Goal: Information Seeking & Learning: Find specific fact

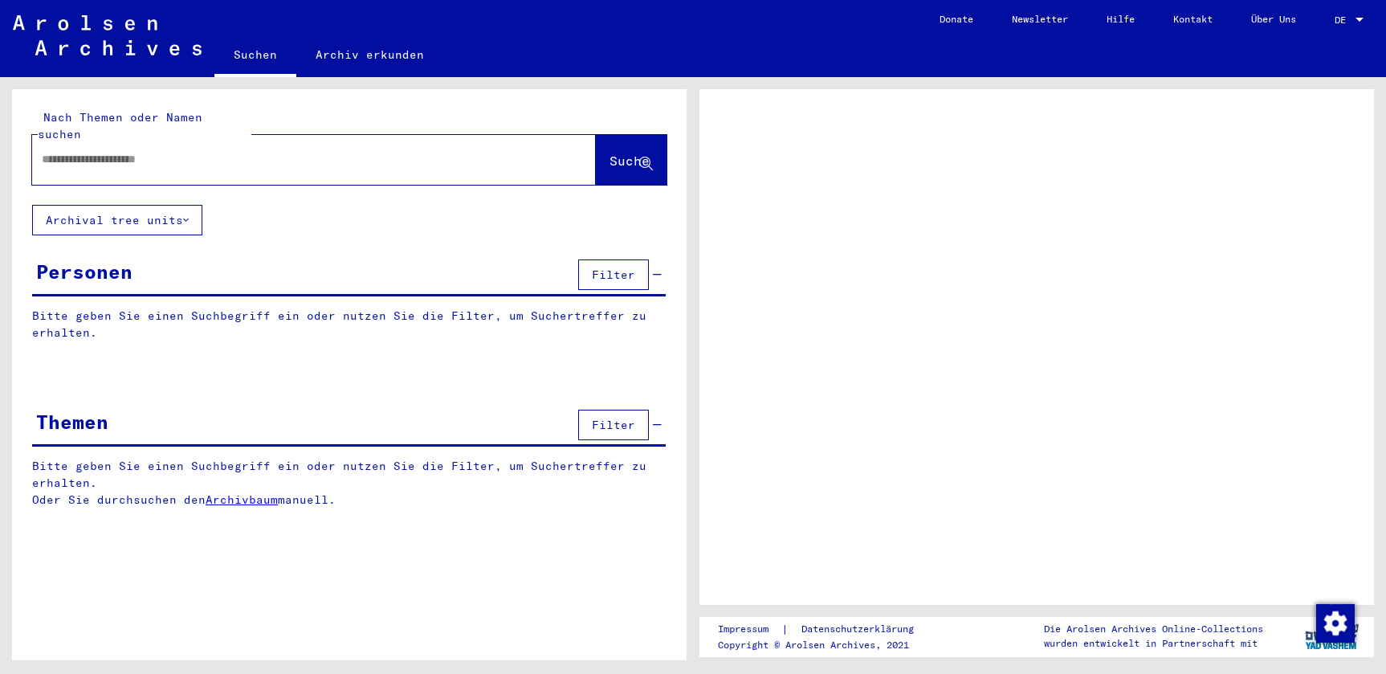
click at [238, 161] on div at bounding box center [314, 160] width 564 height 50
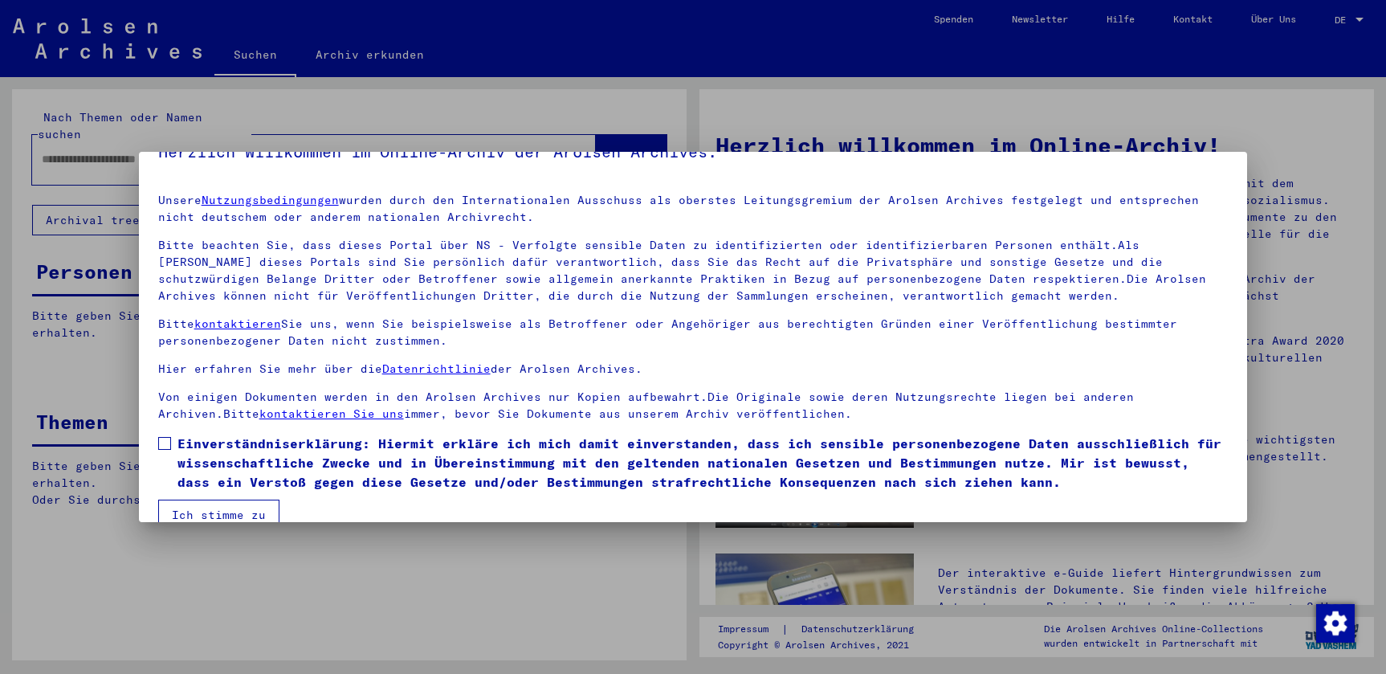
scroll to position [59, 0]
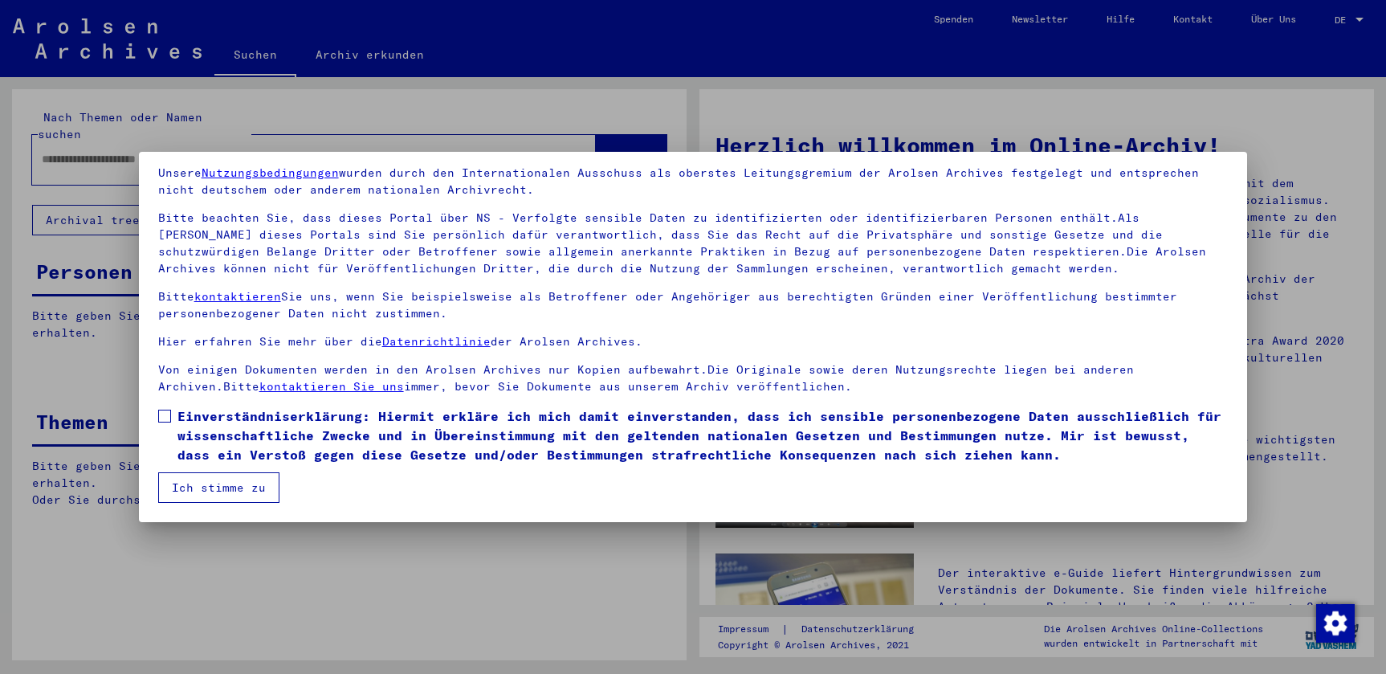
click at [256, 413] on span "Einverständniserklärung: Hiermit erkläre ich mich damit einverstanden, dass ich…" at bounding box center [702, 435] width 1051 height 58
click at [213, 483] on button "Ich stimme zu" at bounding box center [218, 487] width 121 height 31
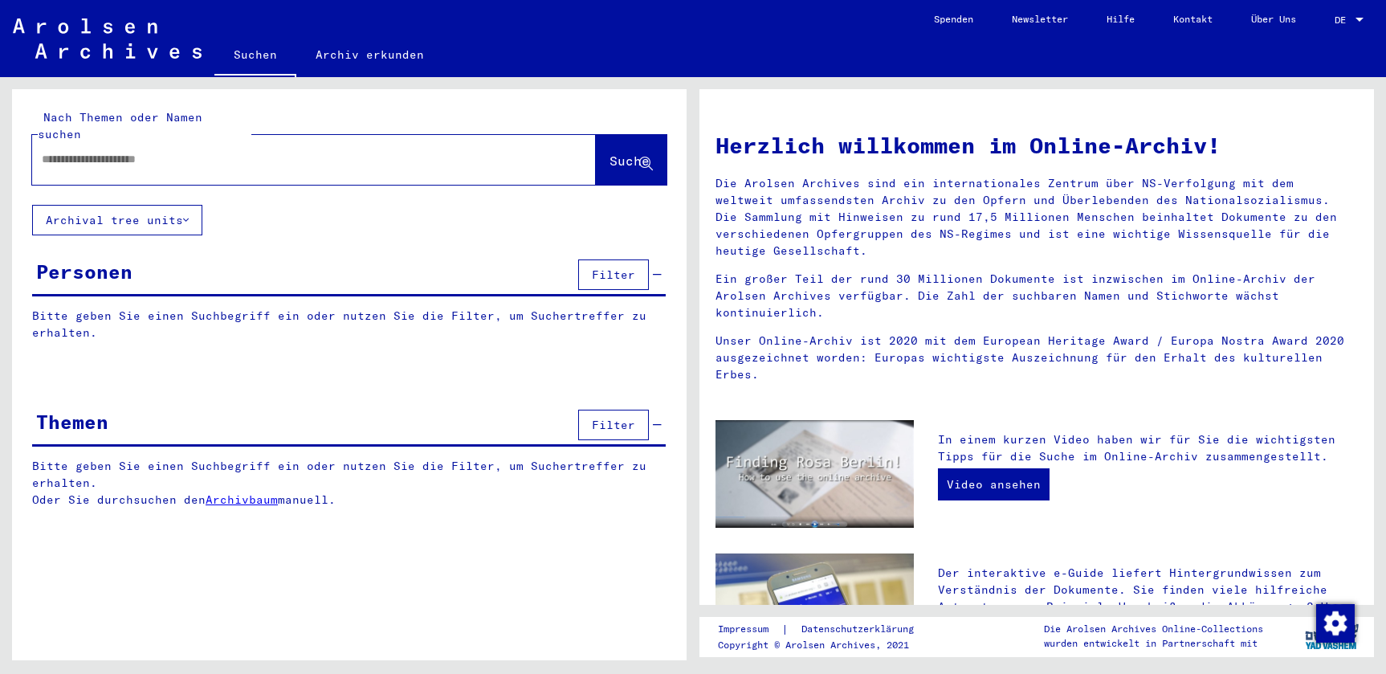
click at [142, 151] on input "text" at bounding box center [295, 159] width 506 height 17
type input "**********"
click at [642, 157] on icon at bounding box center [646, 164] width 14 height 14
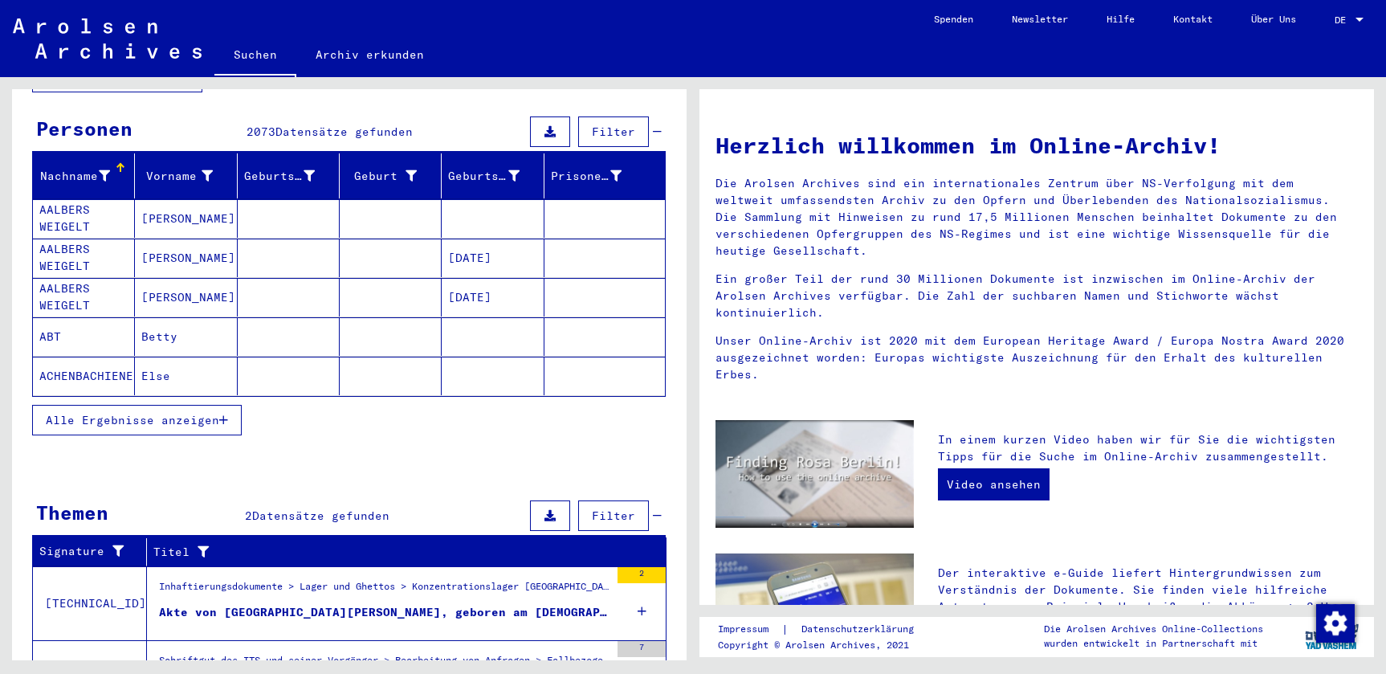
scroll to position [228, 0]
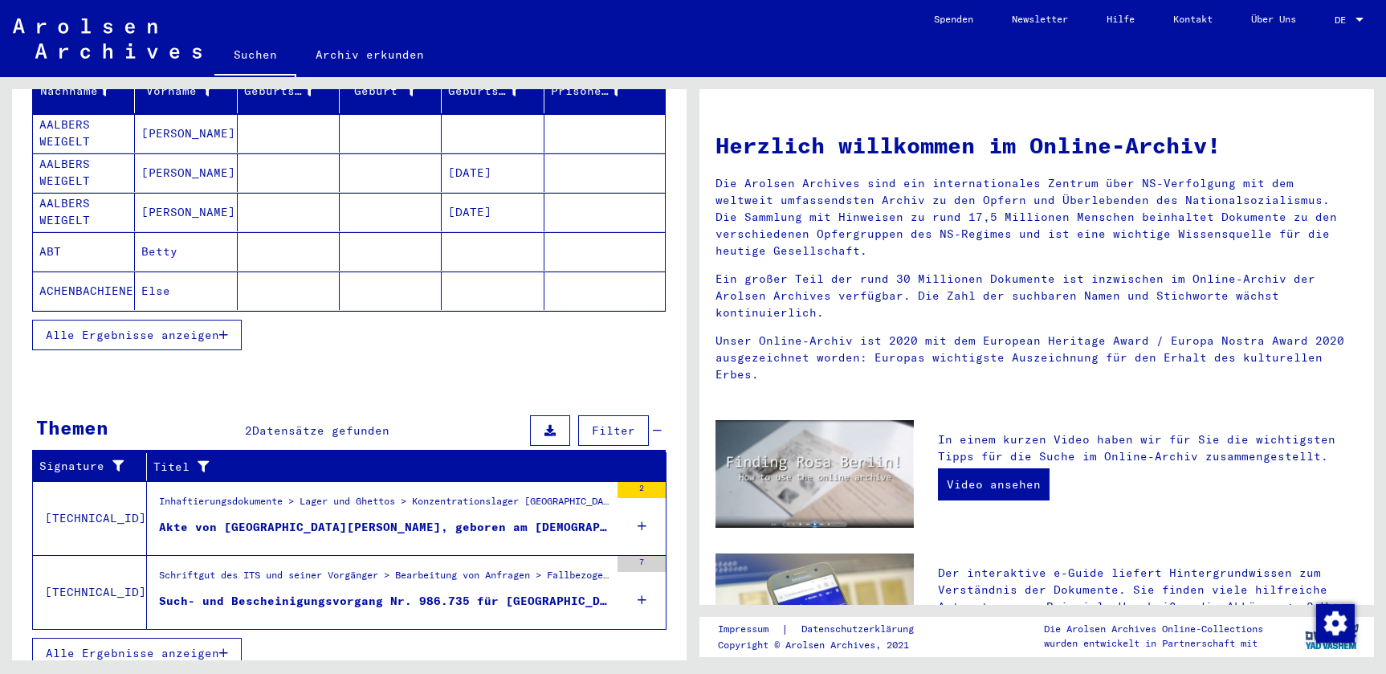
click at [217, 328] on span "Alle Ergebnisse anzeigen" at bounding box center [132, 335] width 173 height 14
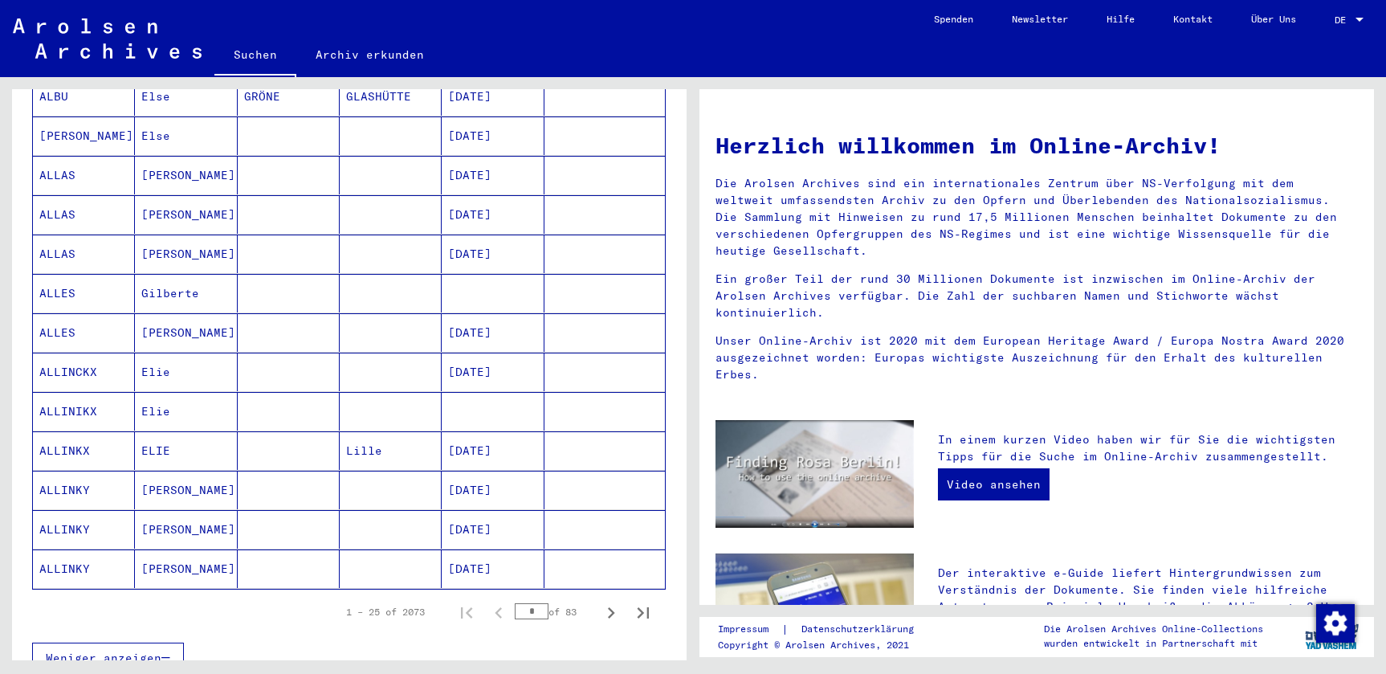
scroll to position [1045, 0]
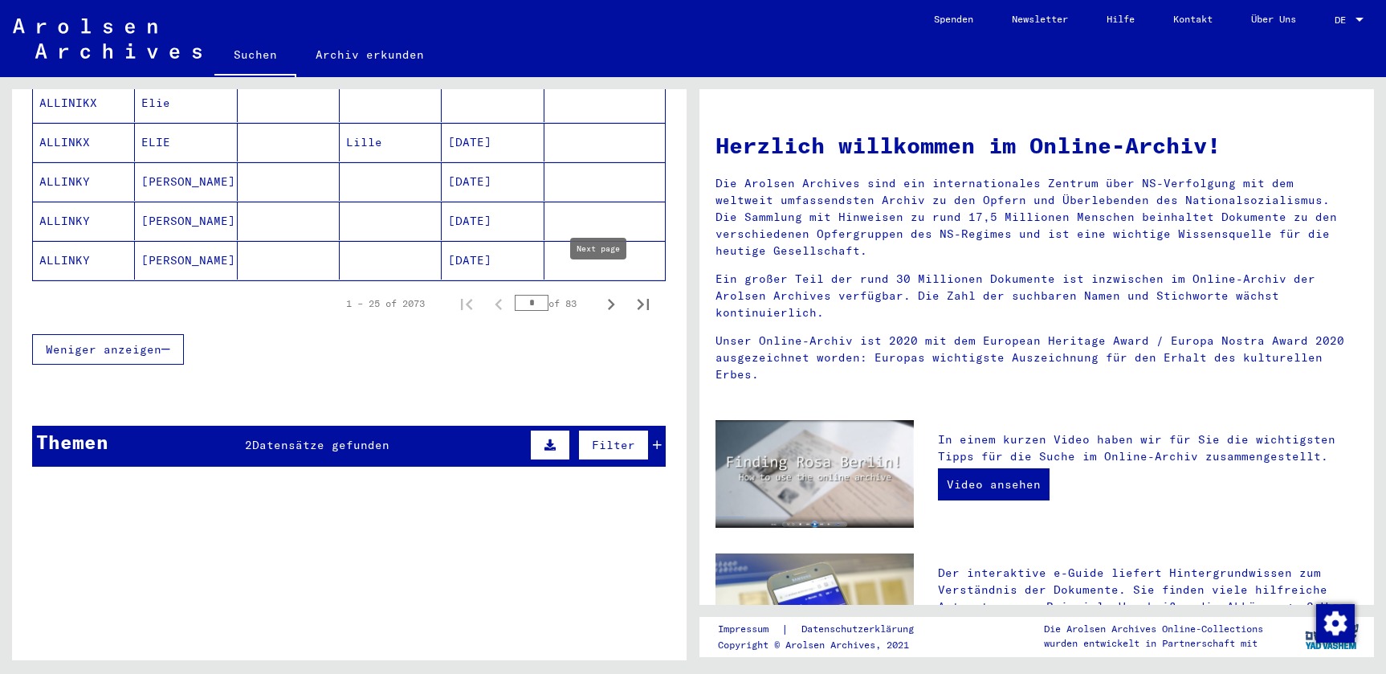
click at [600, 293] on icon "Next page" at bounding box center [611, 304] width 22 height 22
click at [608, 299] on icon "Next page" at bounding box center [611, 304] width 7 height 11
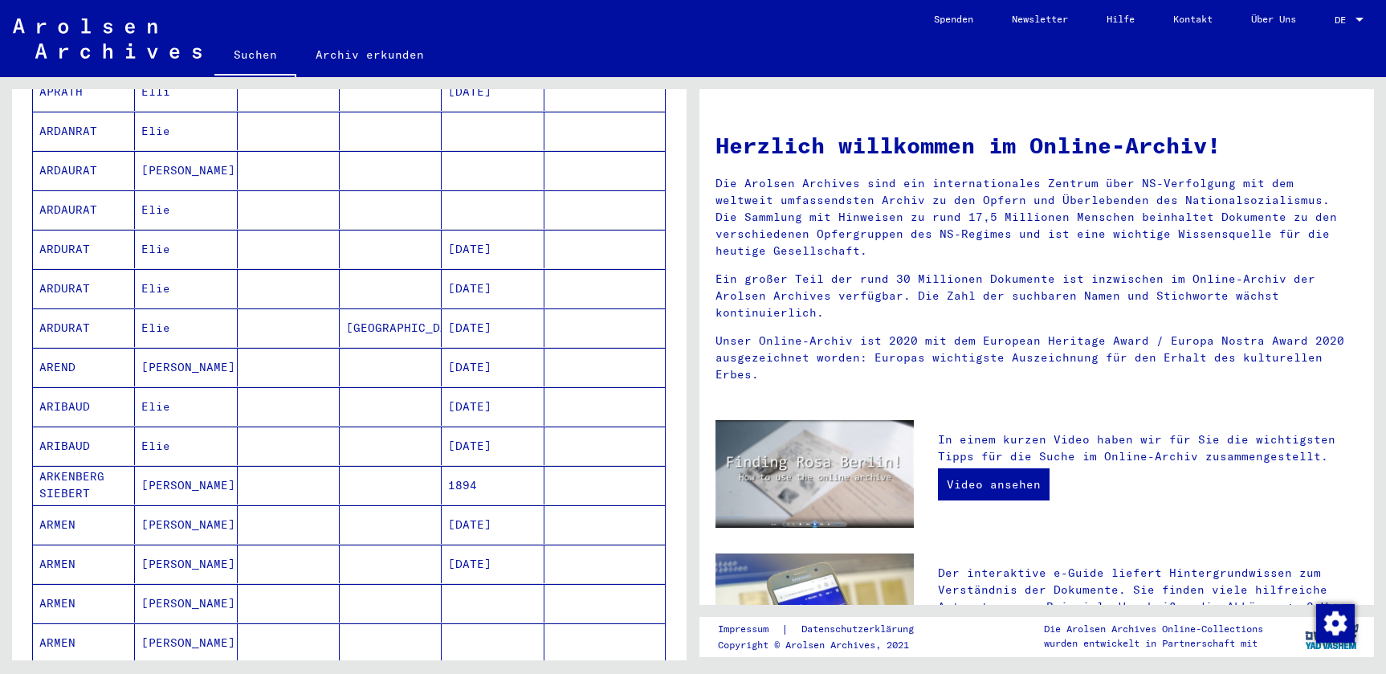
scroll to position [14, 0]
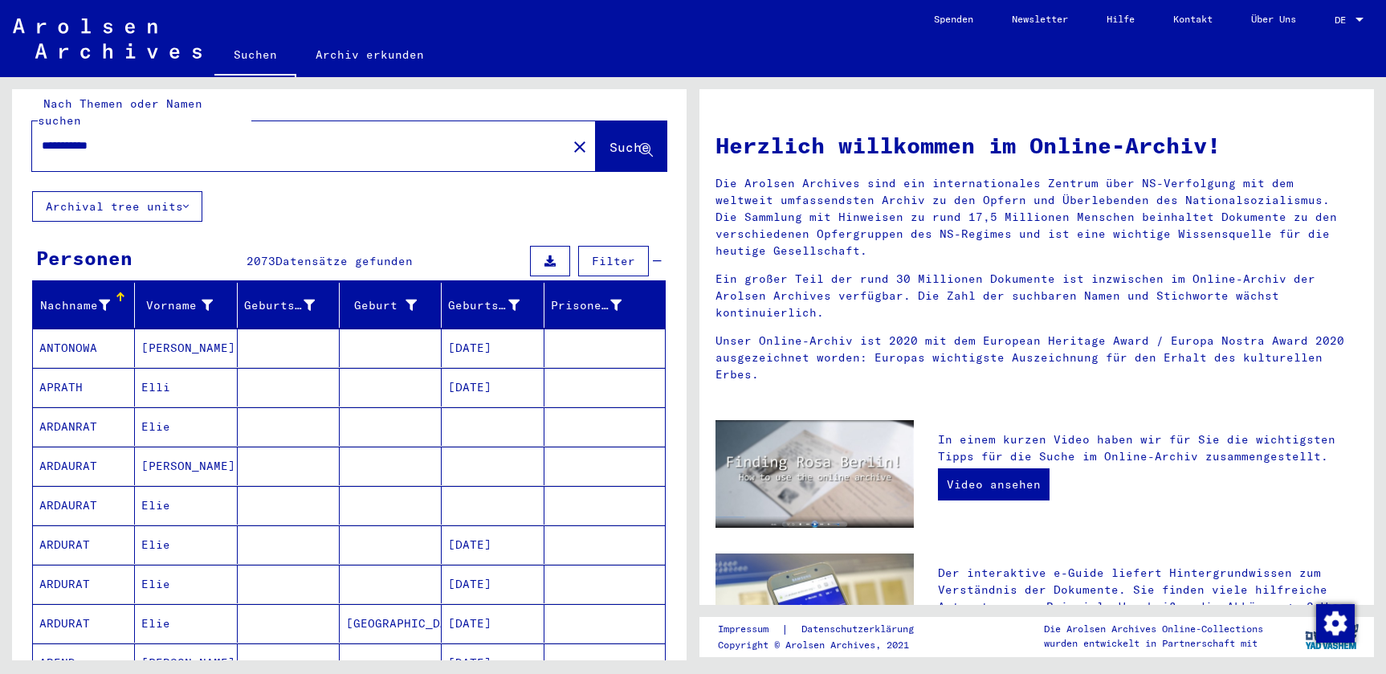
click at [620, 256] on button "Filter" at bounding box center [613, 261] width 71 height 31
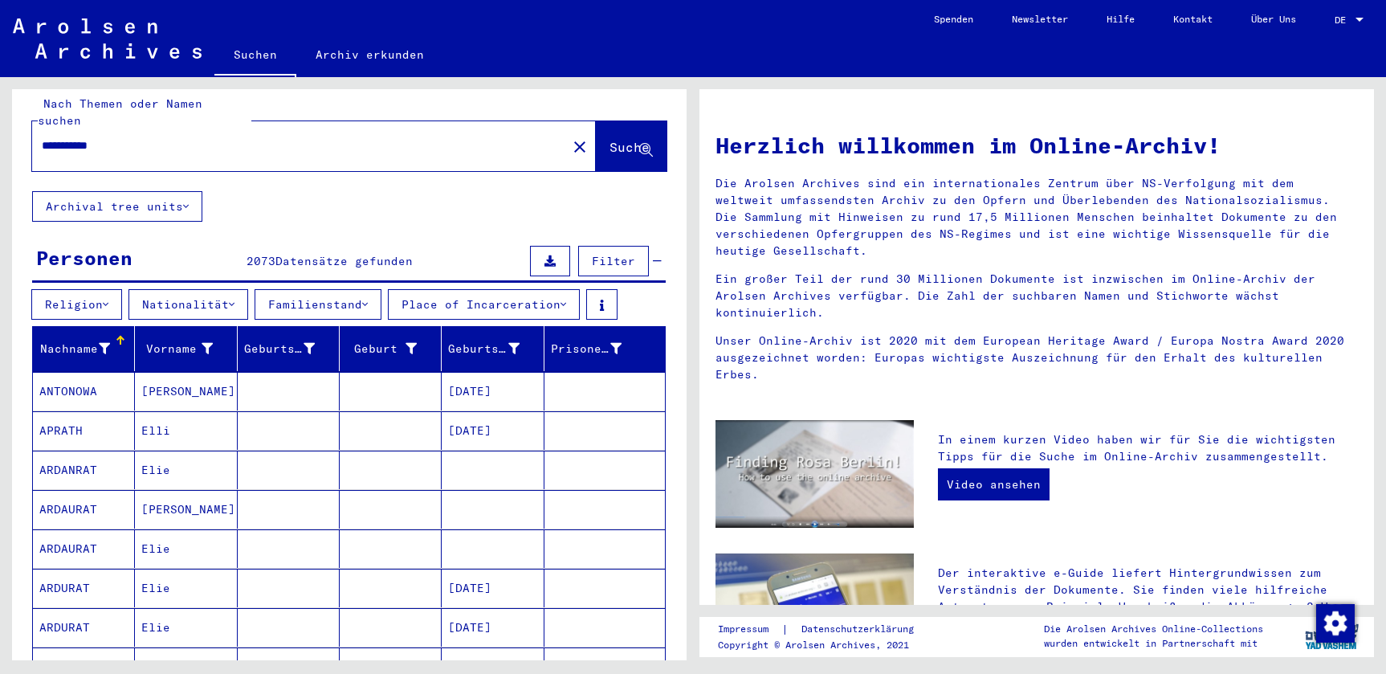
click at [561, 292] on button "Place of Incarceration" at bounding box center [484, 304] width 192 height 31
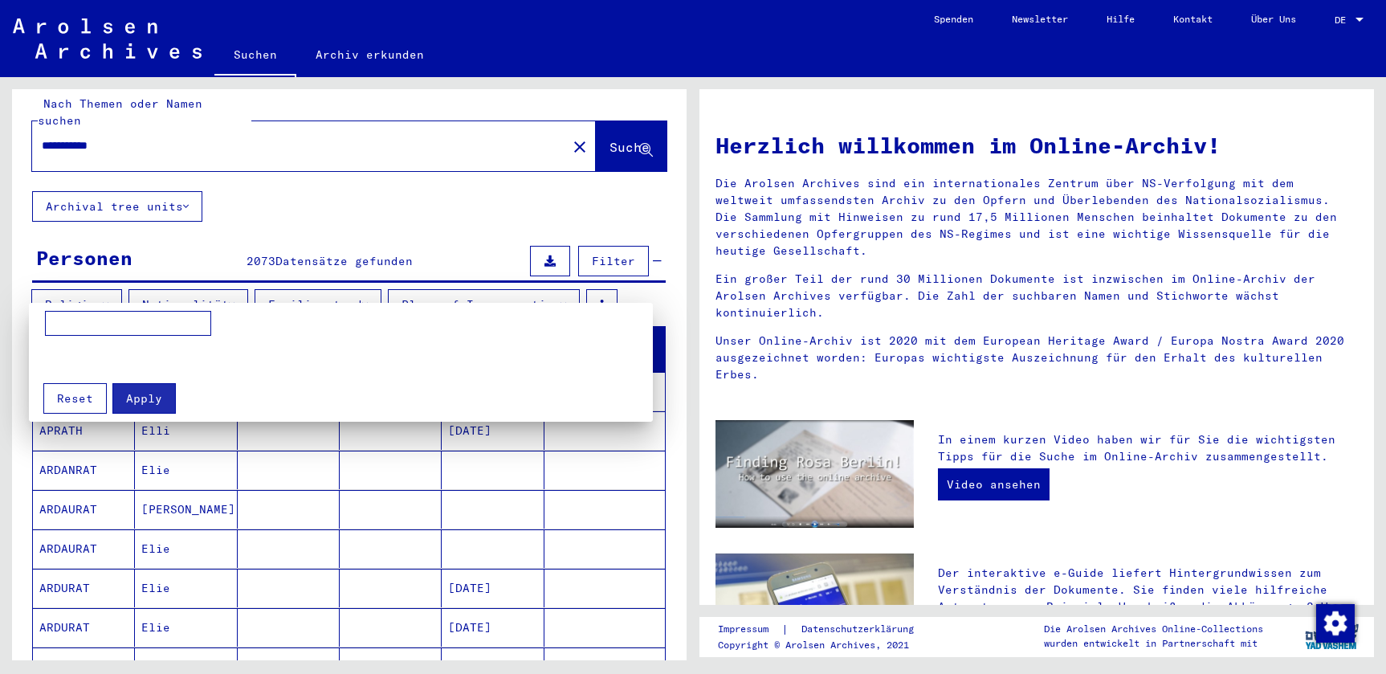
click at [561, 292] on div at bounding box center [693, 337] width 1386 height 674
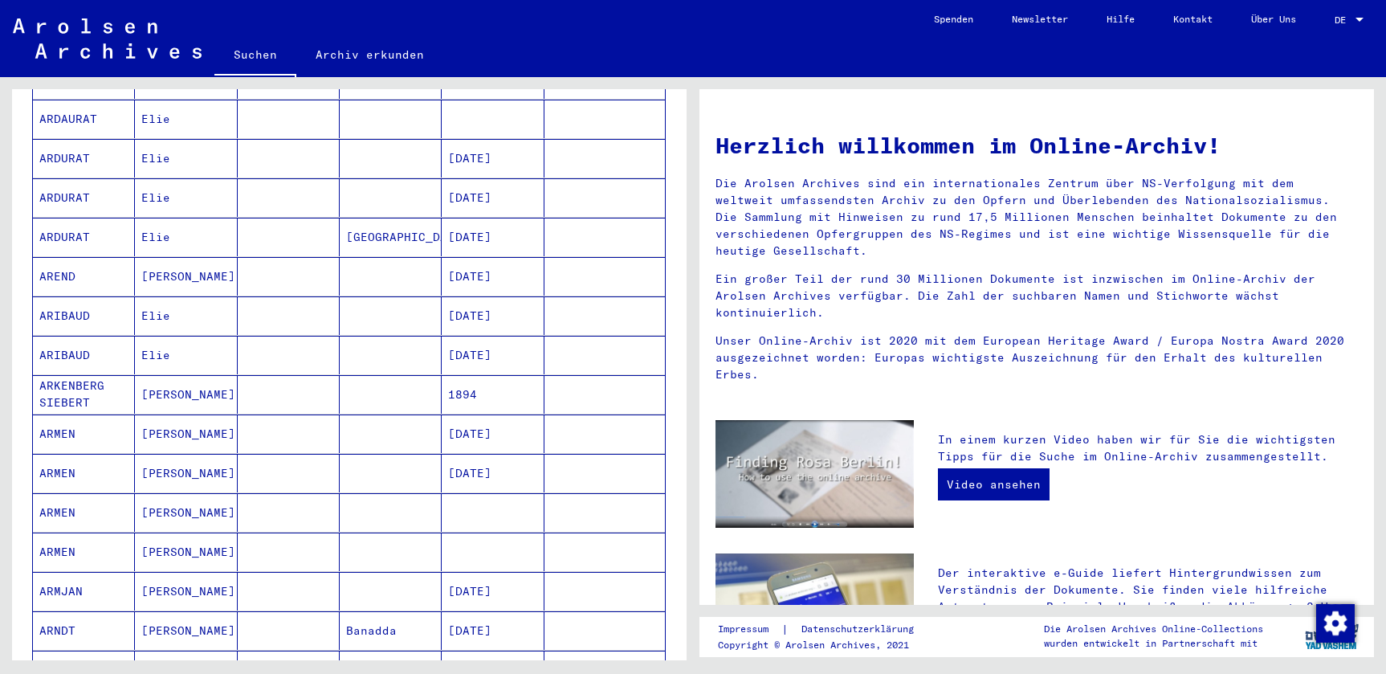
scroll to position [1015, 0]
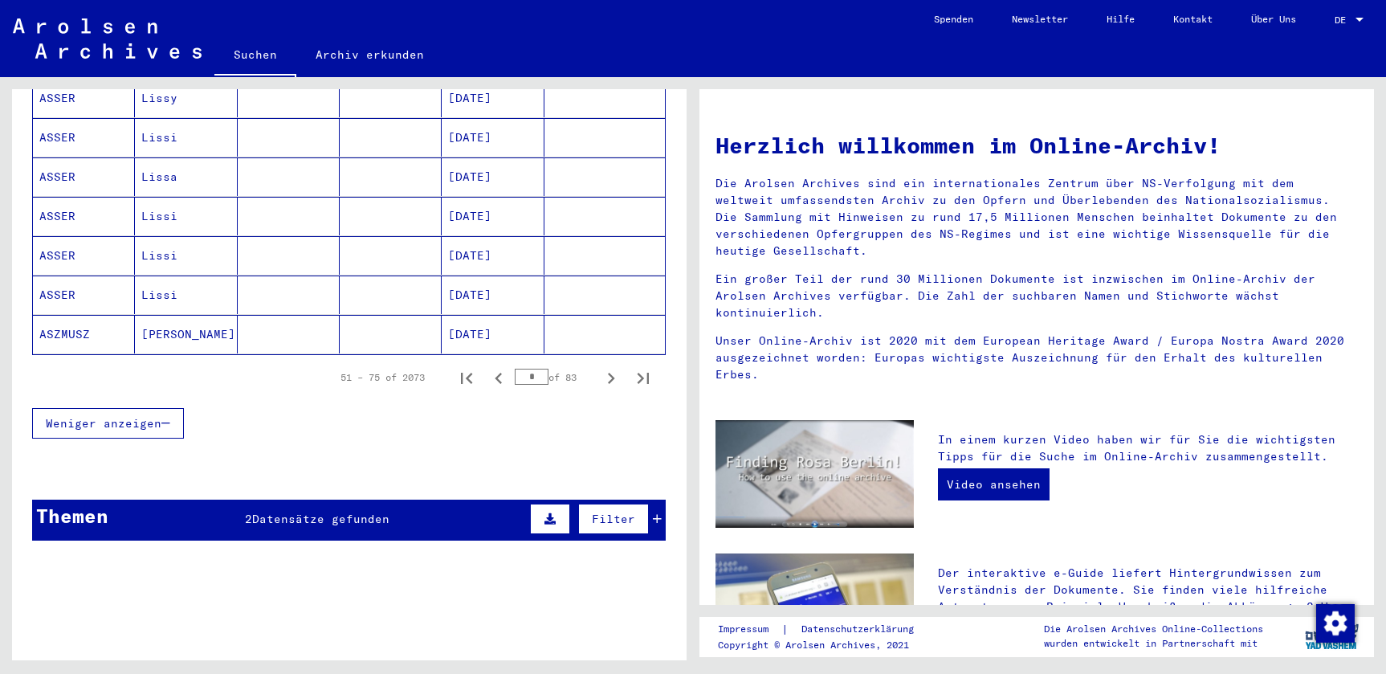
click at [609, 367] on icon "Next page" at bounding box center [611, 378] width 22 height 22
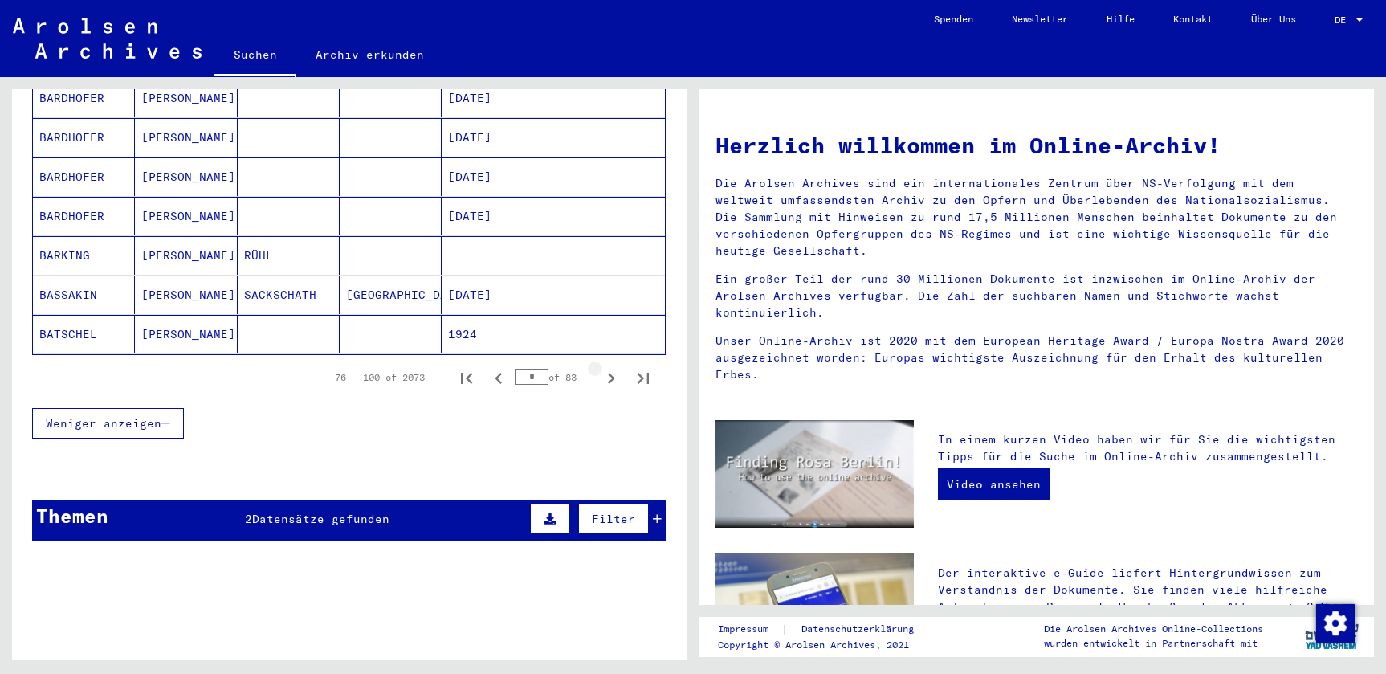
click at [605, 367] on icon "Next page" at bounding box center [611, 378] width 22 height 22
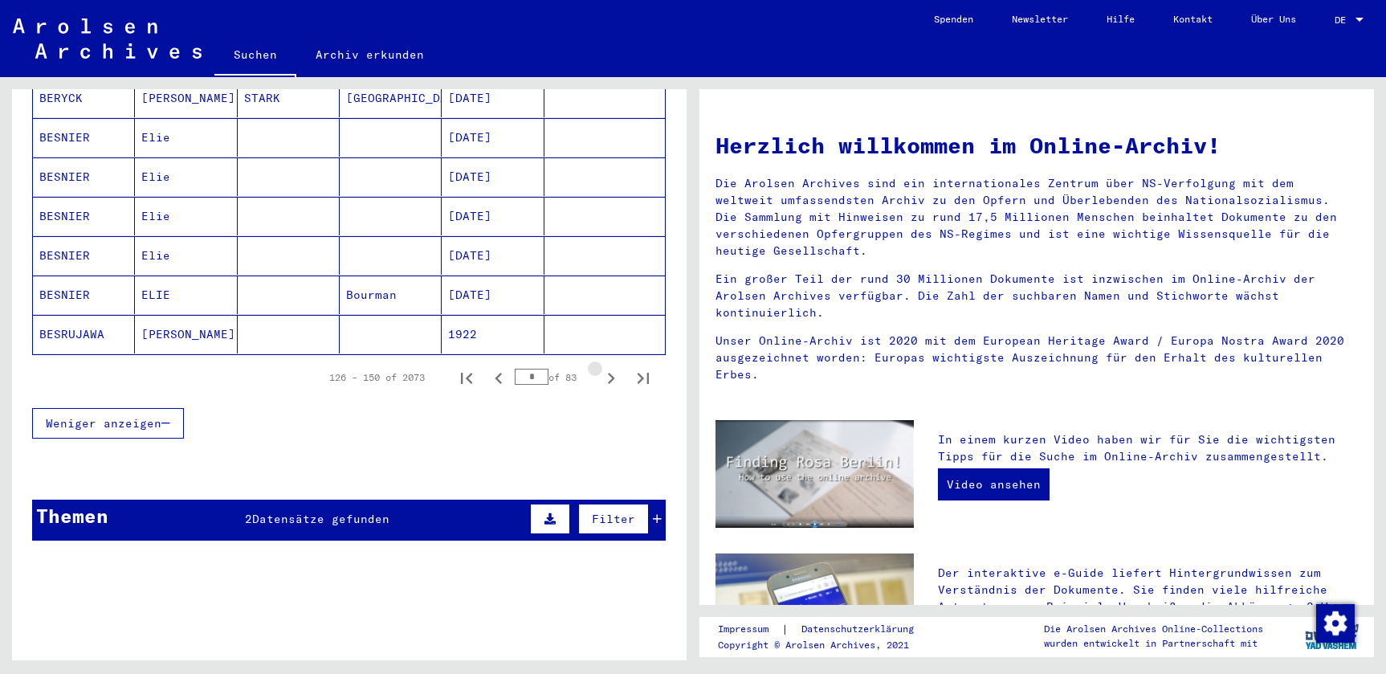
click at [605, 367] on icon "Next page" at bounding box center [611, 378] width 22 height 22
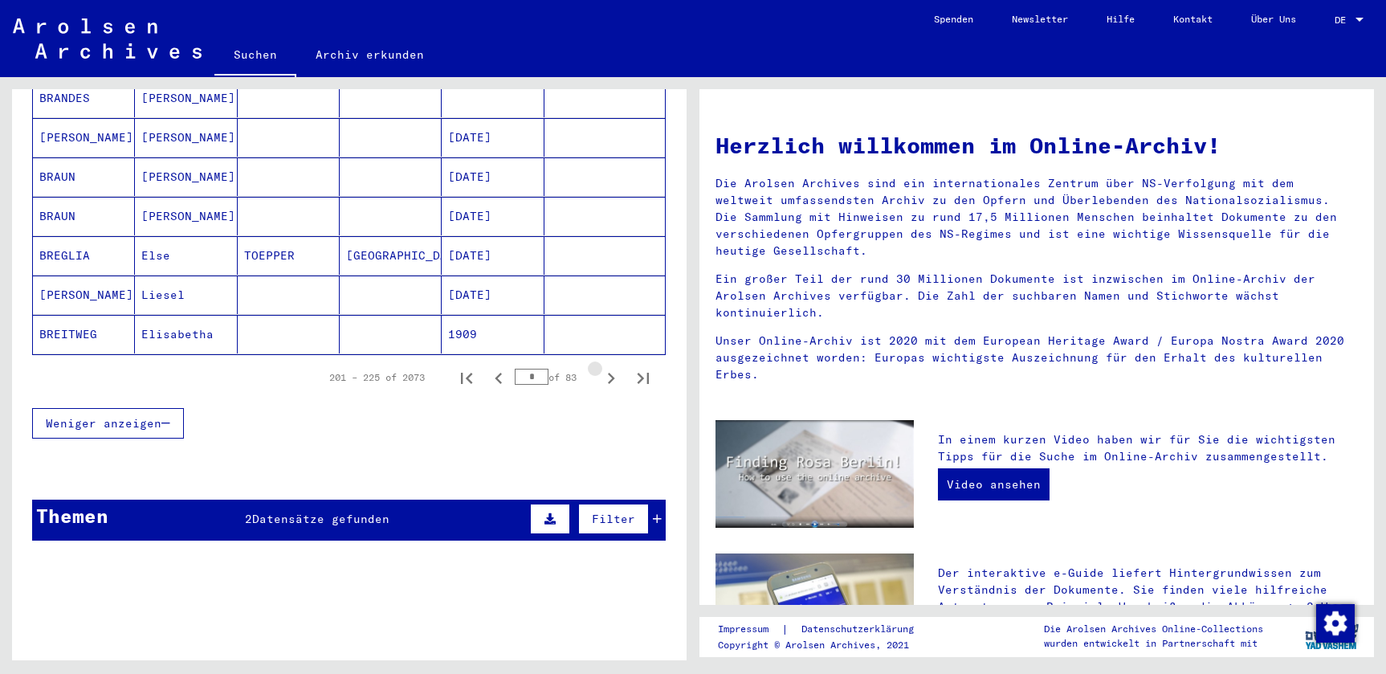
click at [605, 367] on icon "Next page" at bounding box center [611, 378] width 22 height 22
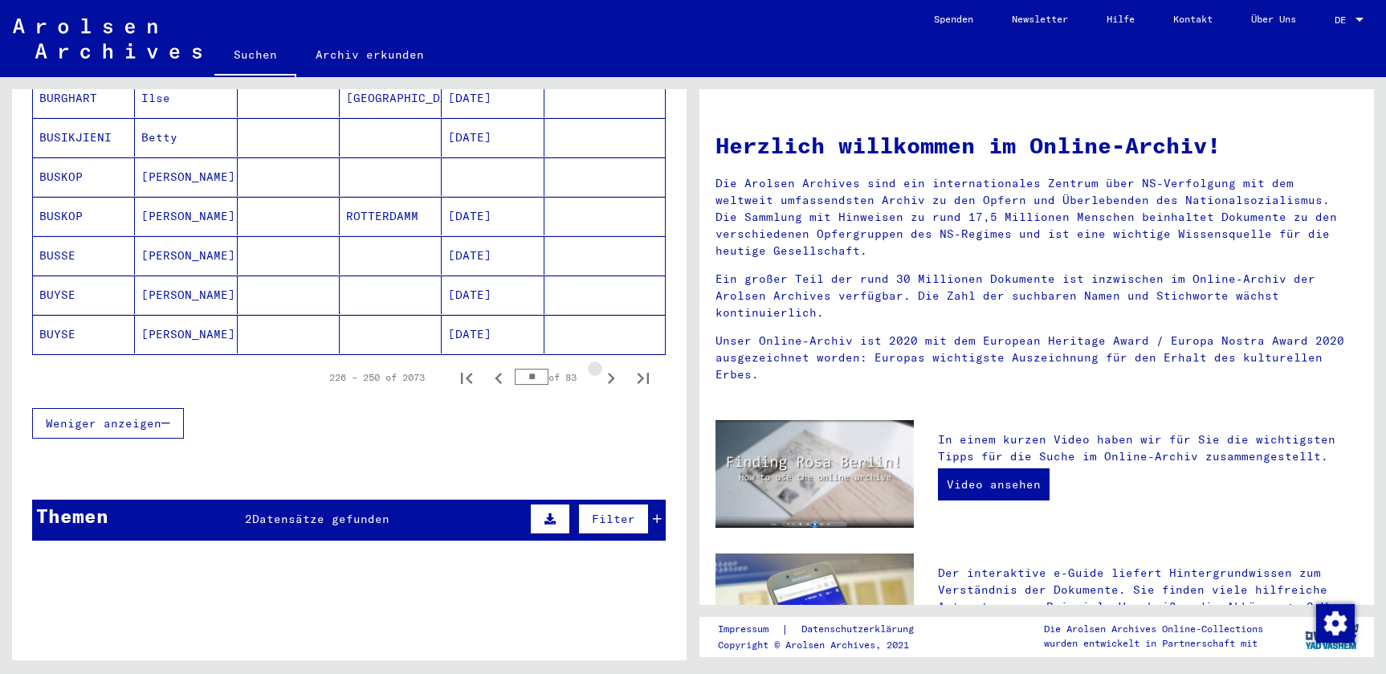
click at [605, 367] on icon "Next page" at bounding box center [611, 378] width 22 height 22
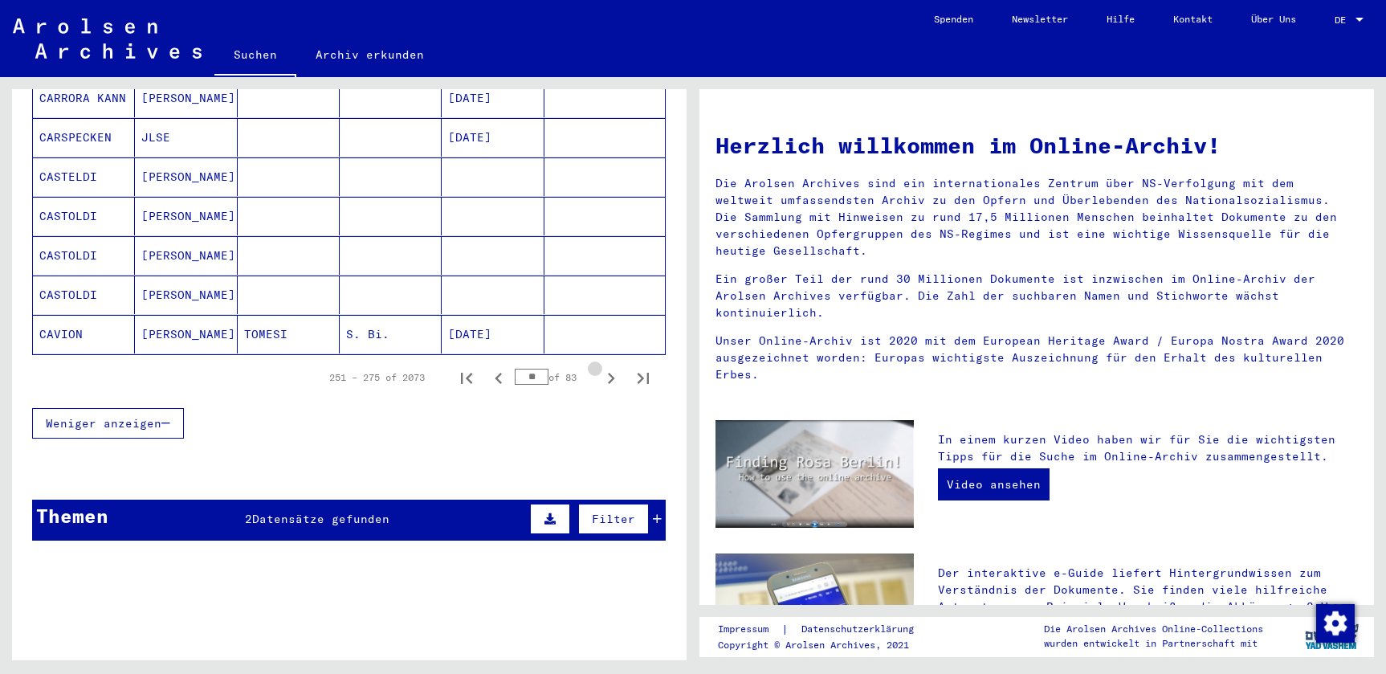
click at [605, 367] on icon "Next page" at bounding box center [611, 378] width 22 height 22
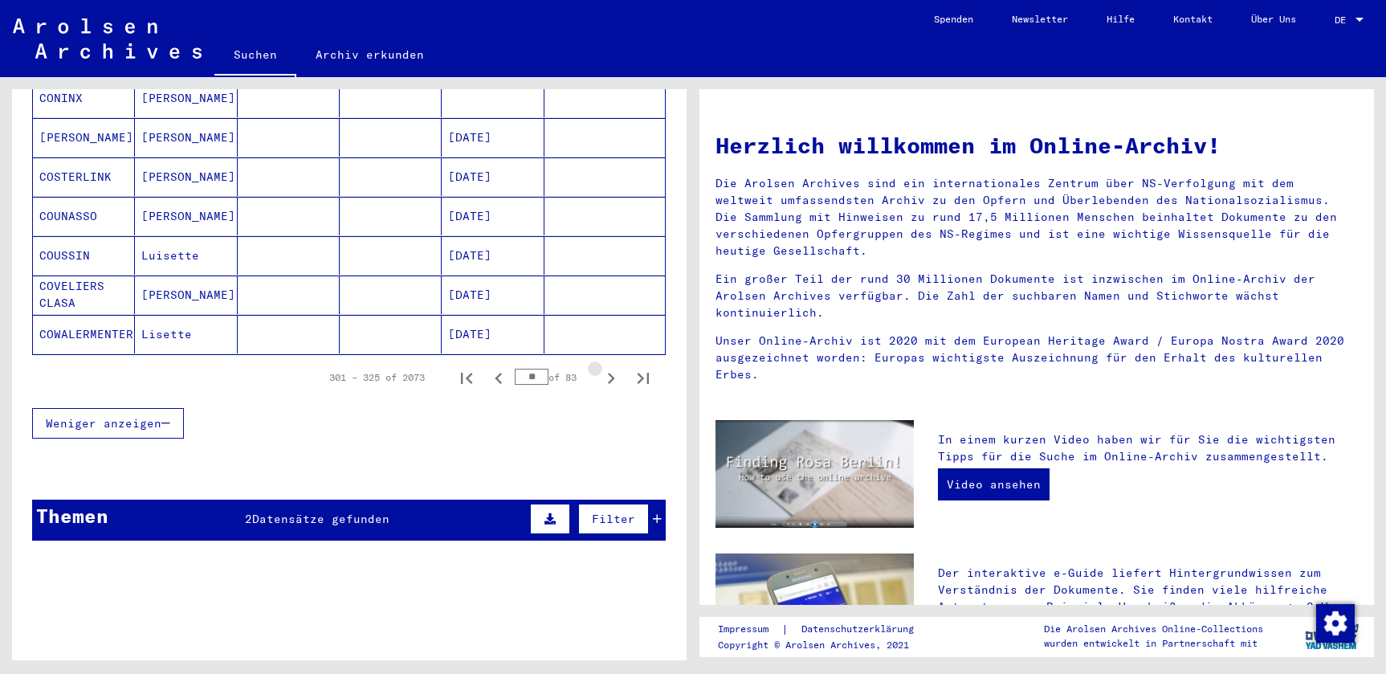
click at [605, 367] on icon "Next page" at bounding box center [611, 378] width 22 height 22
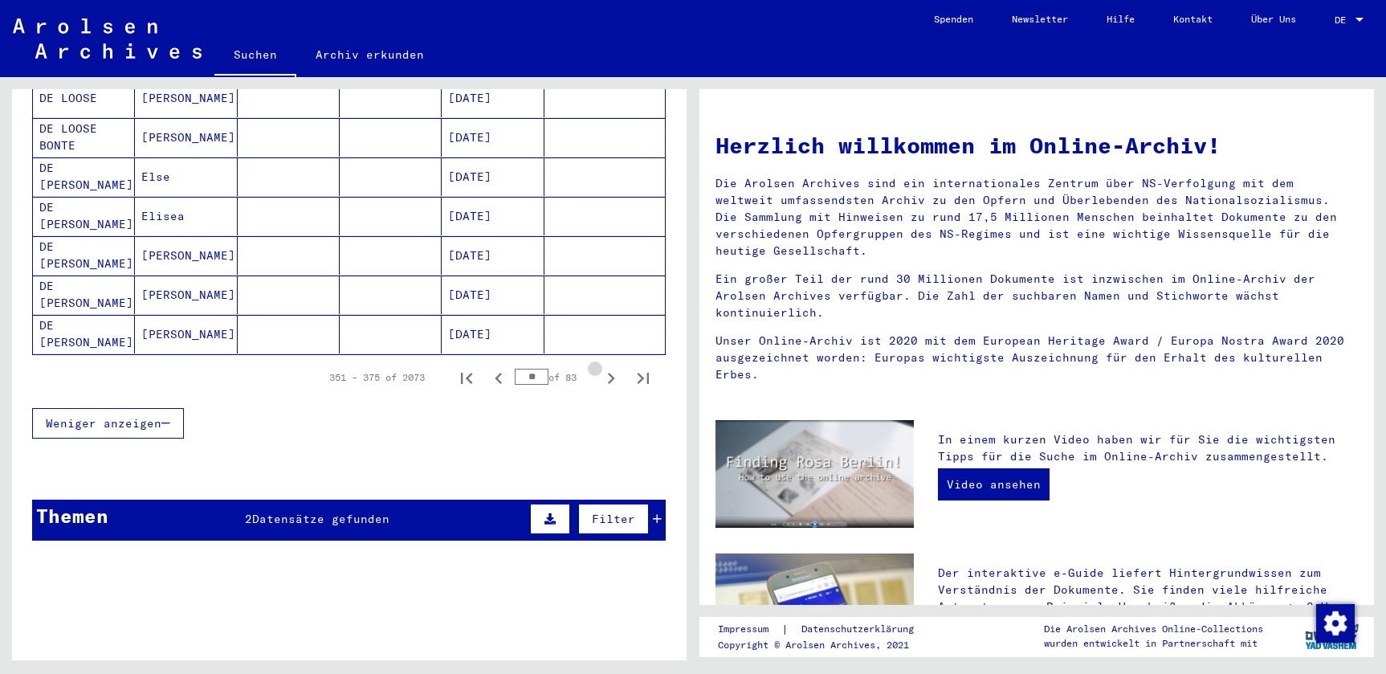
click at [605, 367] on icon "Next page" at bounding box center [611, 378] width 22 height 22
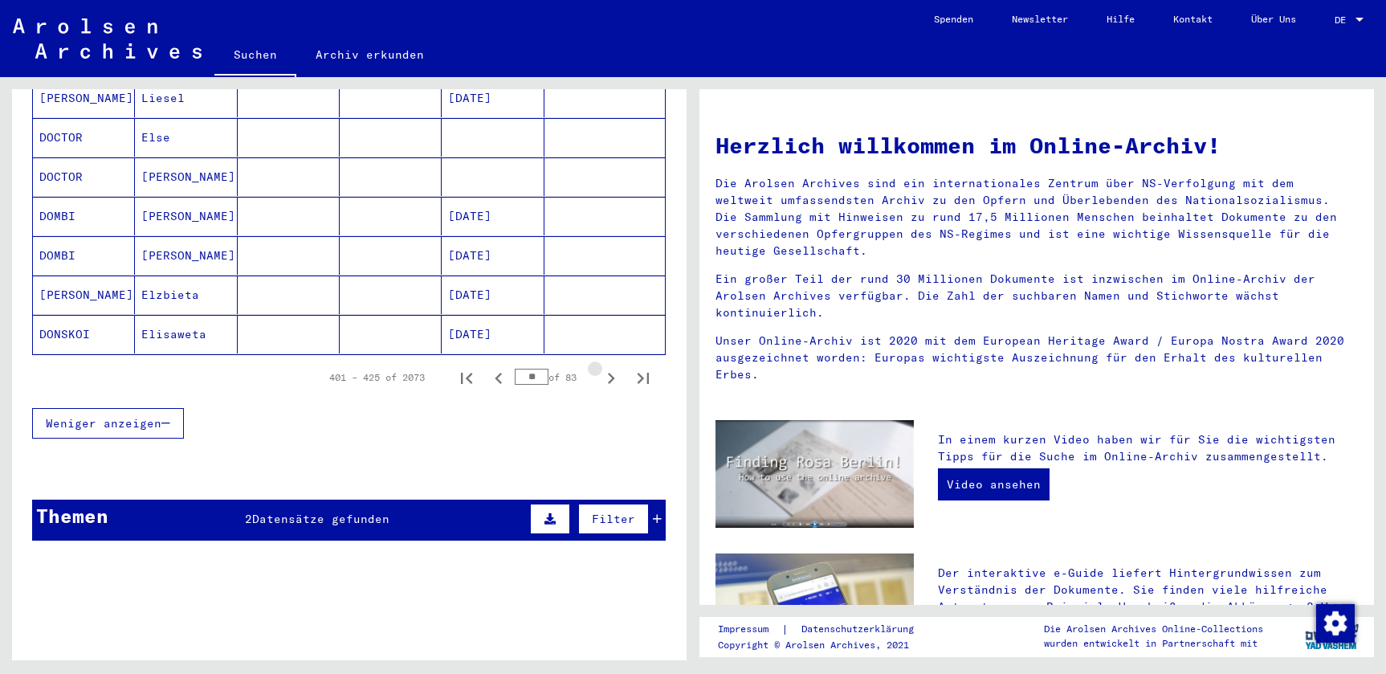
click at [605, 367] on icon "Next page" at bounding box center [611, 378] width 22 height 22
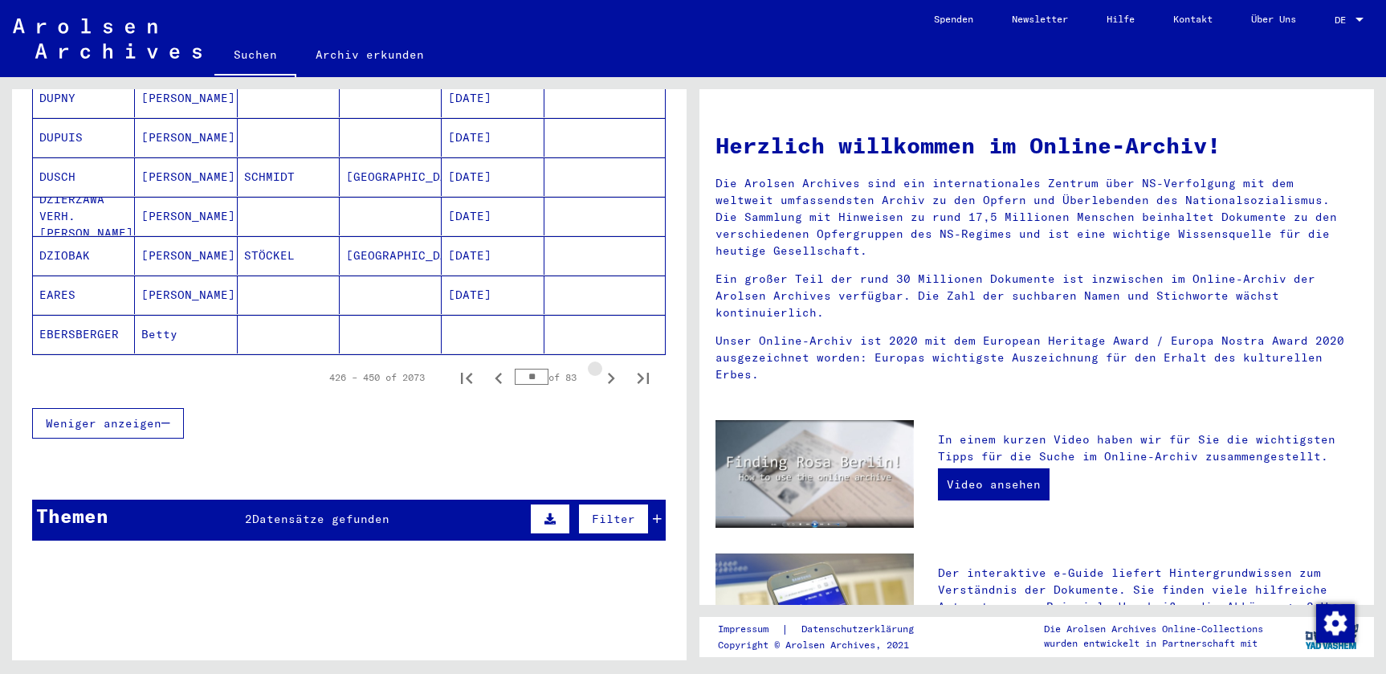
click at [605, 367] on icon "Next page" at bounding box center [611, 378] width 22 height 22
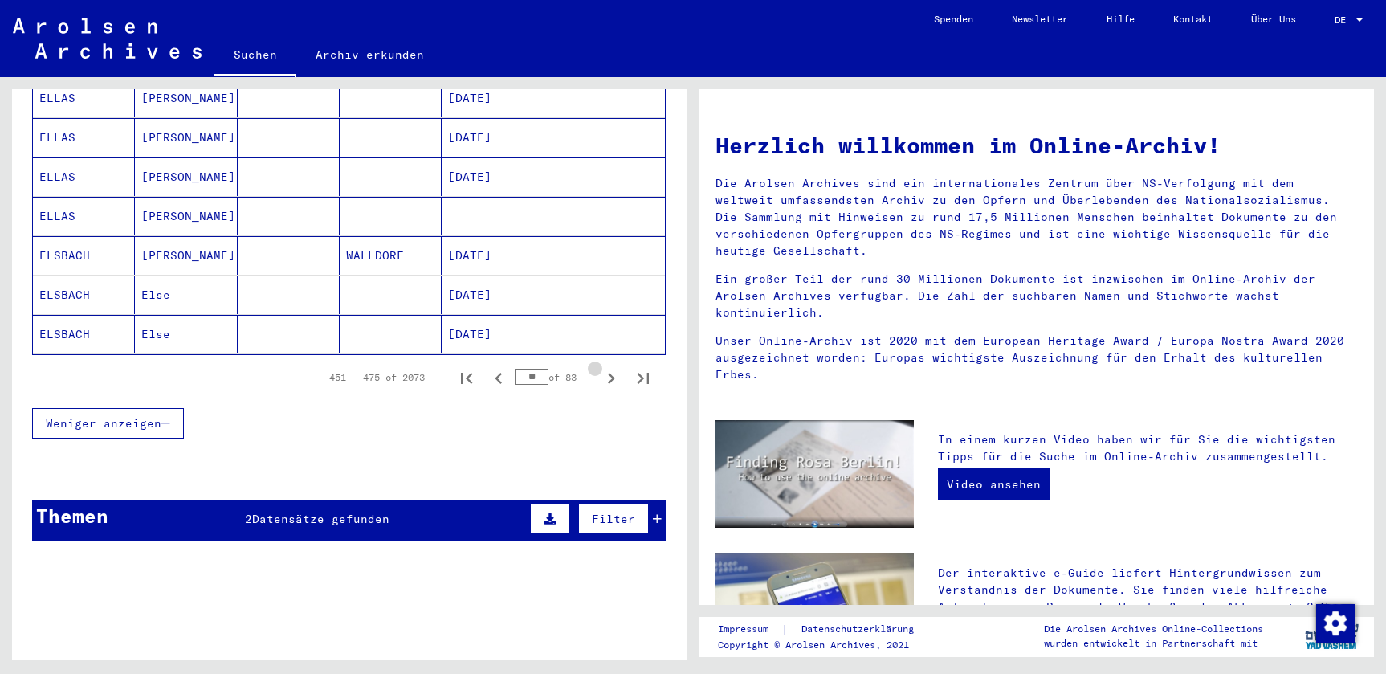
click at [605, 367] on icon "Next page" at bounding box center [611, 378] width 22 height 22
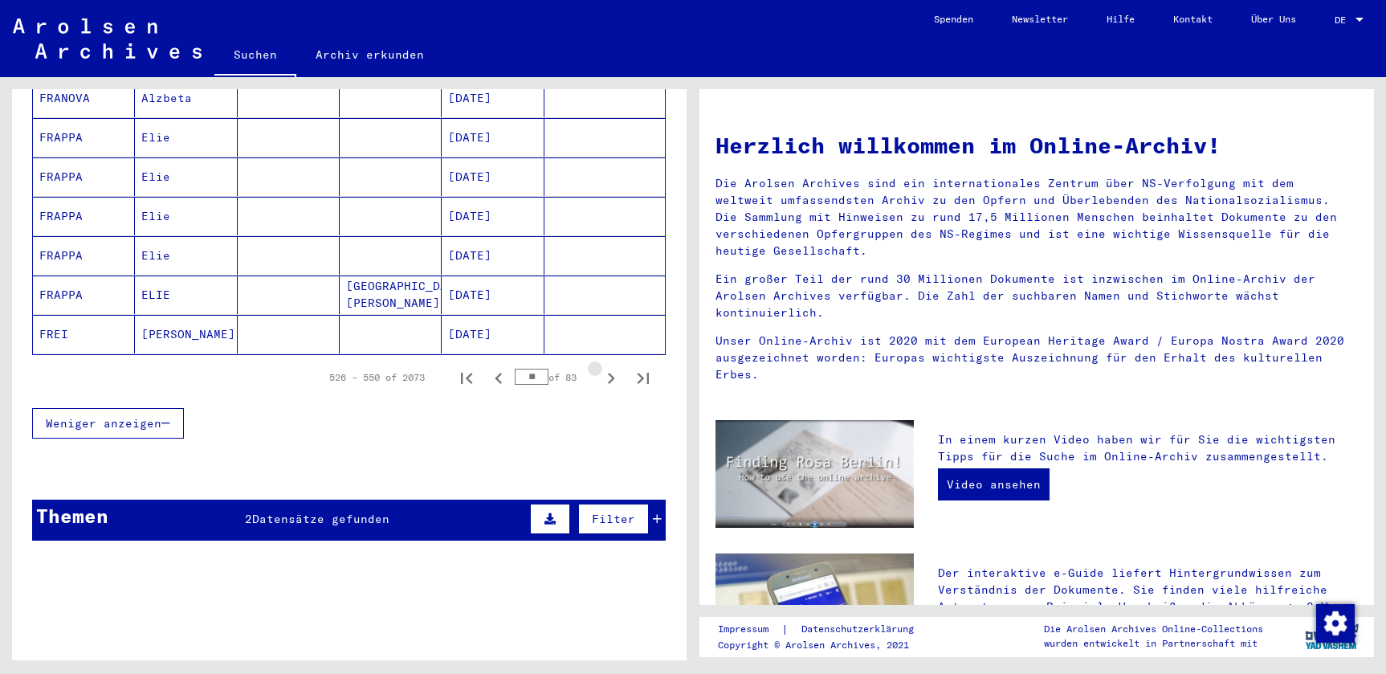
click at [605, 367] on icon "Next page" at bounding box center [611, 378] width 22 height 22
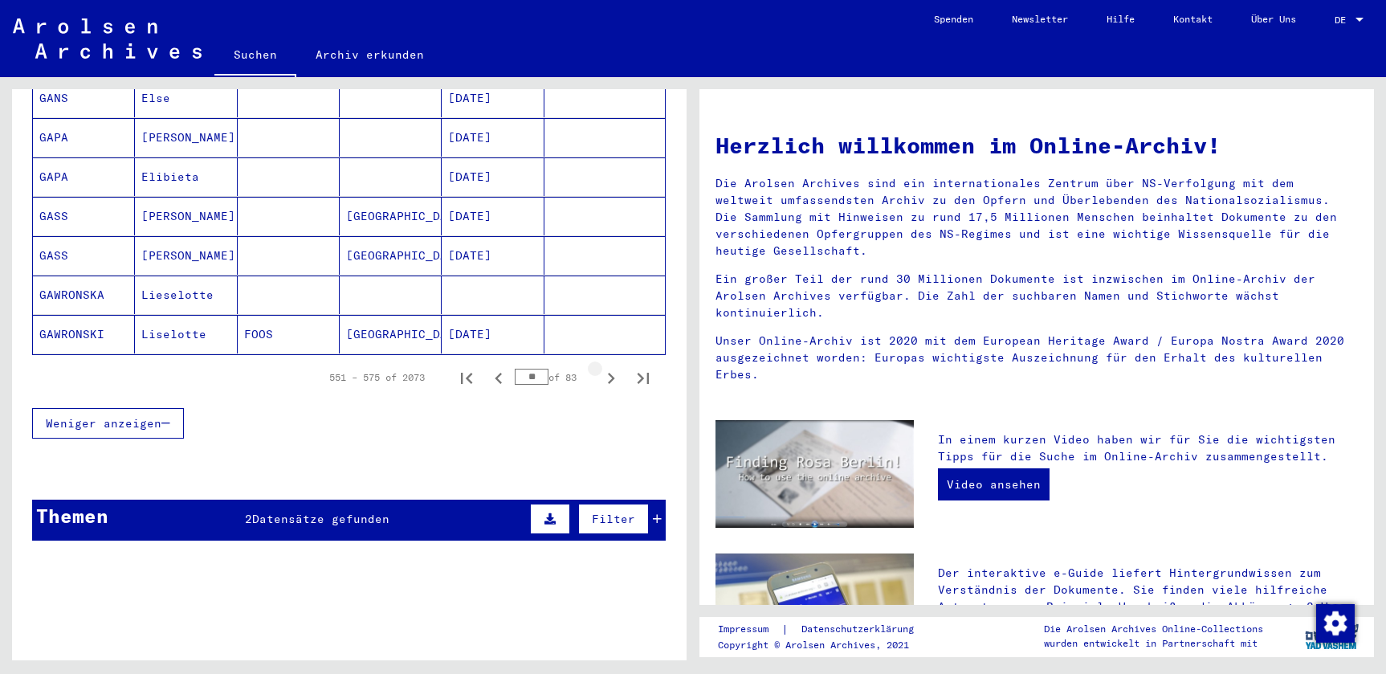
click at [605, 367] on icon "Next page" at bounding box center [611, 378] width 22 height 22
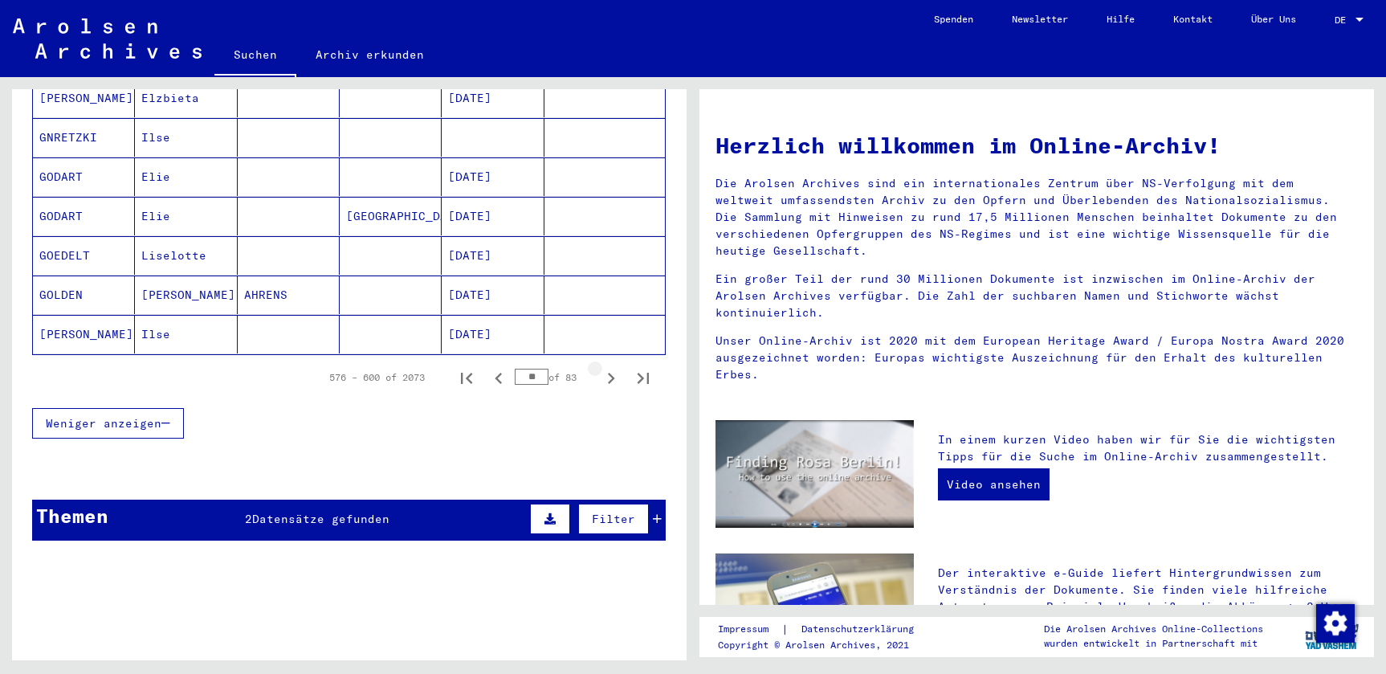
click at [605, 367] on icon "Next page" at bounding box center [611, 378] width 22 height 22
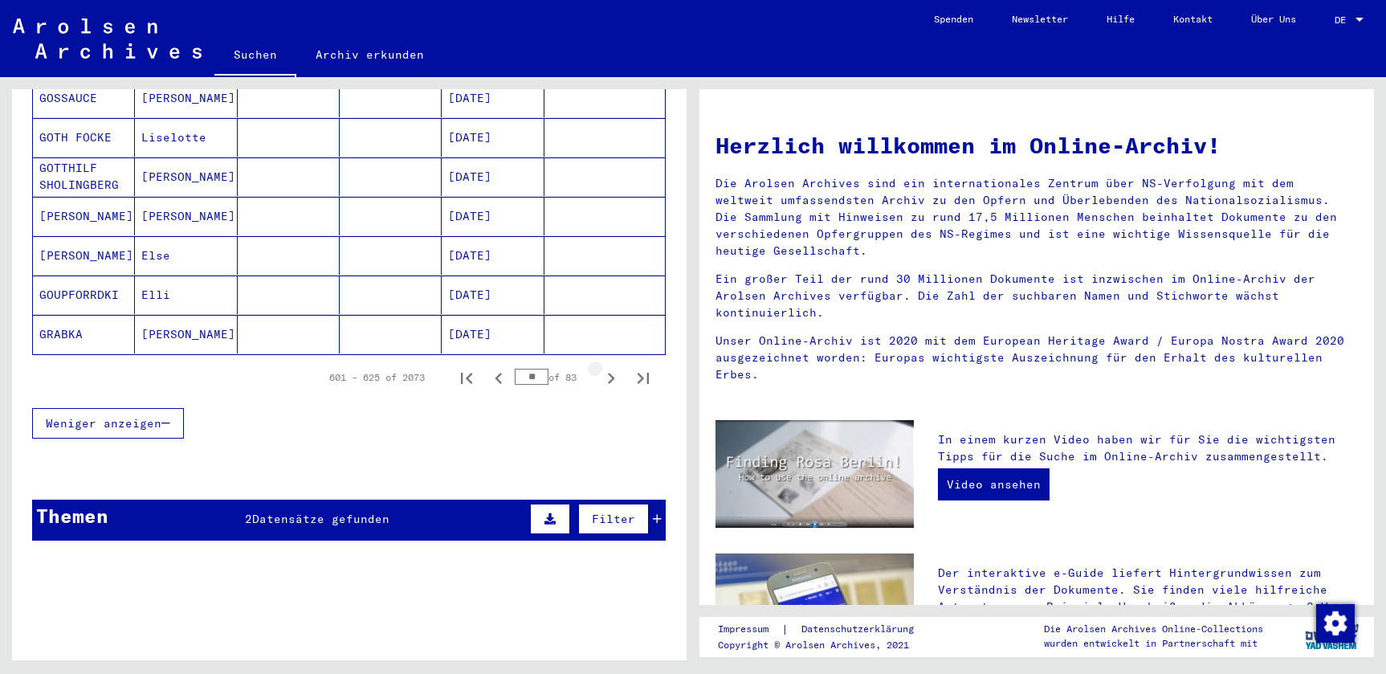
click at [605, 367] on icon "Next page" at bounding box center [611, 378] width 22 height 22
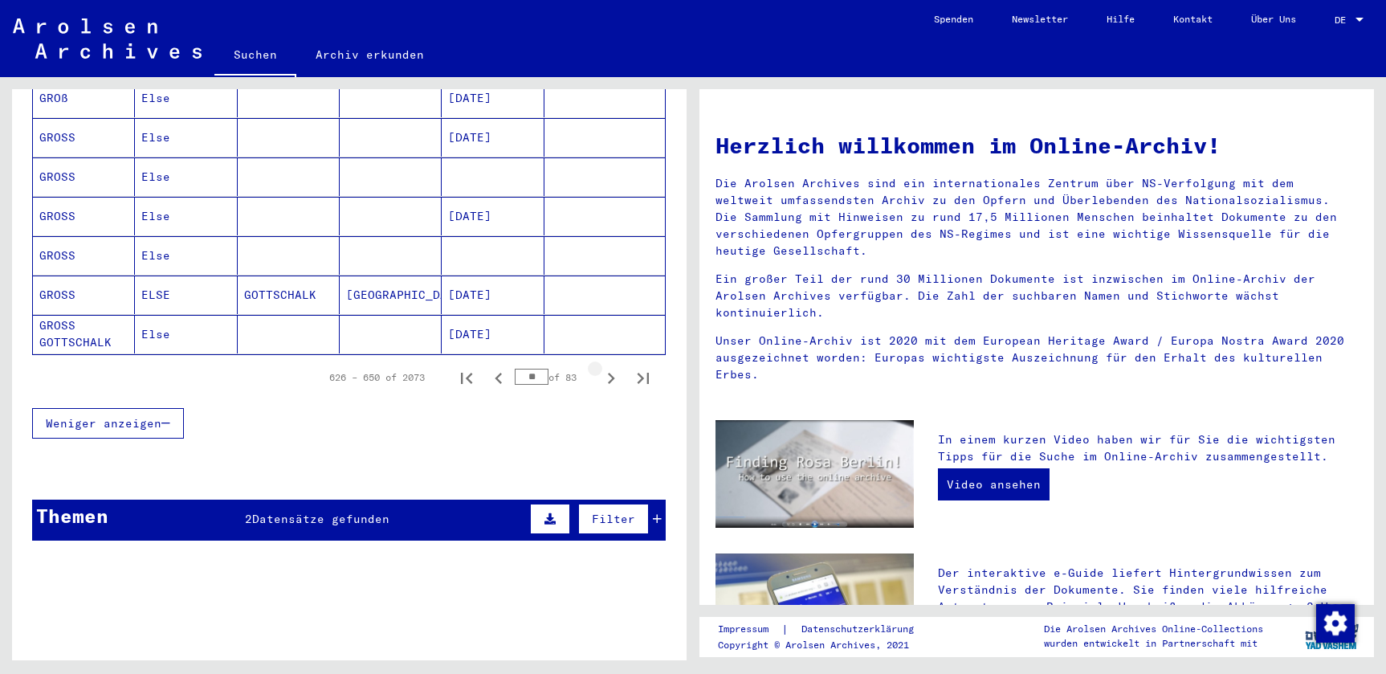
click at [605, 367] on icon "Next page" at bounding box center [611, 378] width 22 height 22
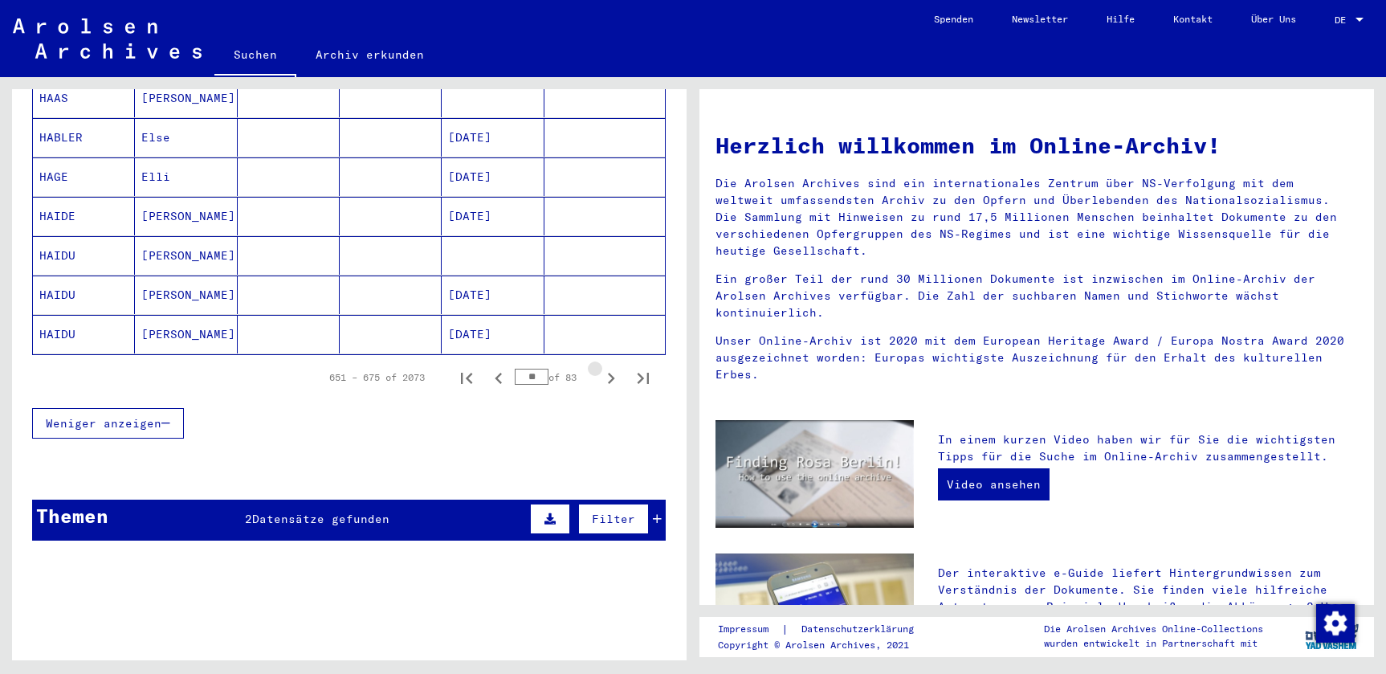
click at [605, 367] on icon "Next page" at bounding box center [611, 378] width 22 height 22
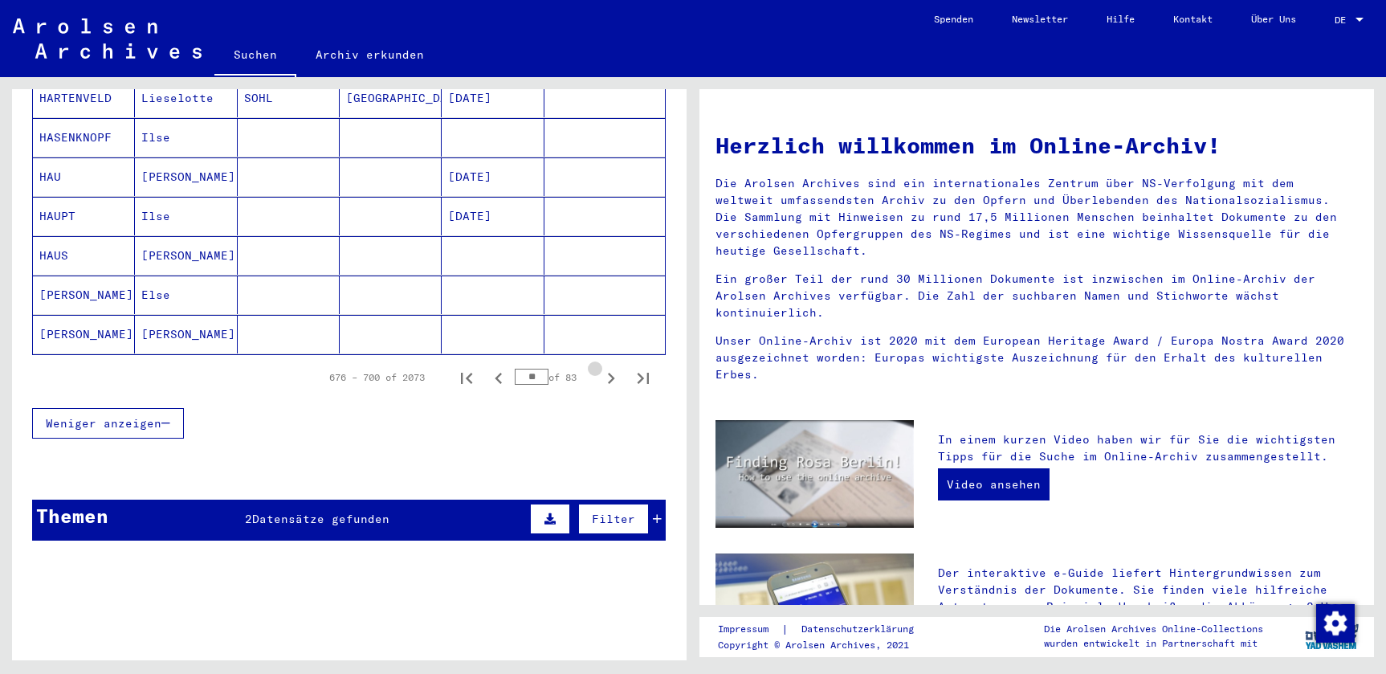
click at [605, 367] on icon "Next page" at bounding box center [611, 378] width 22 height 22
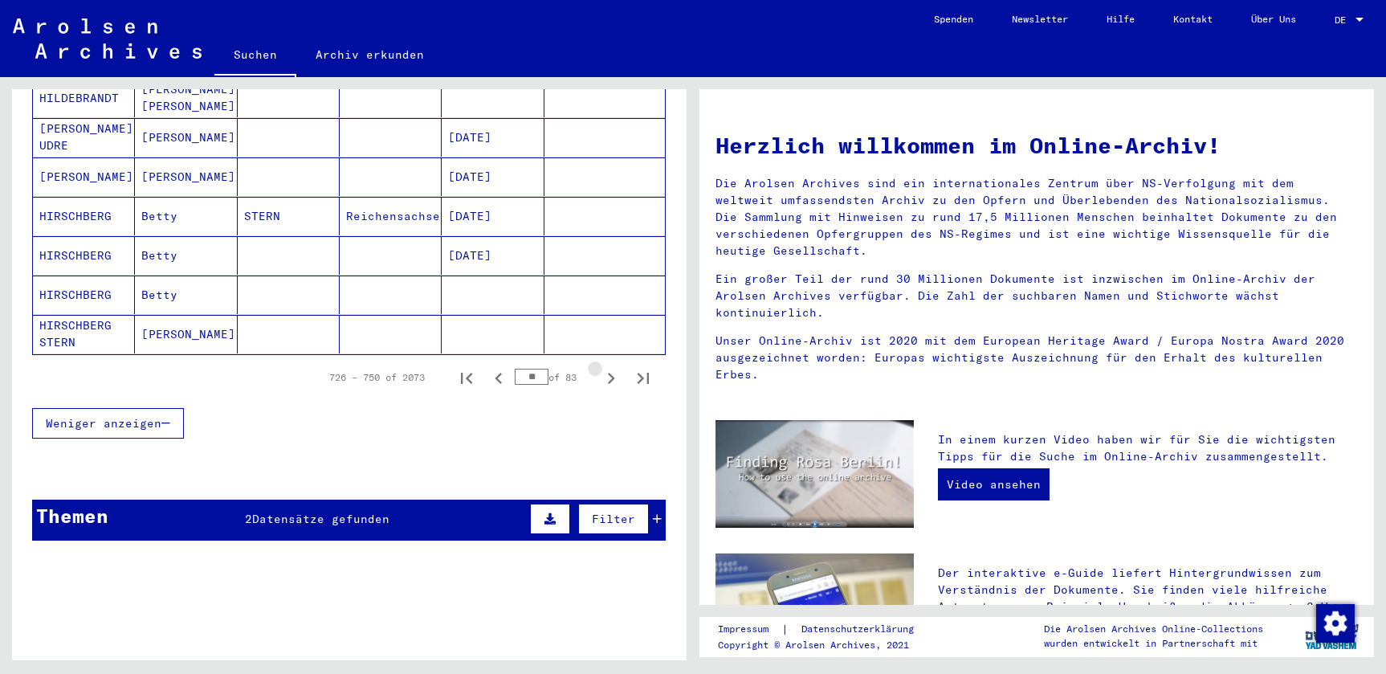
click at [605, 367] on icon "Next page" at bounding box center [611, 378] width 22 height 22
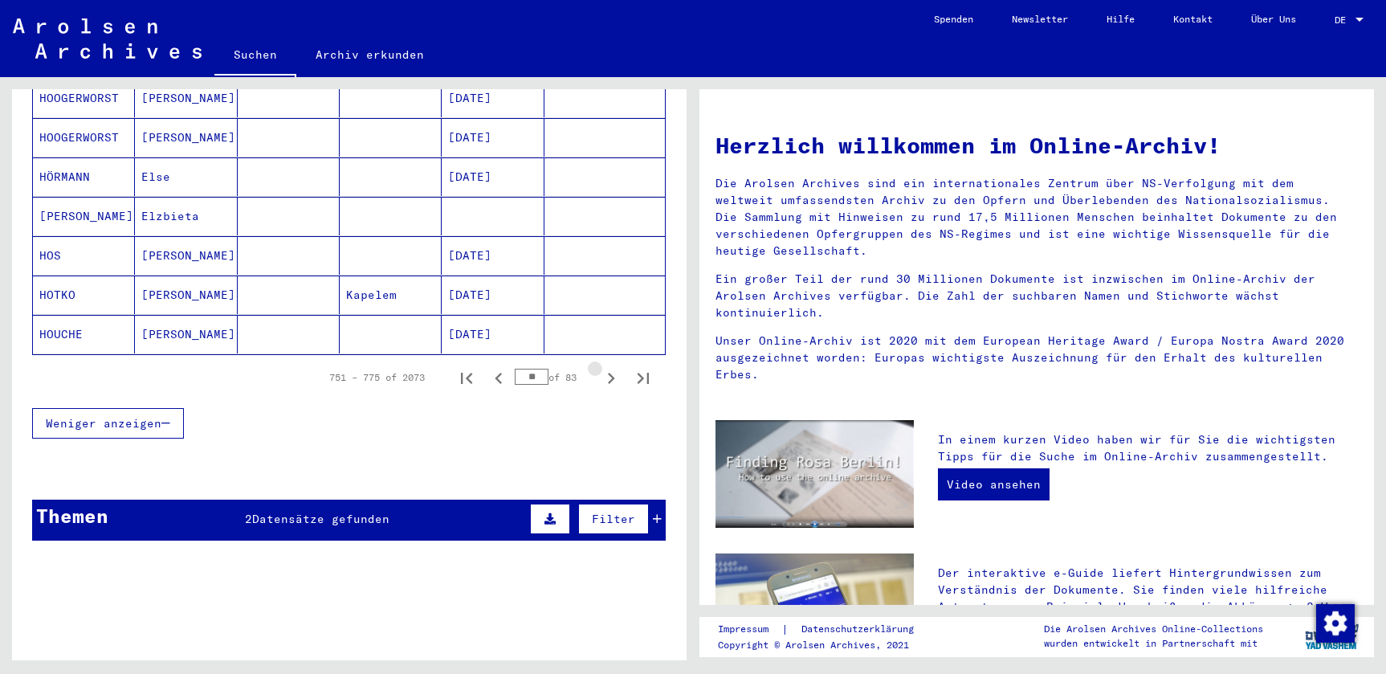
click at [605, 367] on icon "Next page" at bounding box center [611, 378] width 22 height 22
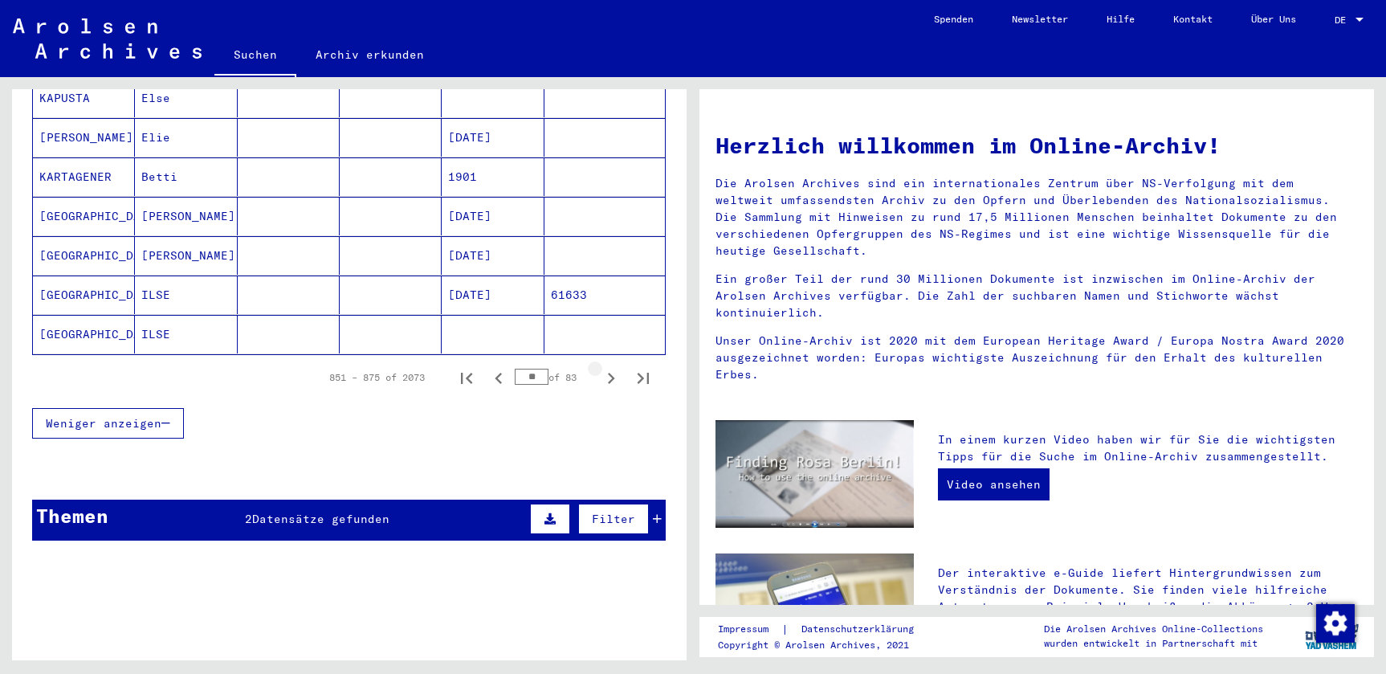
click at [605, 367] on icon "Next page" at bounding box center [611, 378] width 22 height 22
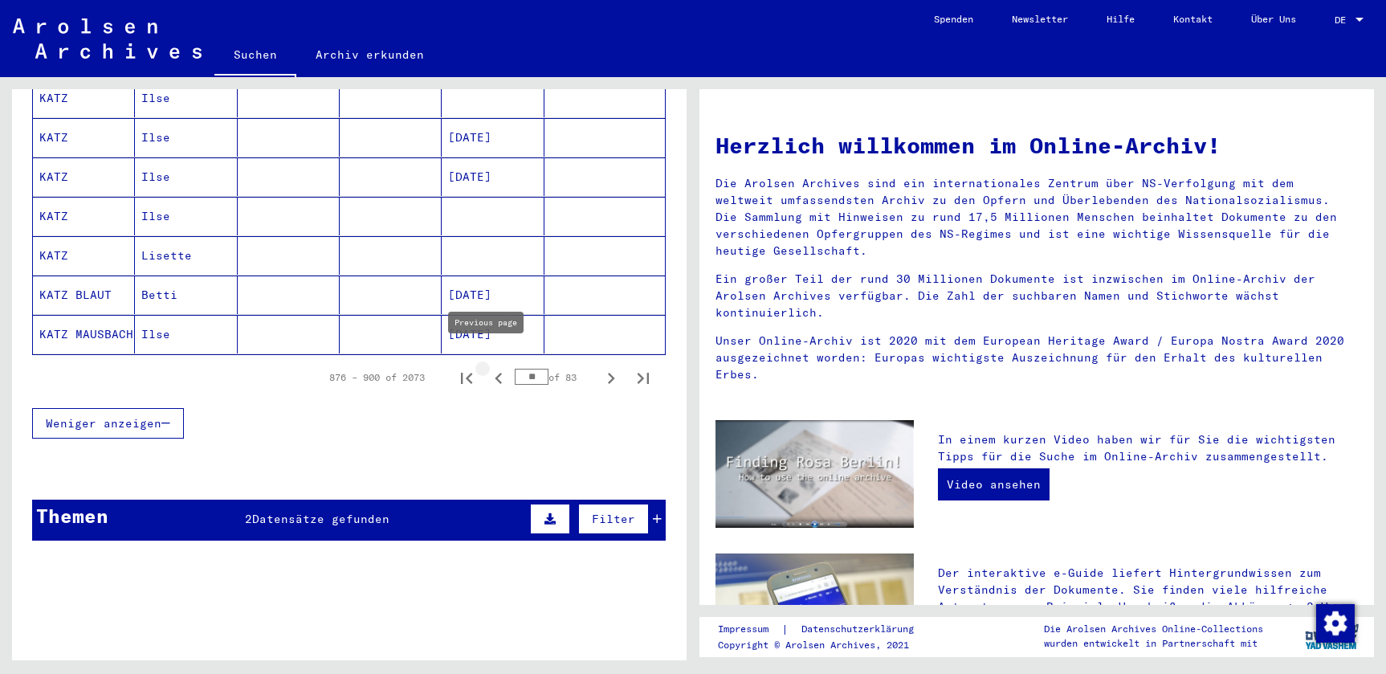
click at [491, 367] on icon "Previous page" at bounding box center [498, 378] width 22 height 22
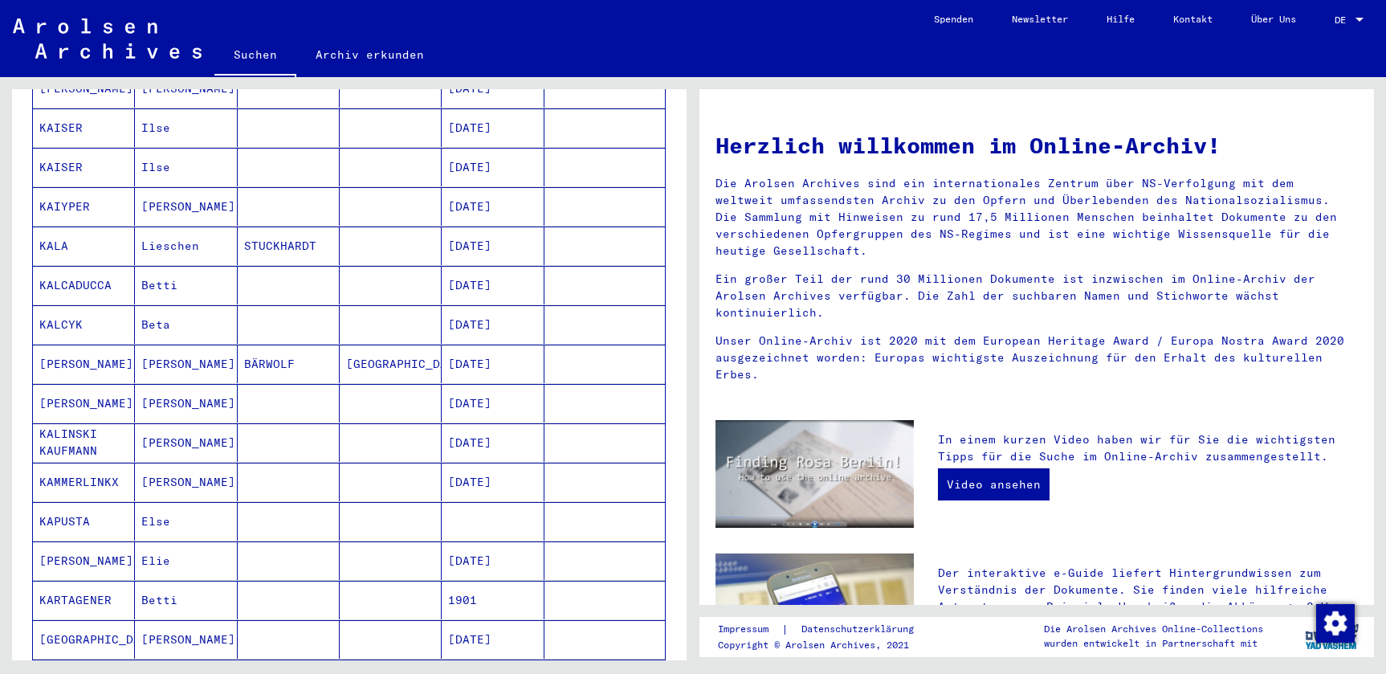
scroll to position [775, 0]
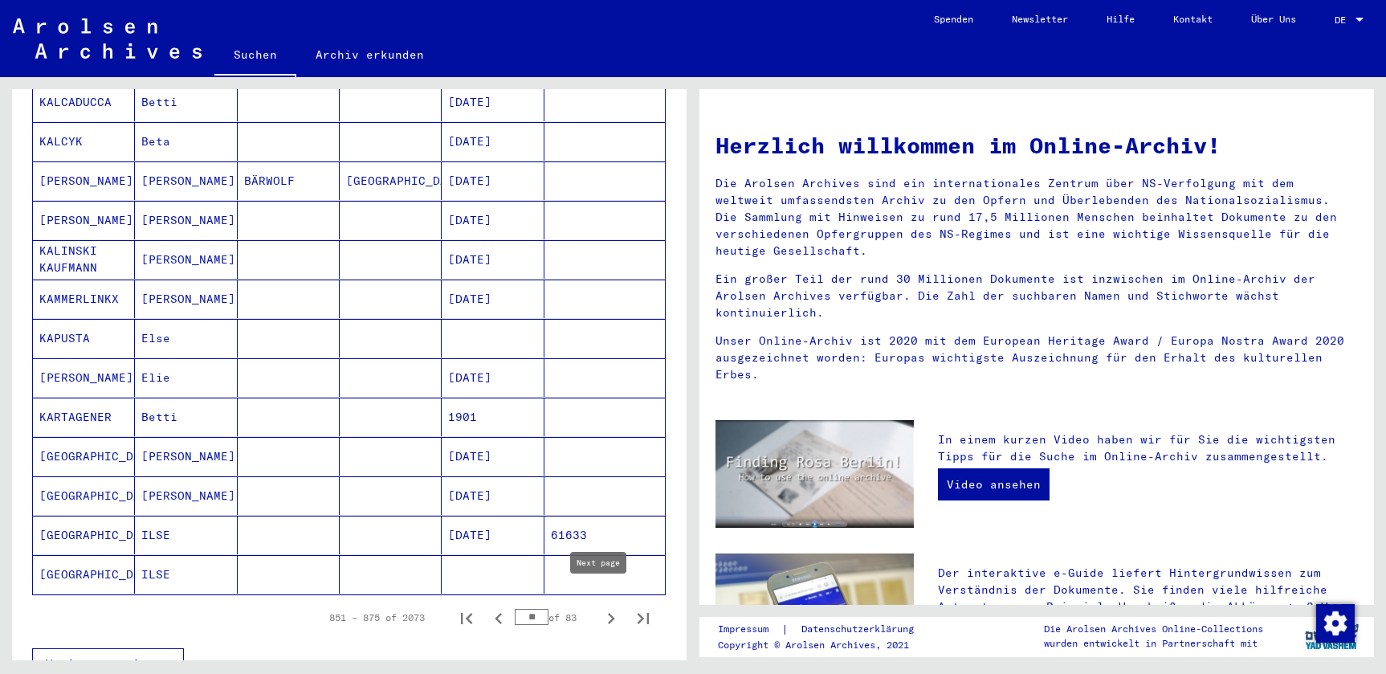
click at [600, 607] on icon "Next page" at bounding box center [611, 618] width 22 height 22
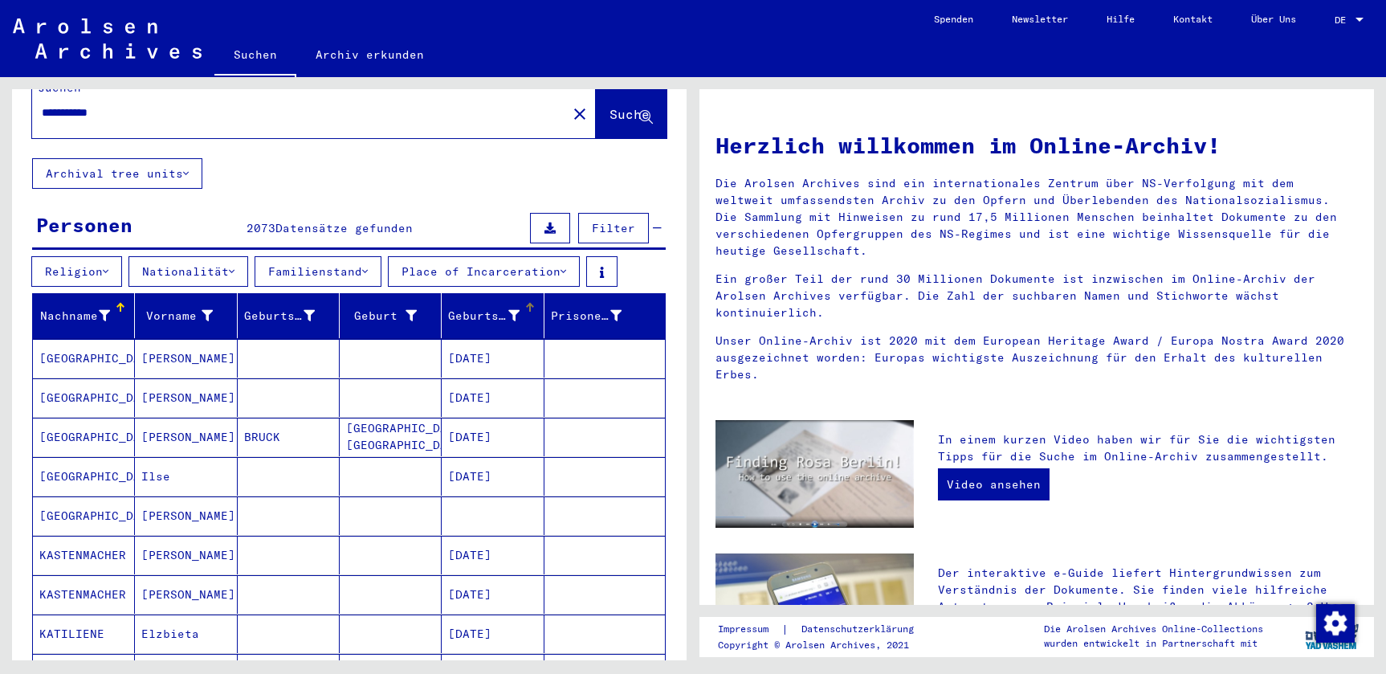
scroll to position [87, 0]
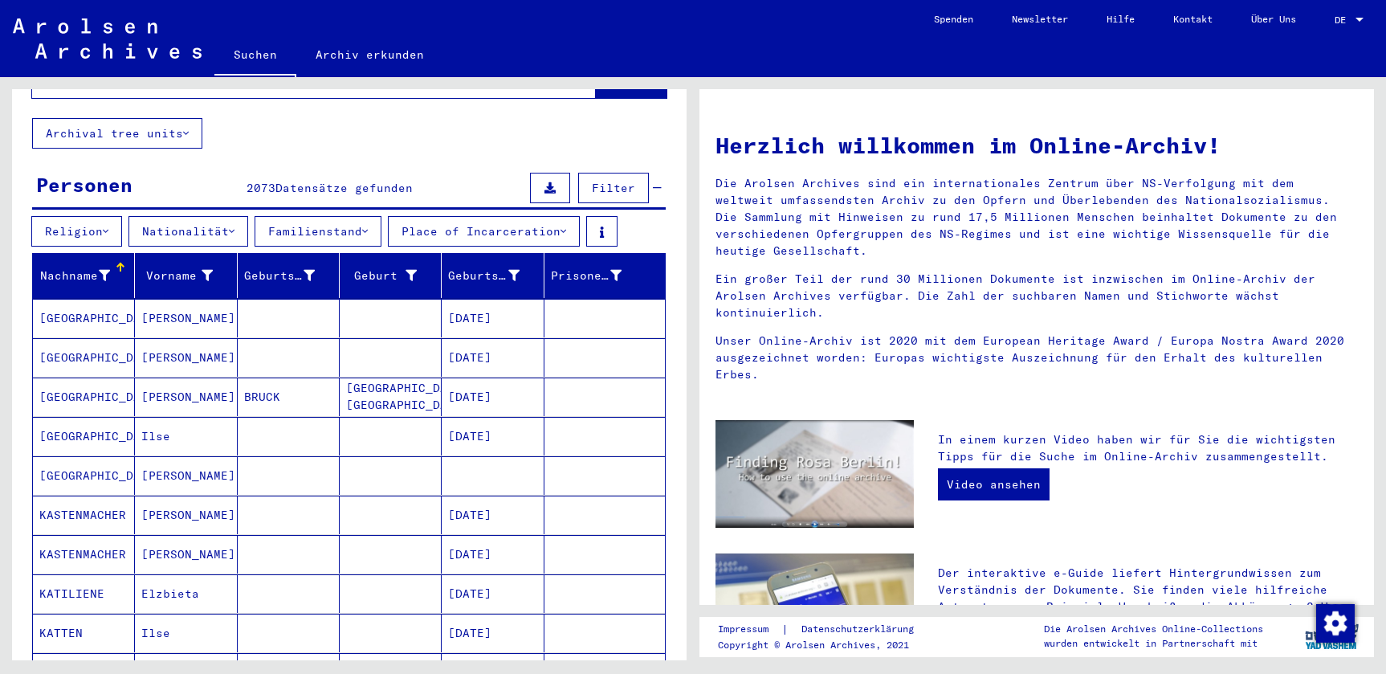
click at [494, 417] on mat-cell "[DATE]" at bounding box center [493, 436] width 102 height 39
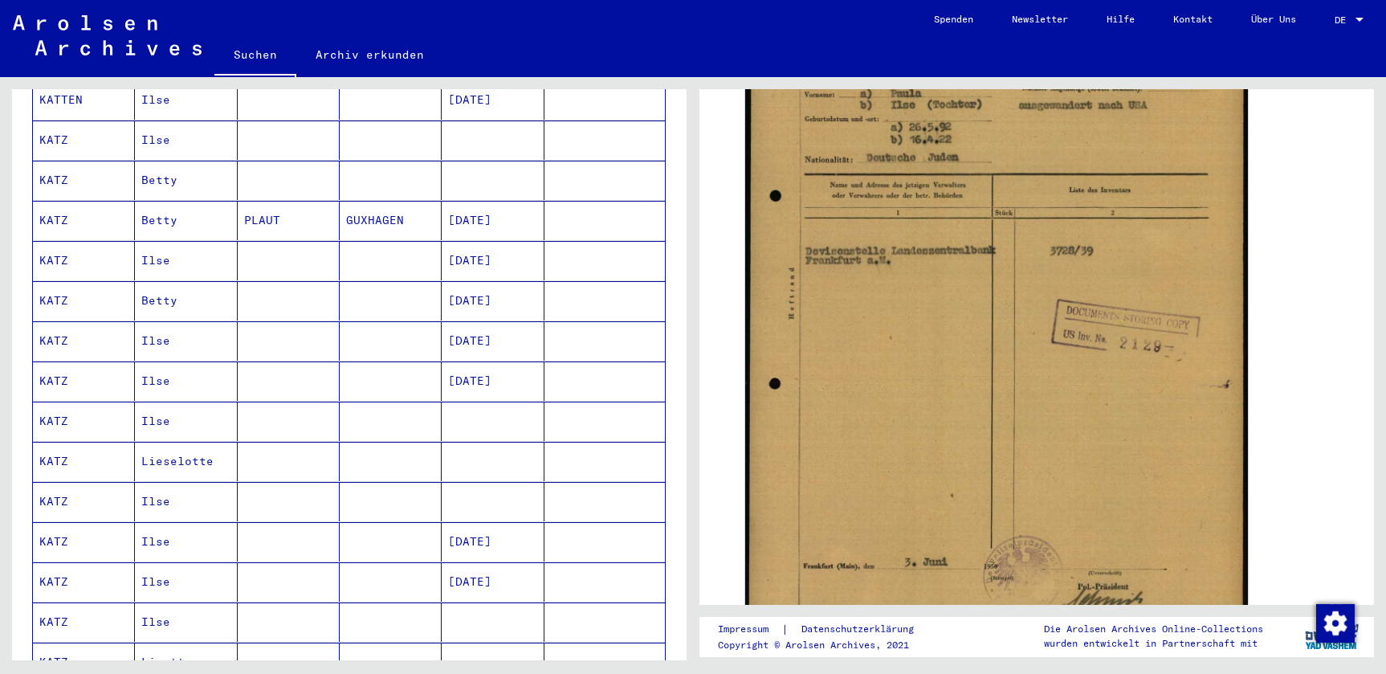
scroll to position [902, 0]
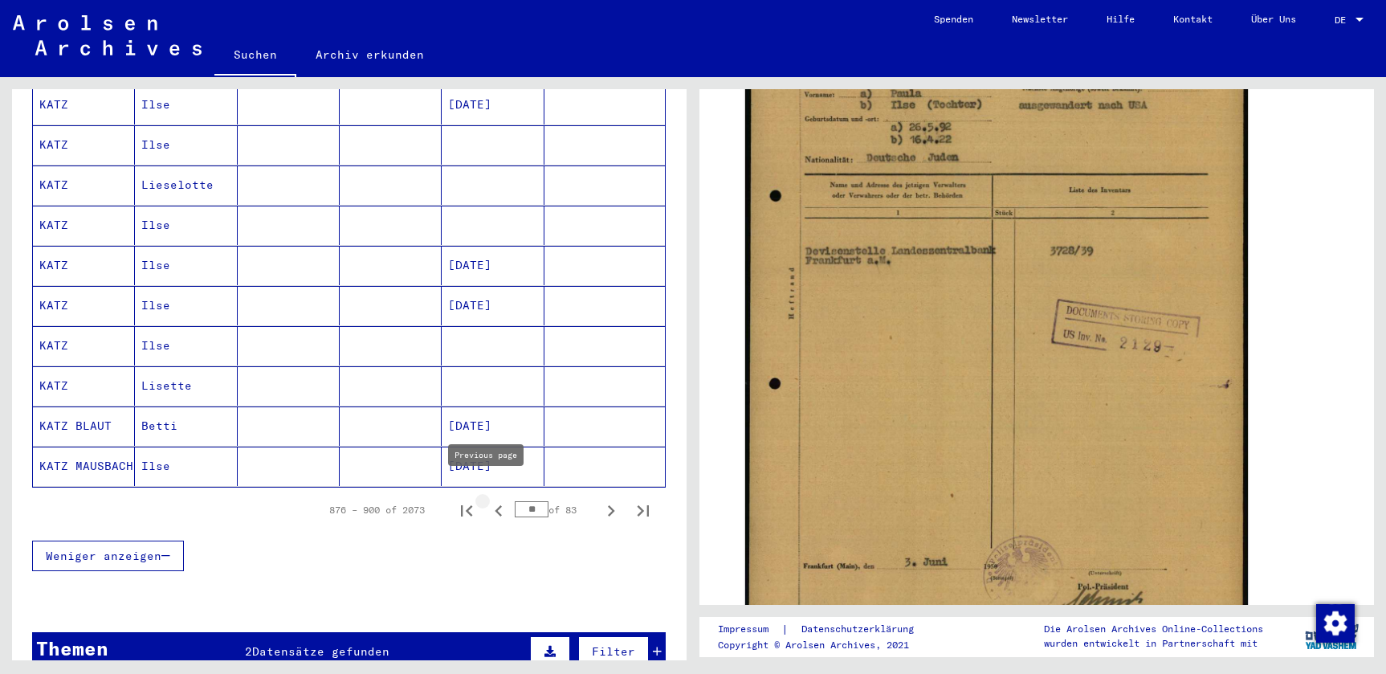
click at [490, 499] on icon "Previous page" at bounding box center [498, 510] width 22 height 22
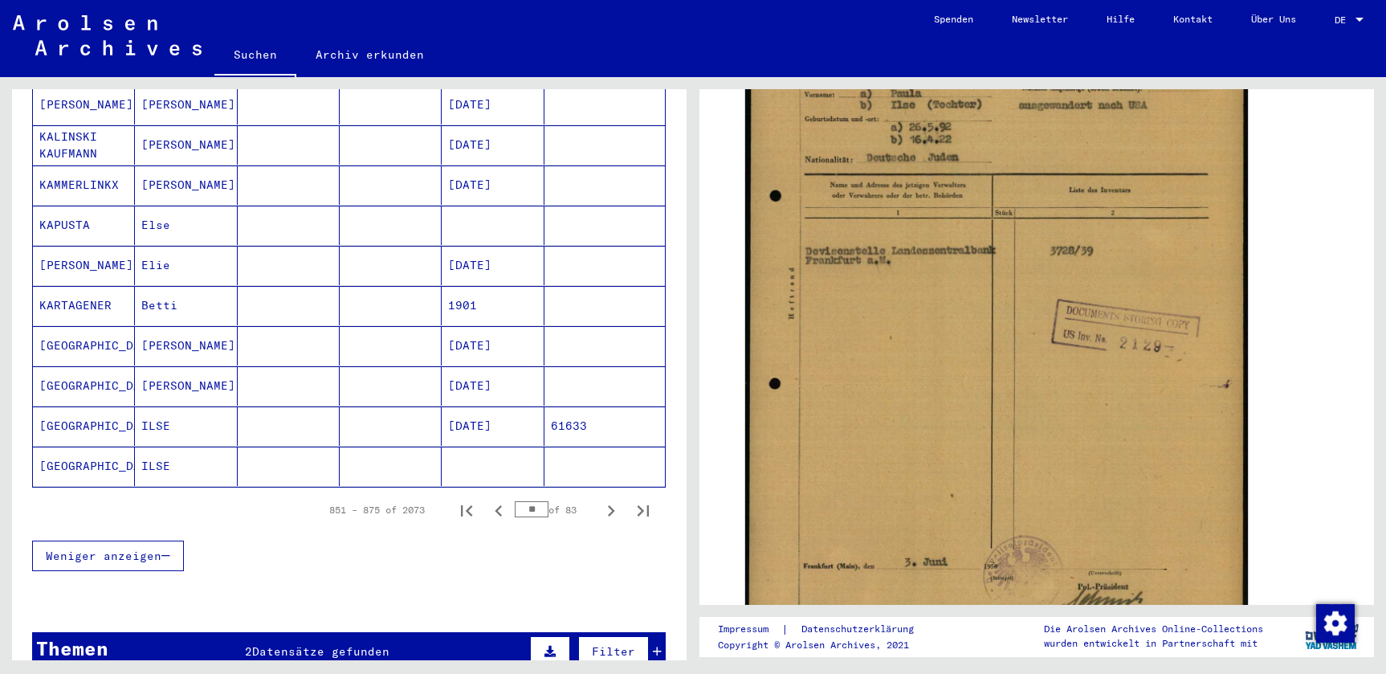
click at [220, 469] on mat-row "[PERSON_NAME]" at bounding box center [349, 466] width 632 height 40
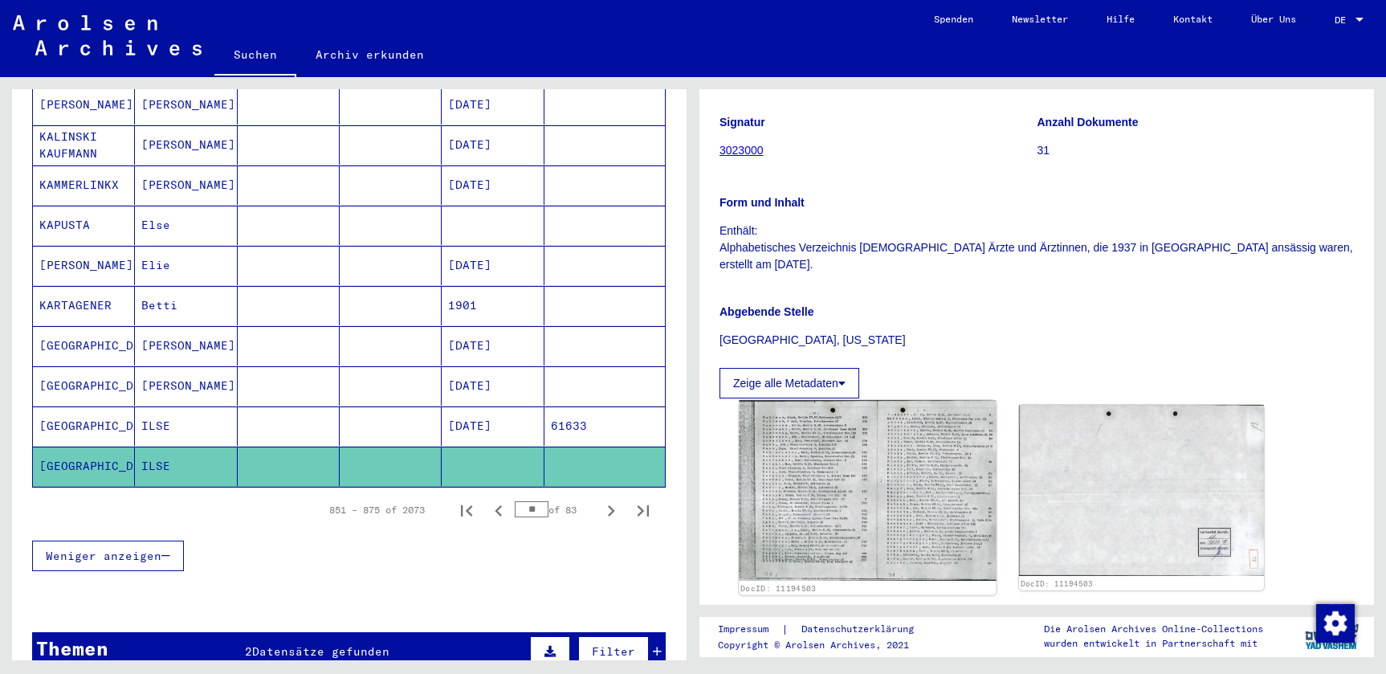
scroll to position [80, 0]
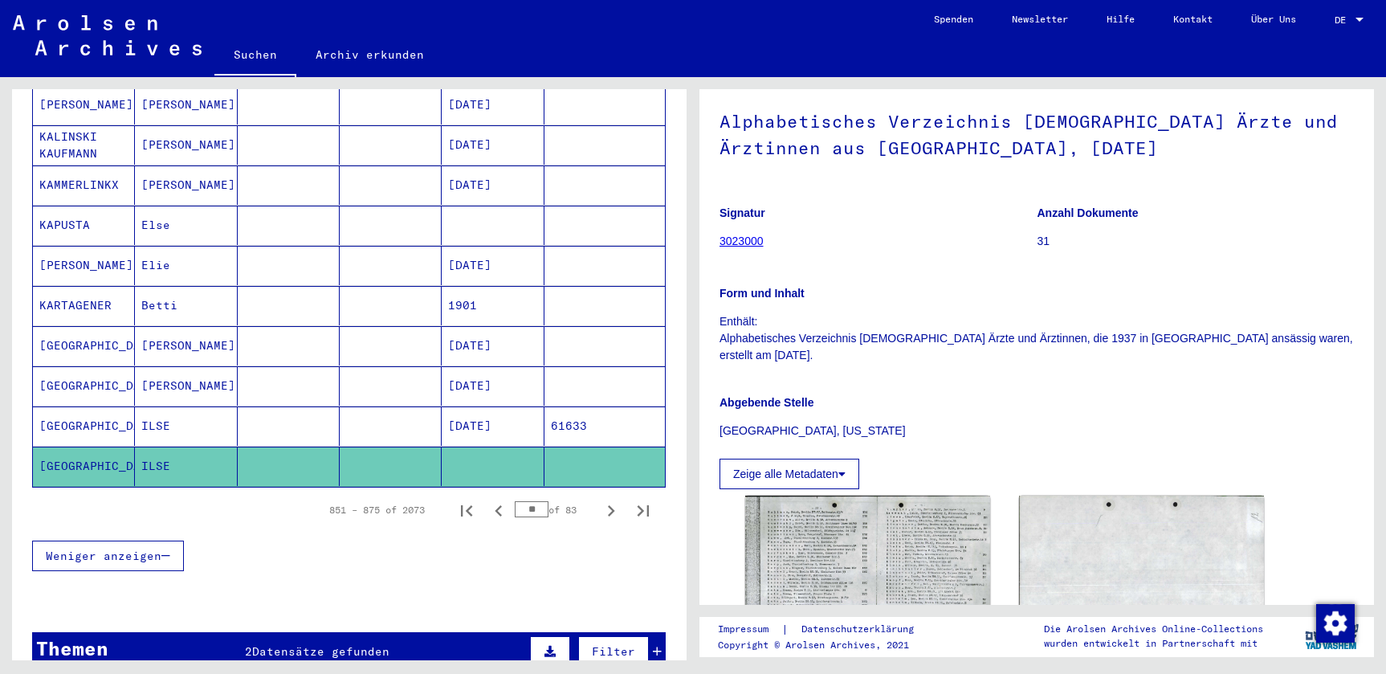
click at [398, 406] on mat-cell at bounding box center [391, 425] width 102 height 39
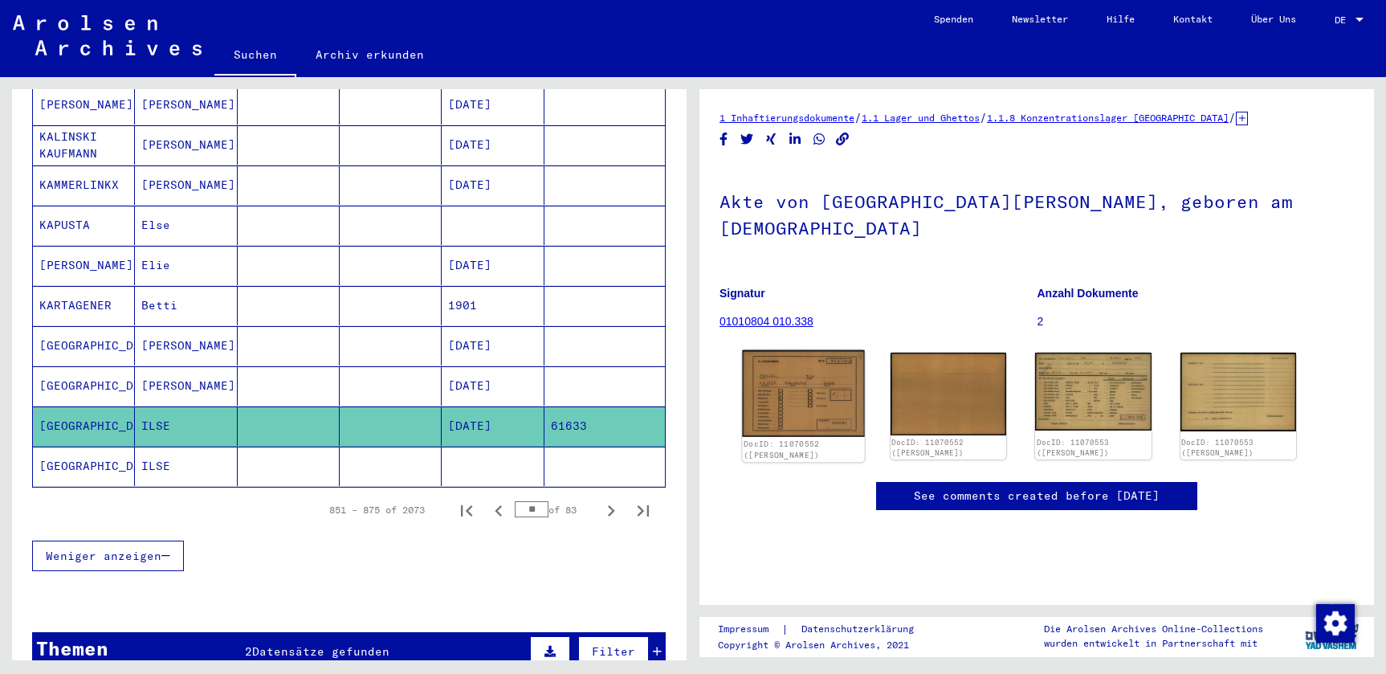
click at [833, 400] on img at bounding box center [803, 393] width 122 height 87
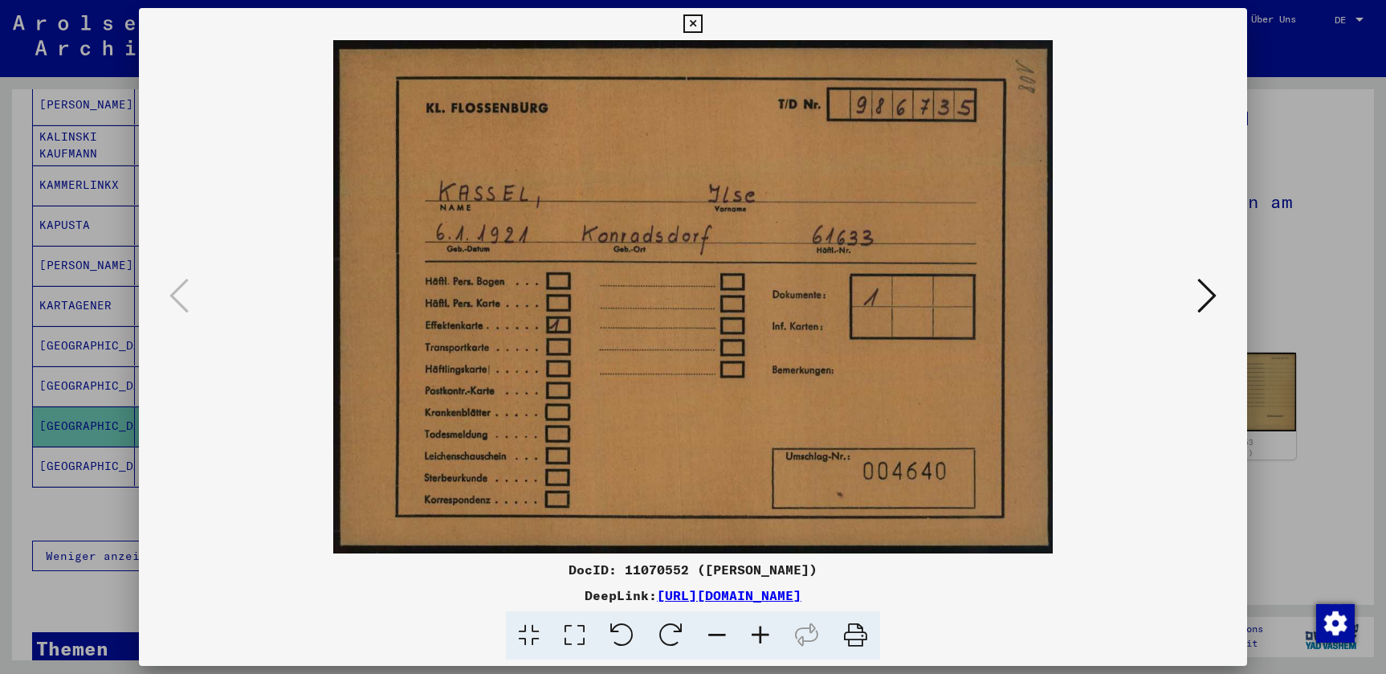
click at [1216, 297] on icon at bounding box center [1206, 295] width 19 height 39
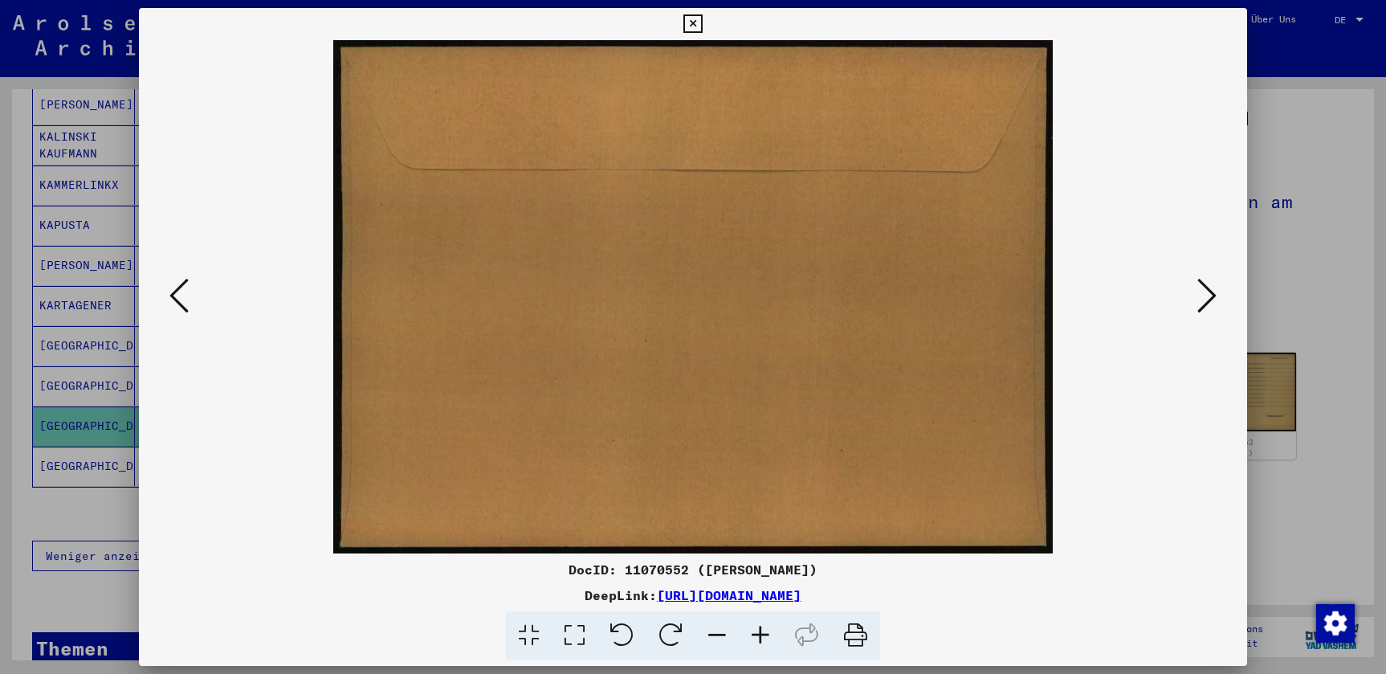
click at [1216, 297] on icon at bounding box center [1206, 295] width 19 height 39
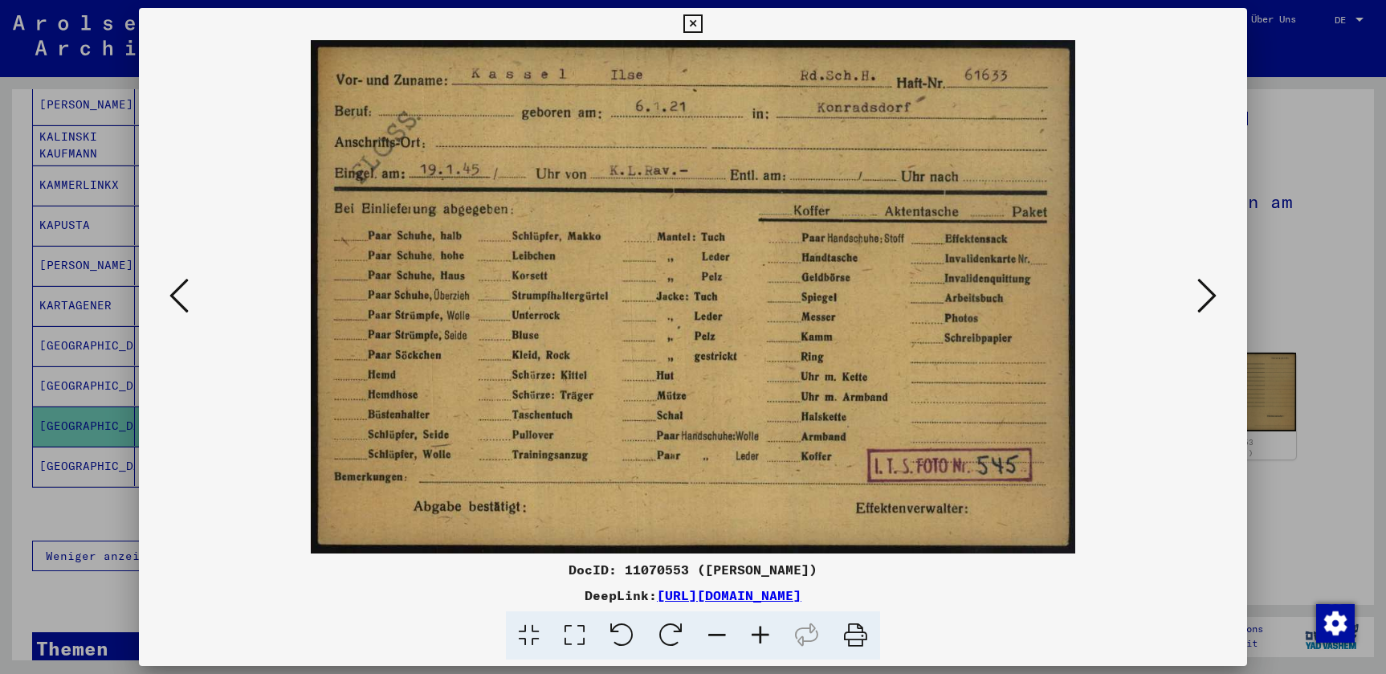
click at [1212, 300] on icon at bounding box center [1206, 295] width 19 height 39
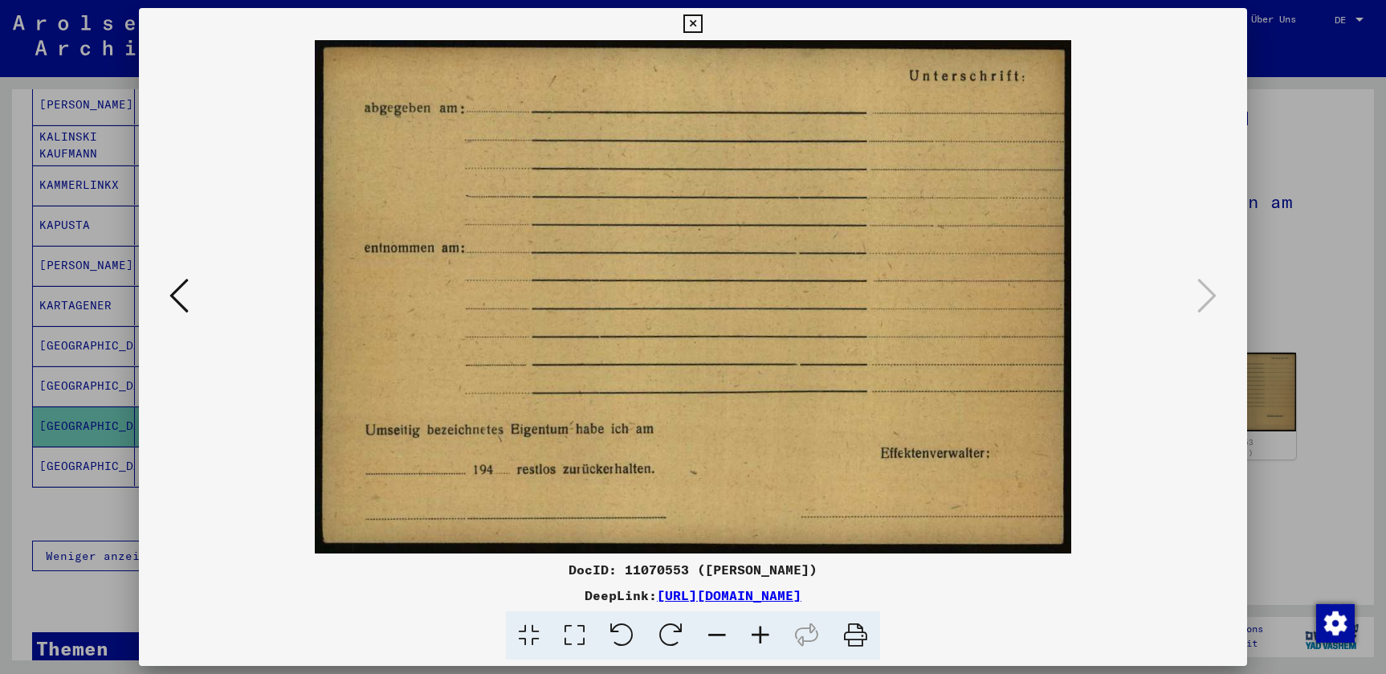
click at [202, 294] on img at bounding box center [693, 296] width 1000 height 513
click at [185, 301] on icon at bounding box center [178, 295] width 19 height 39
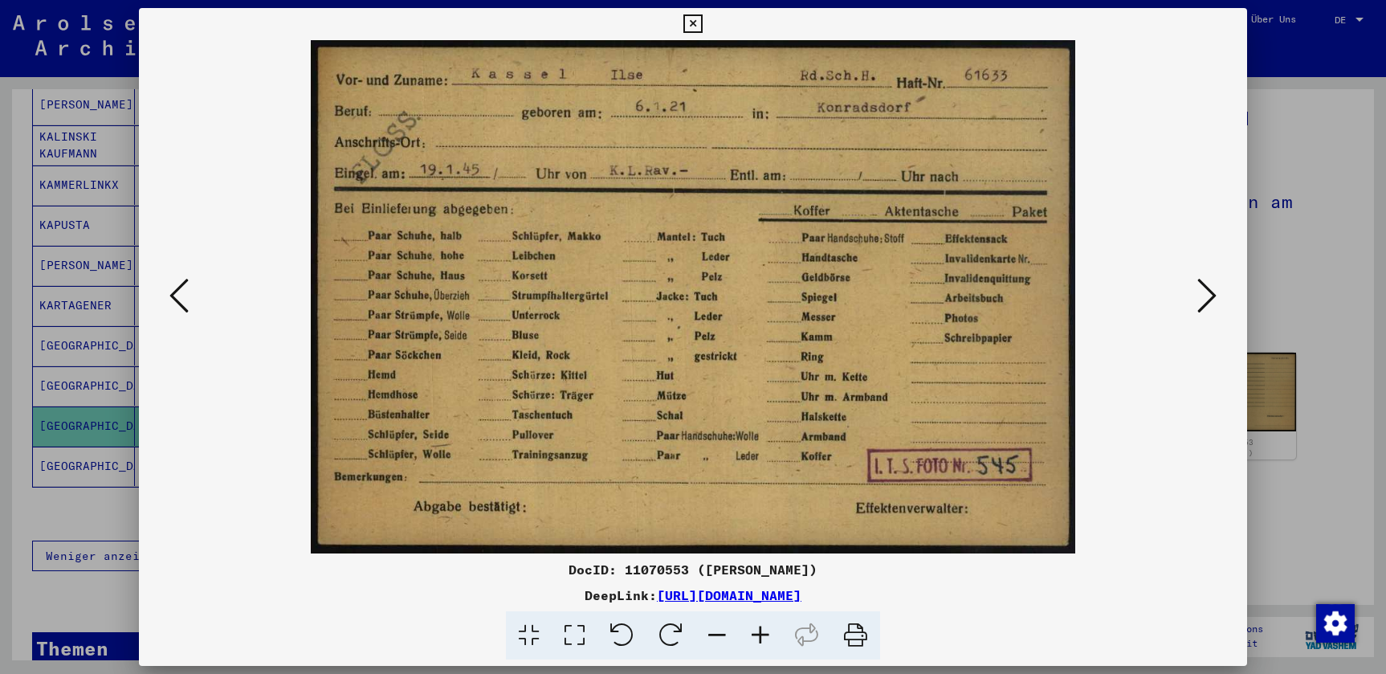
click at [185, 301] on icon at bounding box center [178, 295] width 19 height 39
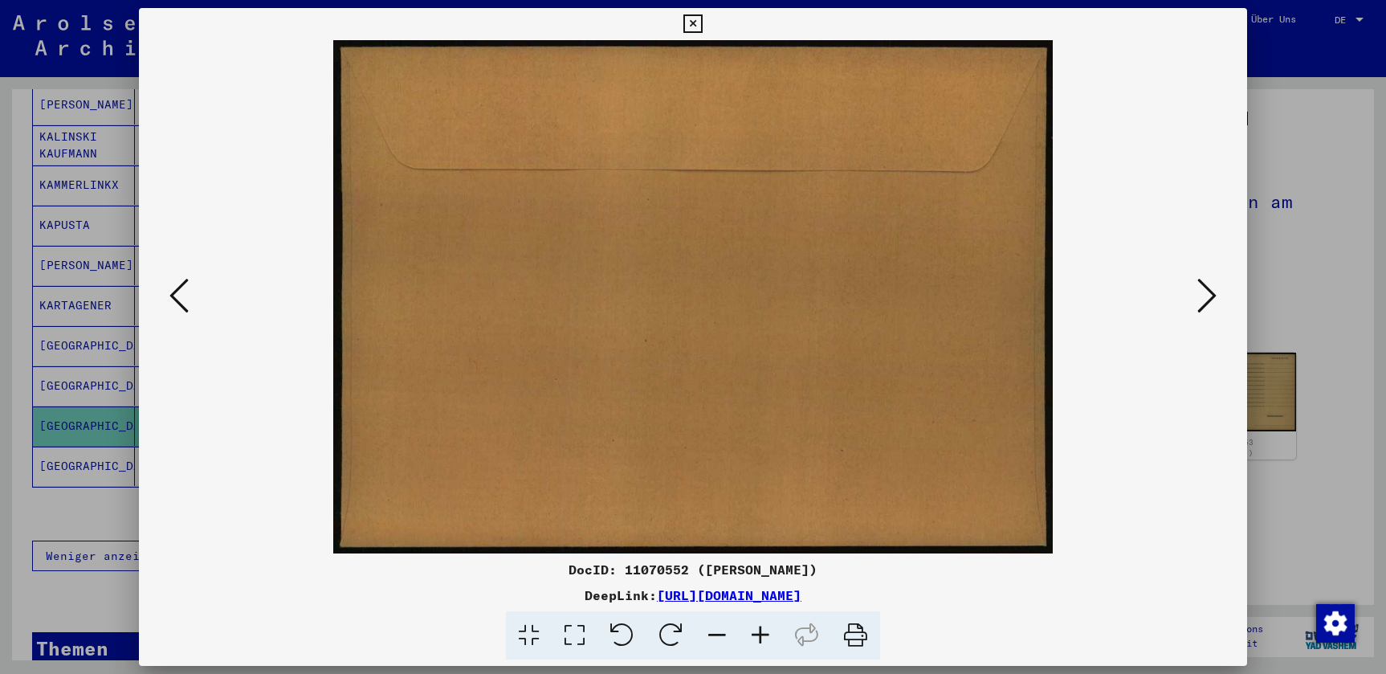
click at [170, 281] on icon at bounding box center [178, 295] width 19 height 39
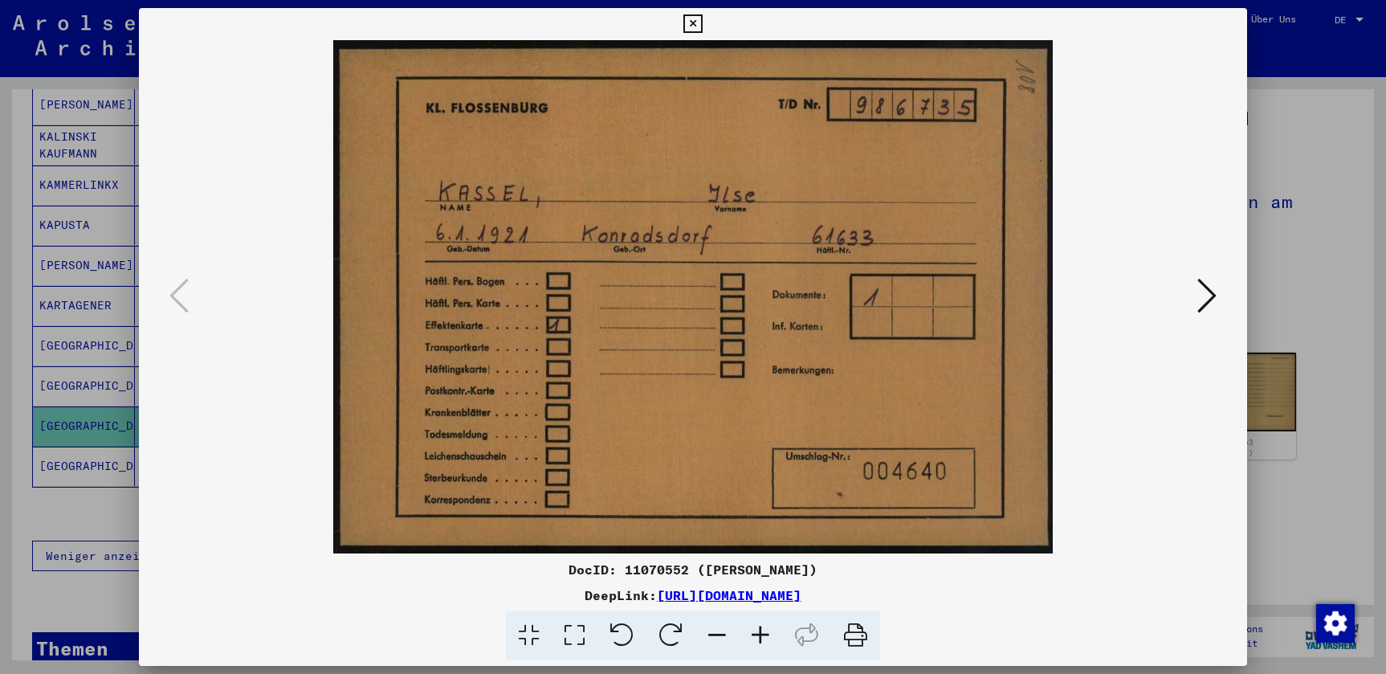
click at [1208, 295] on icon at bounding box center [1206, 295] width 19 height 39
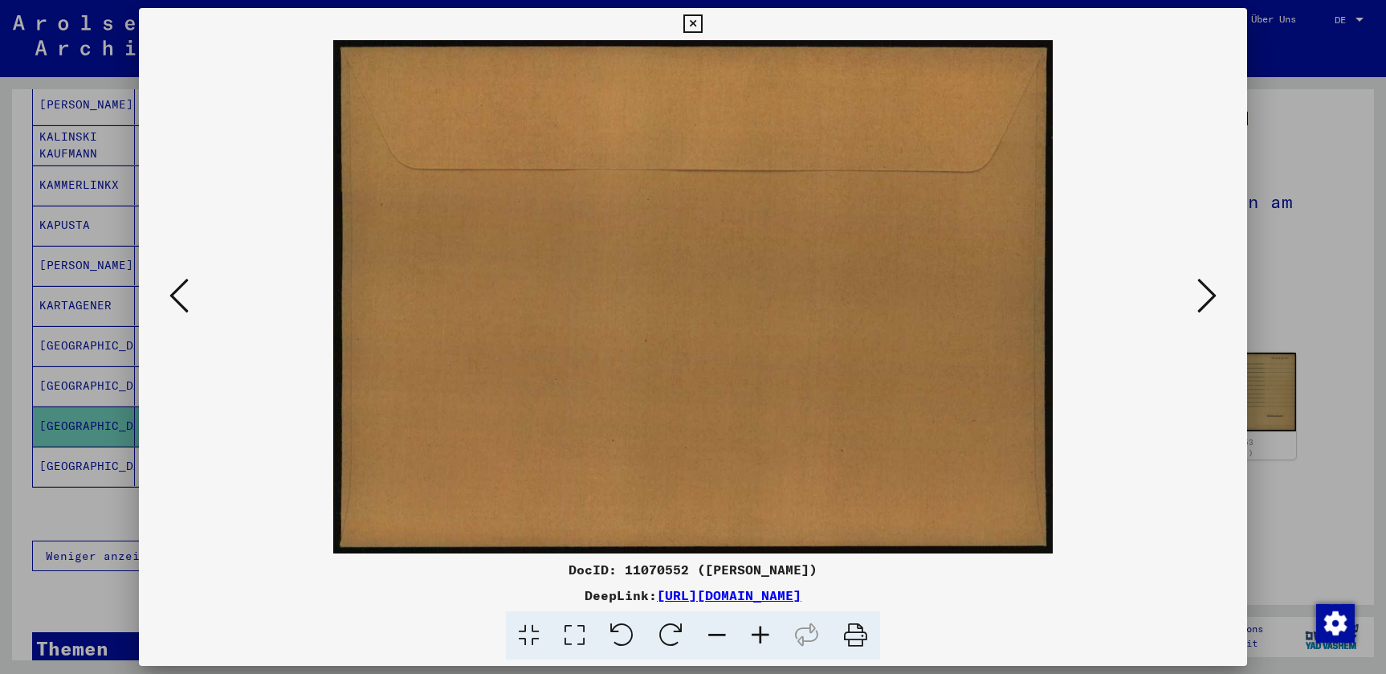
click at [1208, 295] on icon at bounding box center [1206, 295] width 19 height 39
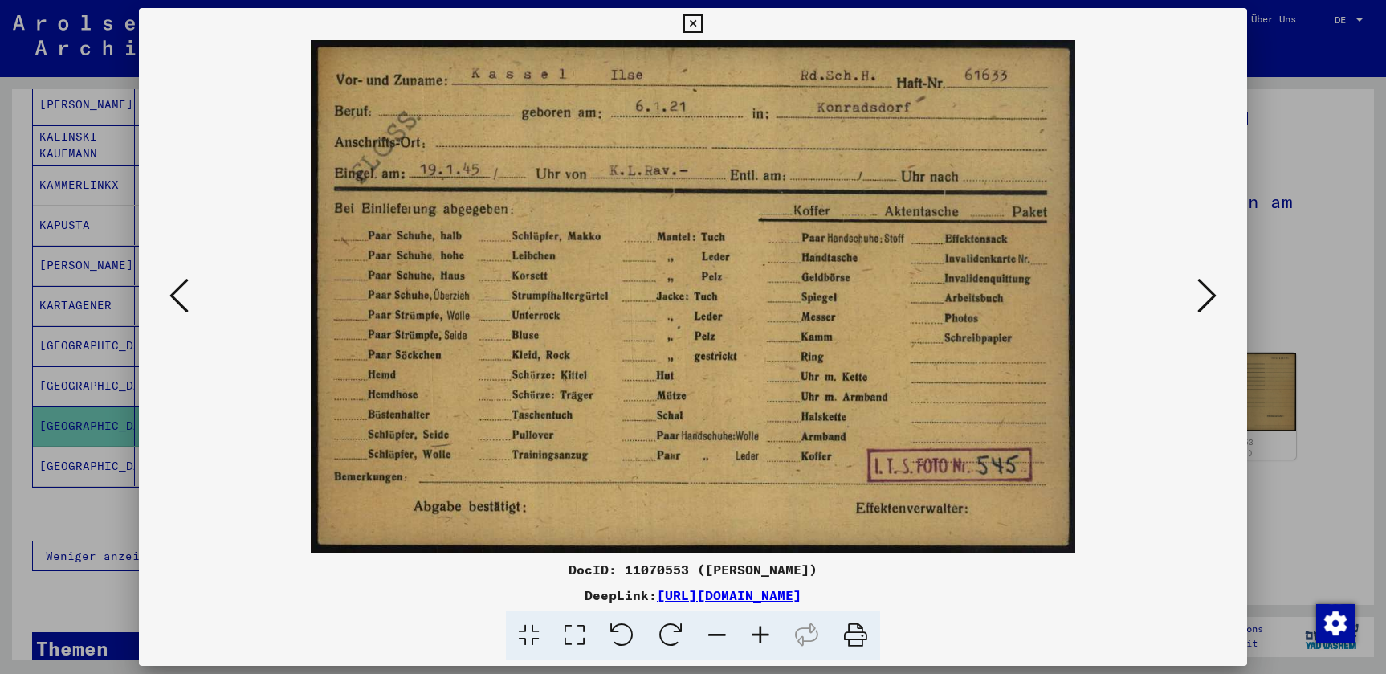
click at [1208, 295] on icon at bounding box center [1206, 295] width 19 height 39
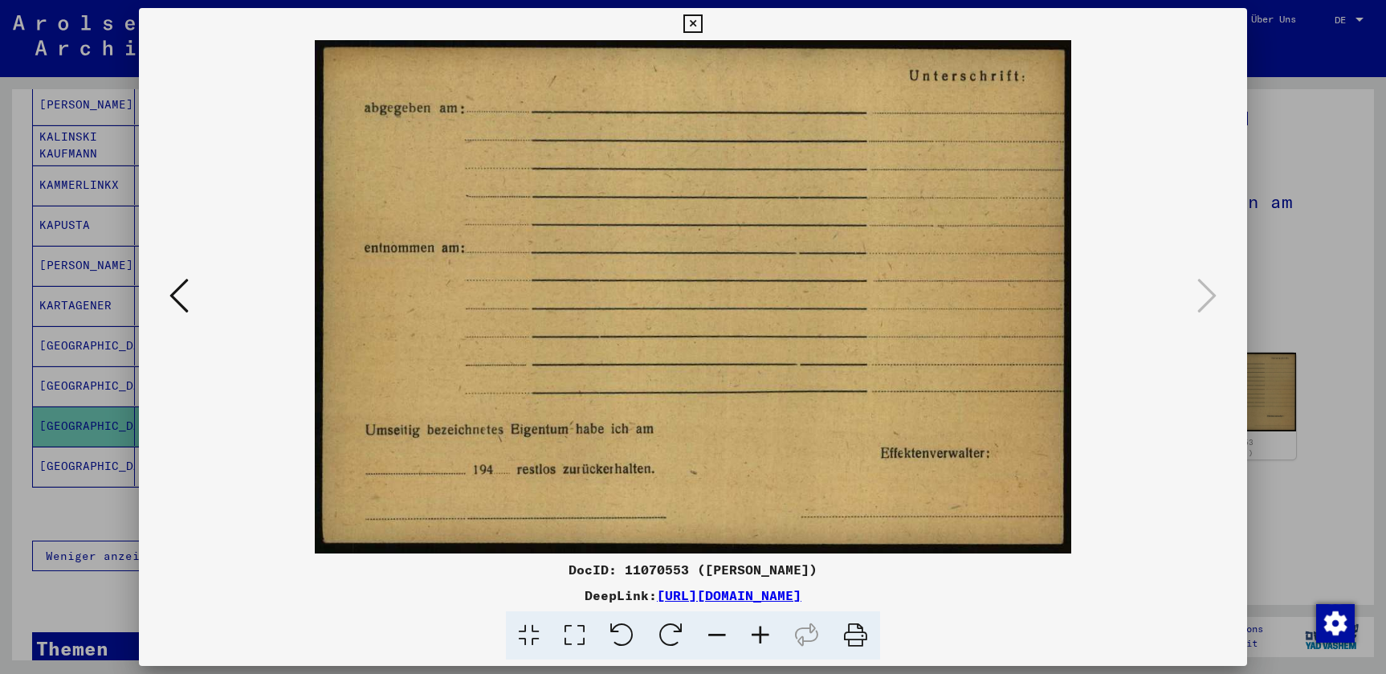
click at [702, 29] on icon at bounding box center [692, 23] width 18 height 19
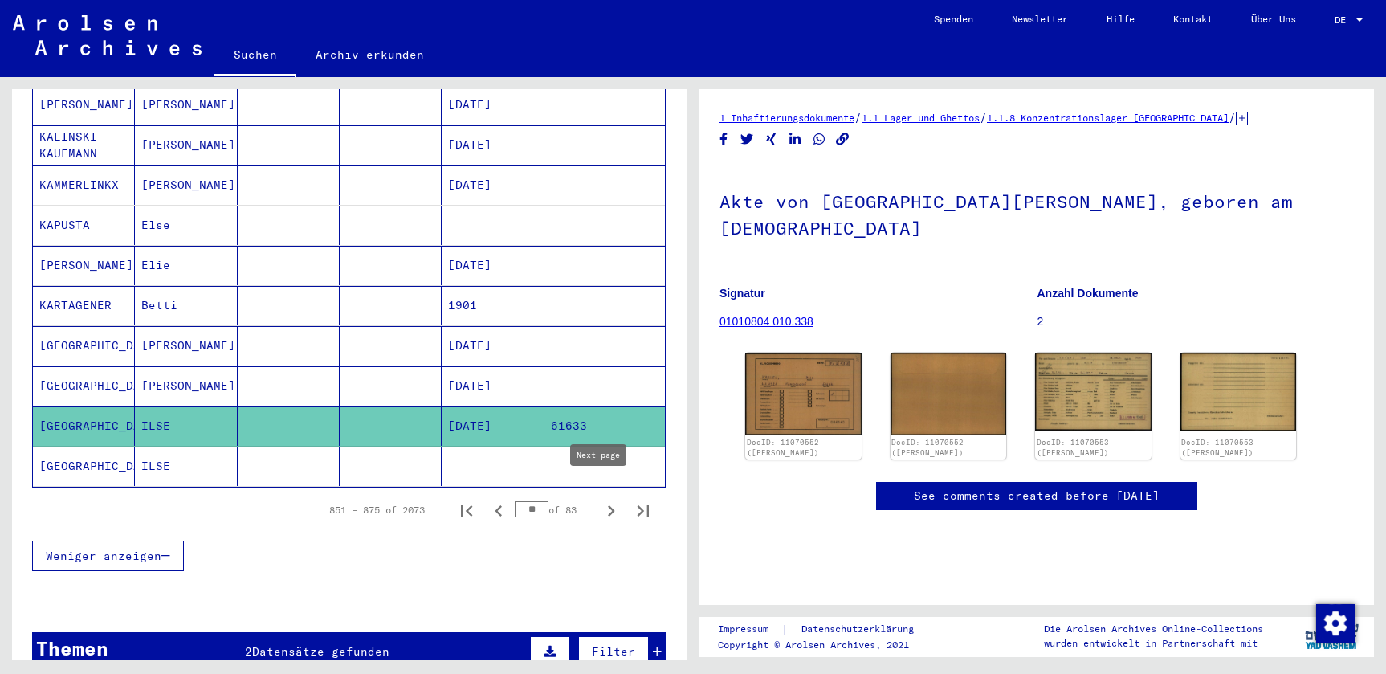
click at [600, 499] on icon "Next page" at bounding box center [611, 510] width 22 height 22
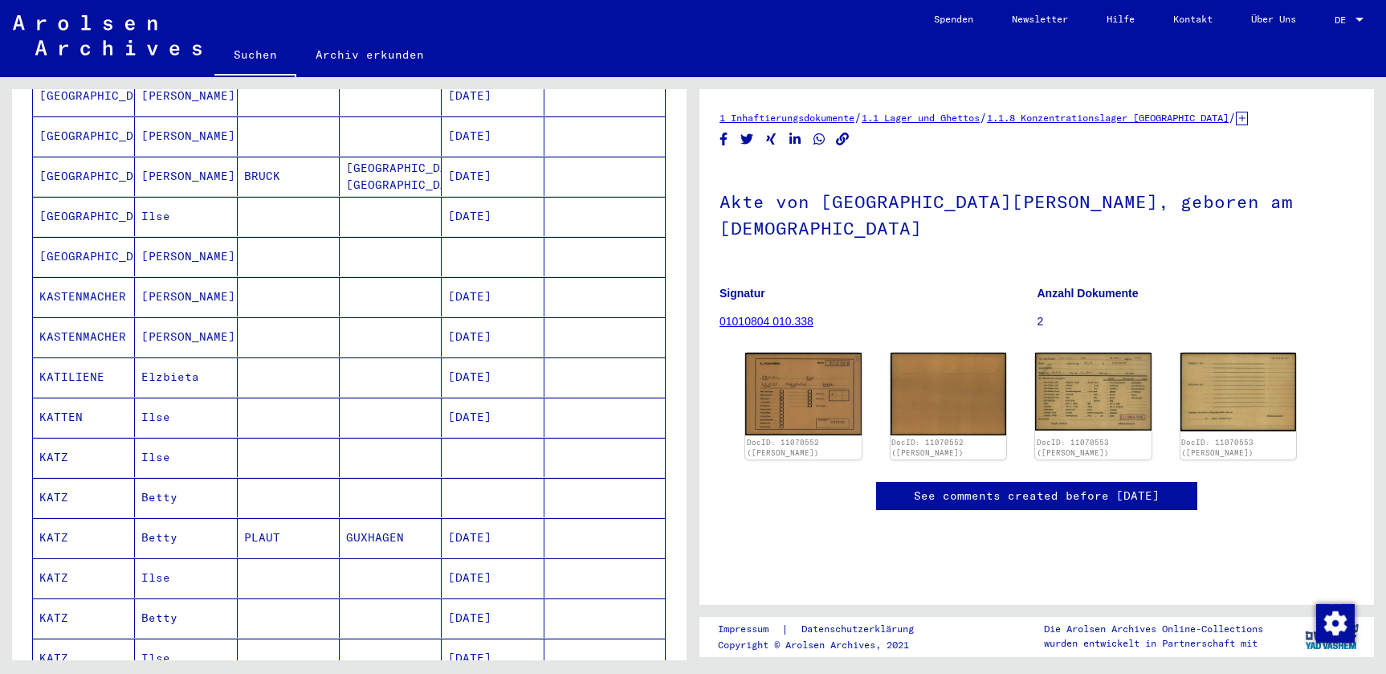
scroll to position [277, 0]
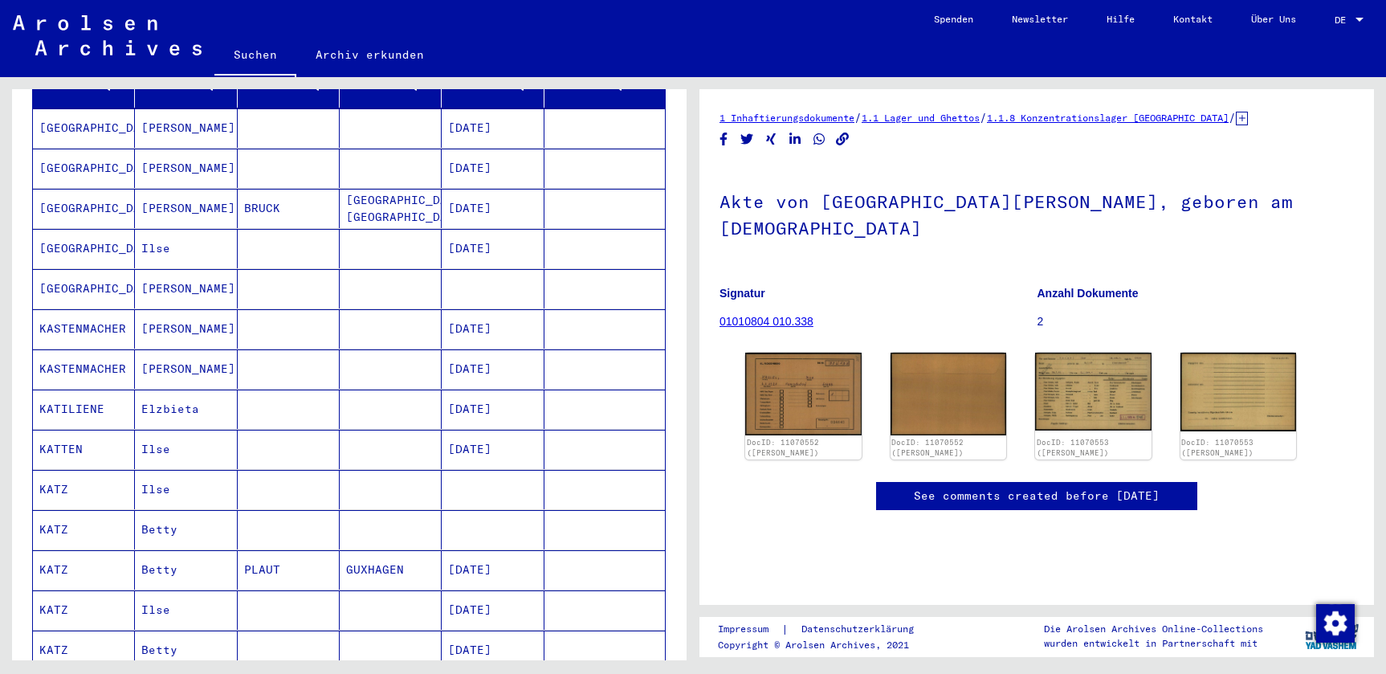
click at [266, 275] on mat-cell at bounding box center [289, 288] width 102 height 39
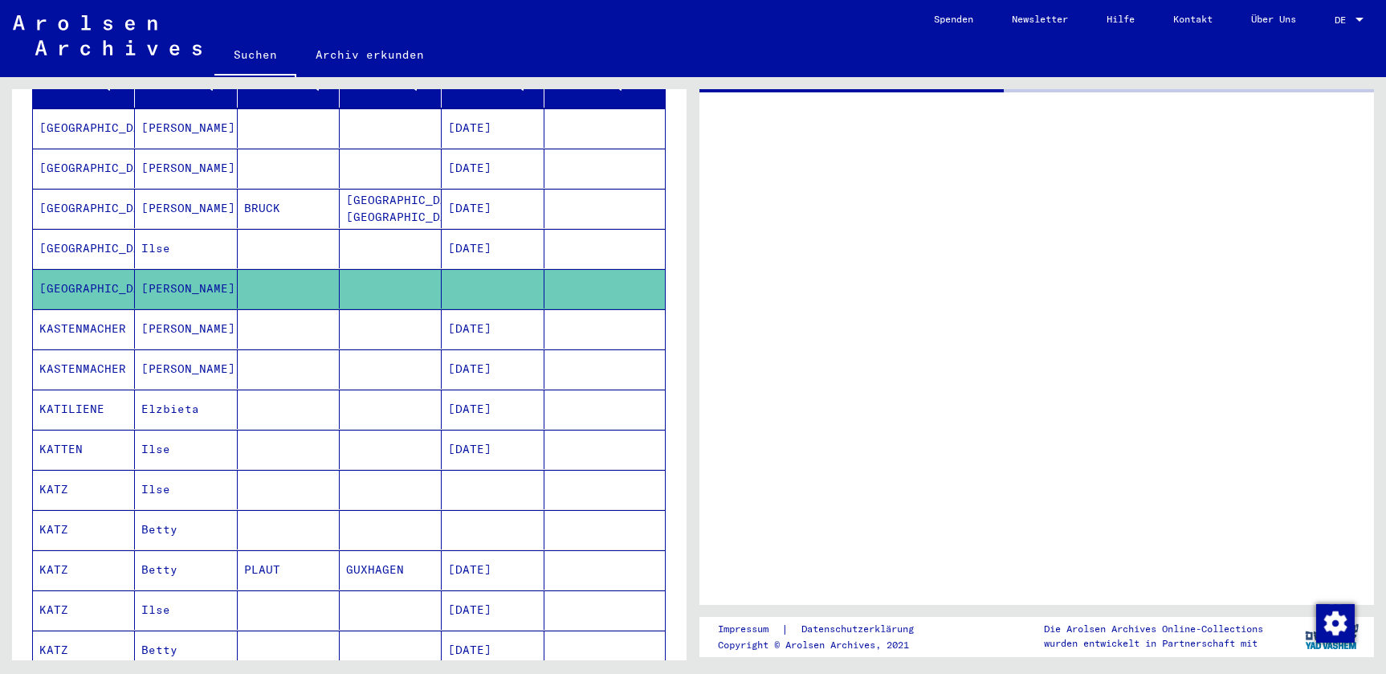
click at [257, 234] on mat-cell at bounding box center [289, 248] width 102 height 39
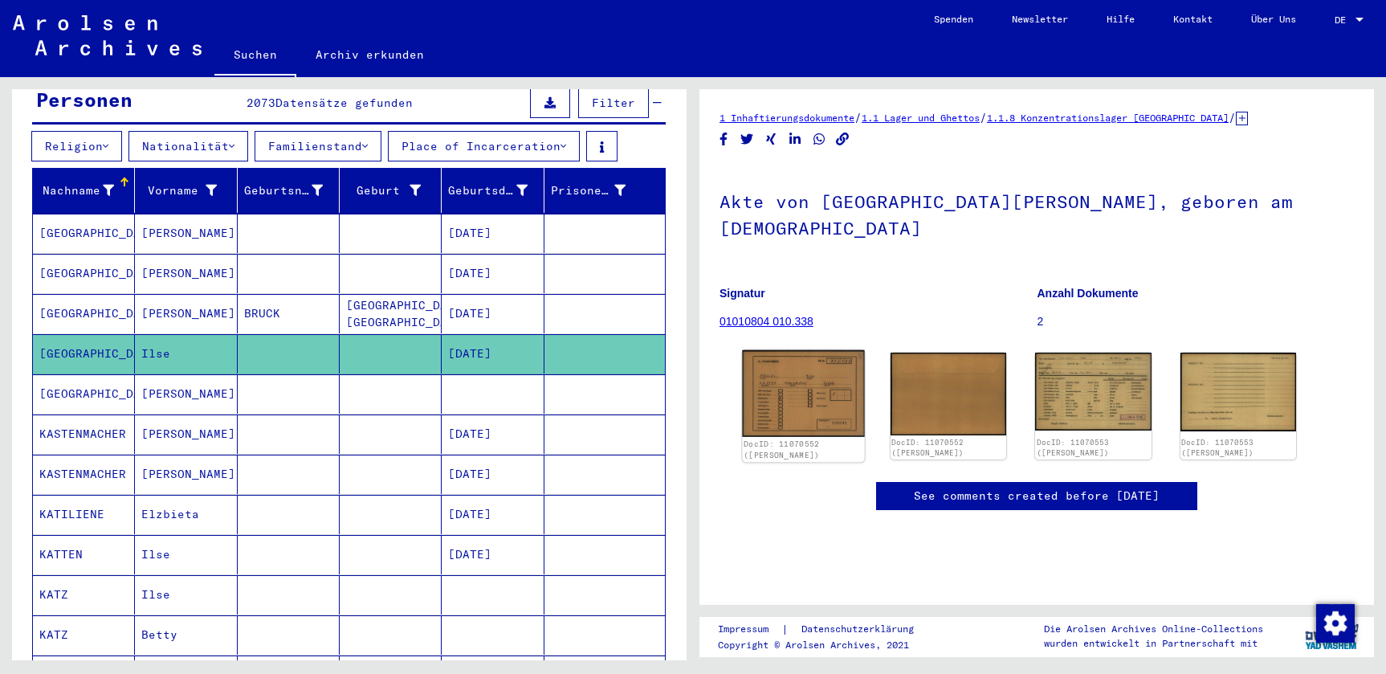
click at [792, 391] on img at bounding box center [803, 393] width 122 height 87
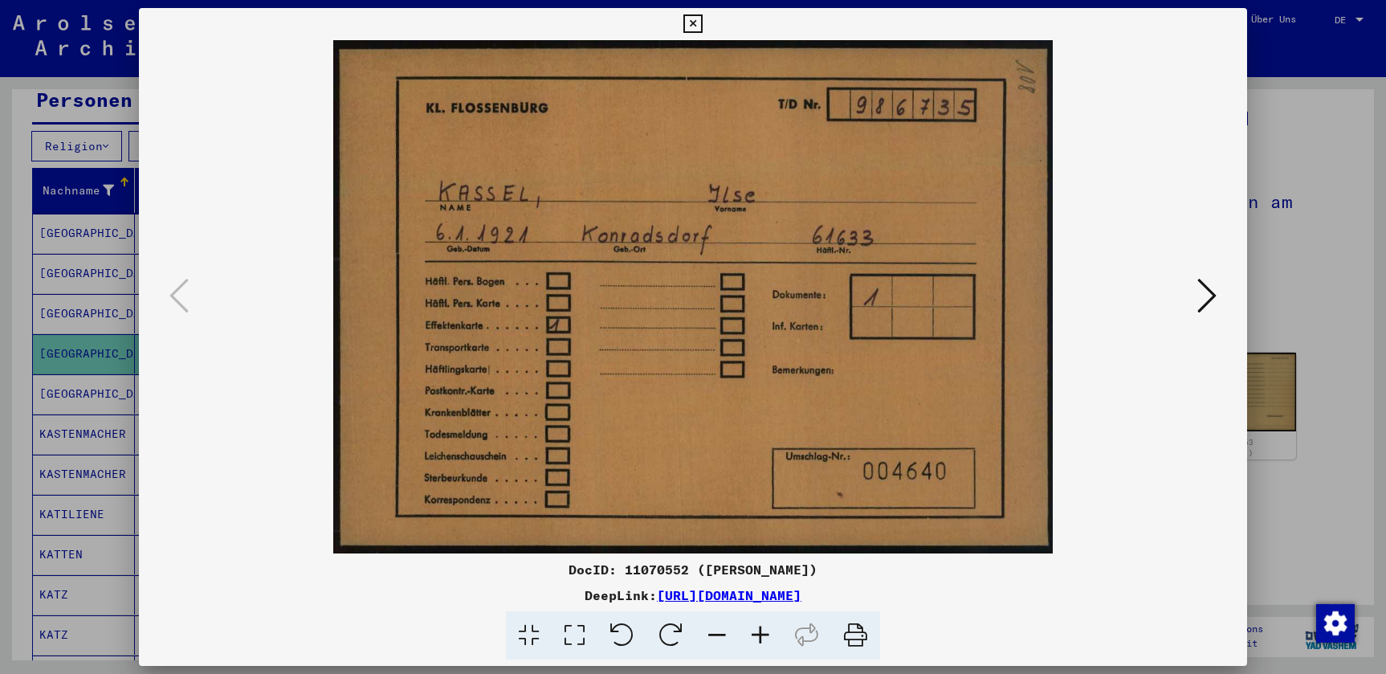
click at [702, 27] on icon at bounding box center [692, 23] width 18 height 19
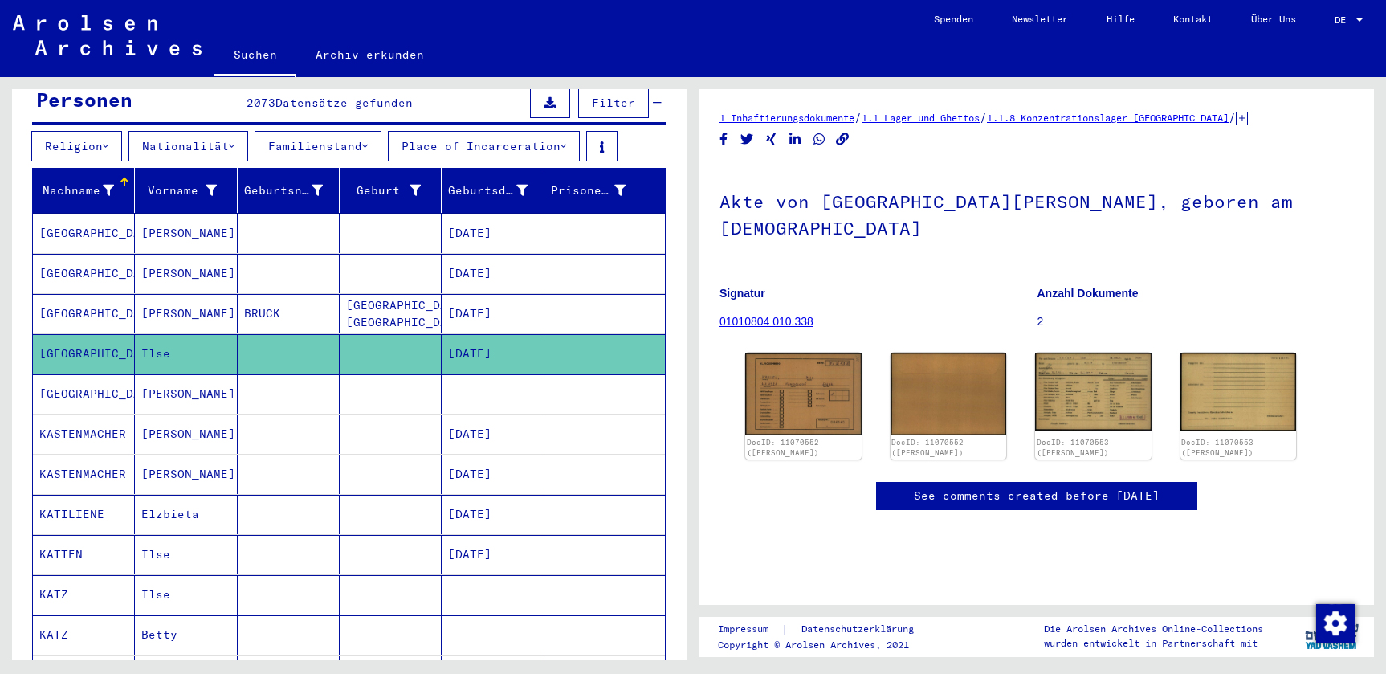
click at [422, 334] on mat-cell at bounding box center [391, 353] width 102 height 39
click at [450, 294] on mat-cell "[DATE]" at bounding box center [493, 313] width 102 height 39
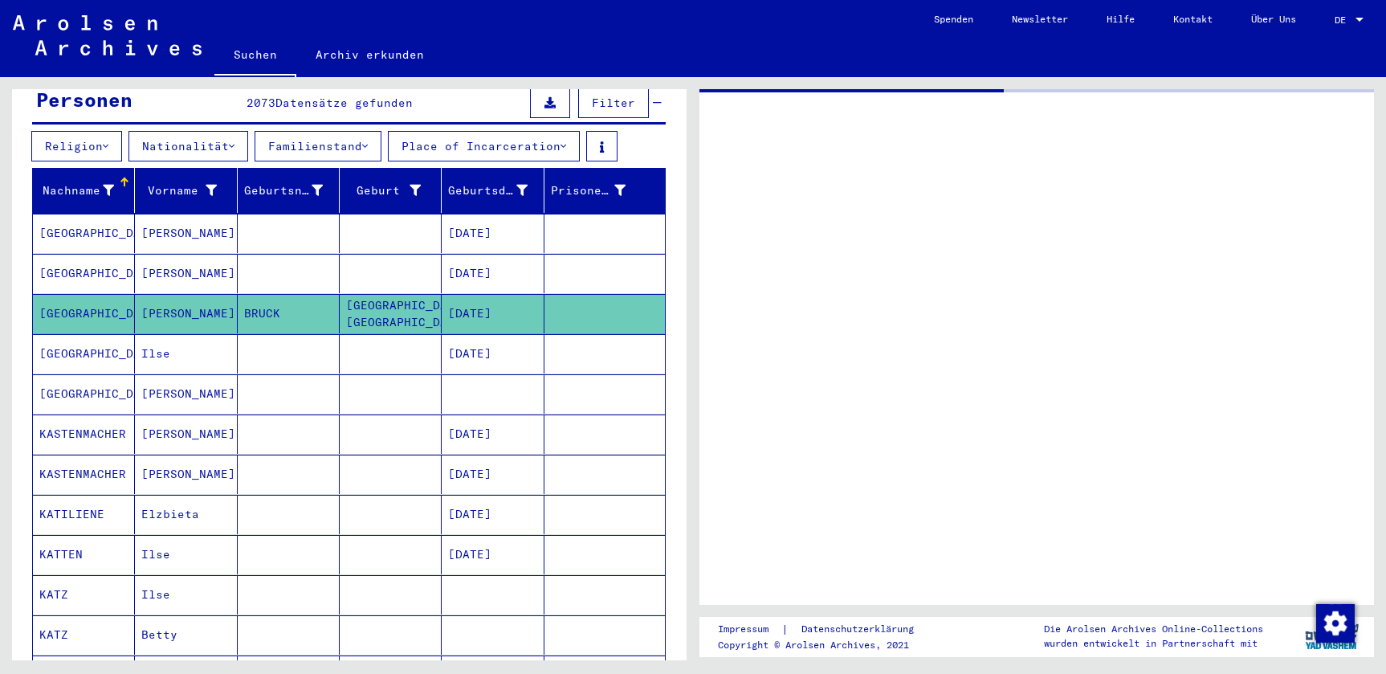
click at [446, 335] on mat-cell "[DATE]" at bounding box center [493, 353] width 102 height 39
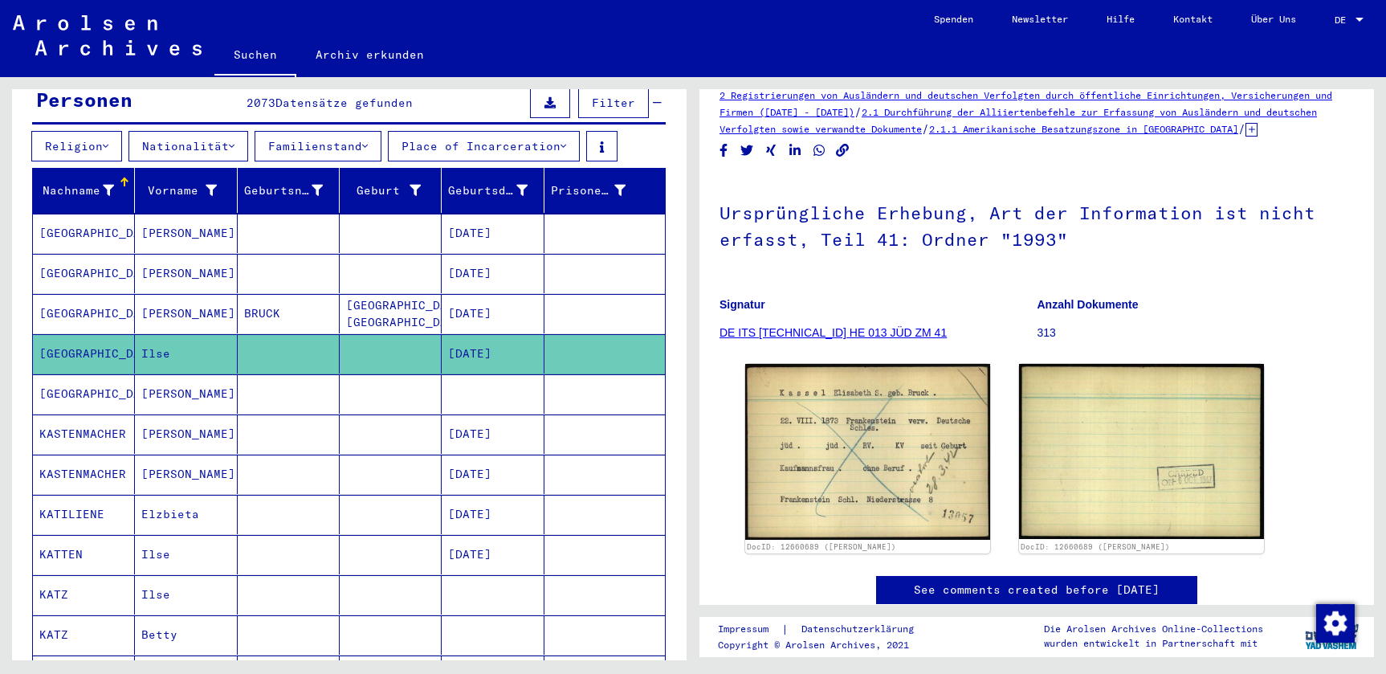
scroll to position [33, 0]
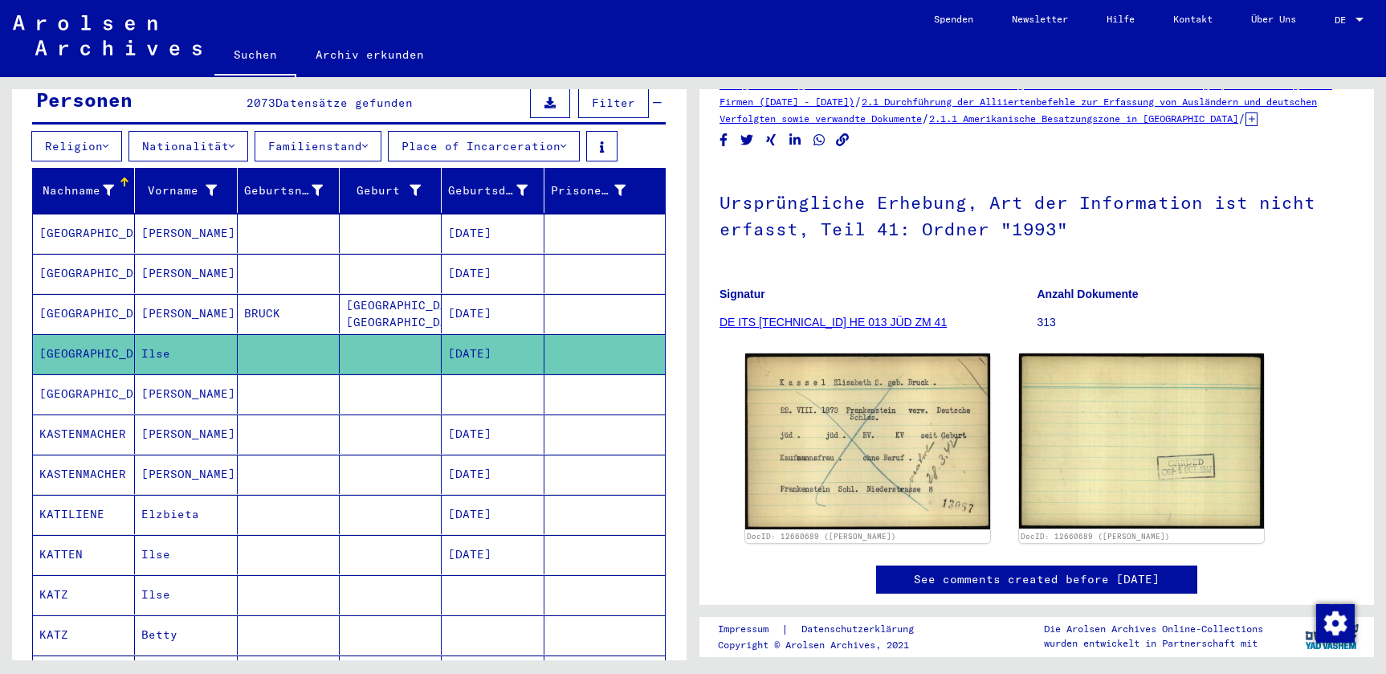
click at [466, 334] on mat-cell "[DATE]" at bounding box center [493, 353] width 102 height 39
click at [295, 335] on mat-cell at bounding box center [289, 353] width 102 height 39
click at [287, 374] on mat-cell at bounding box center [289, 393] width 102 height 39
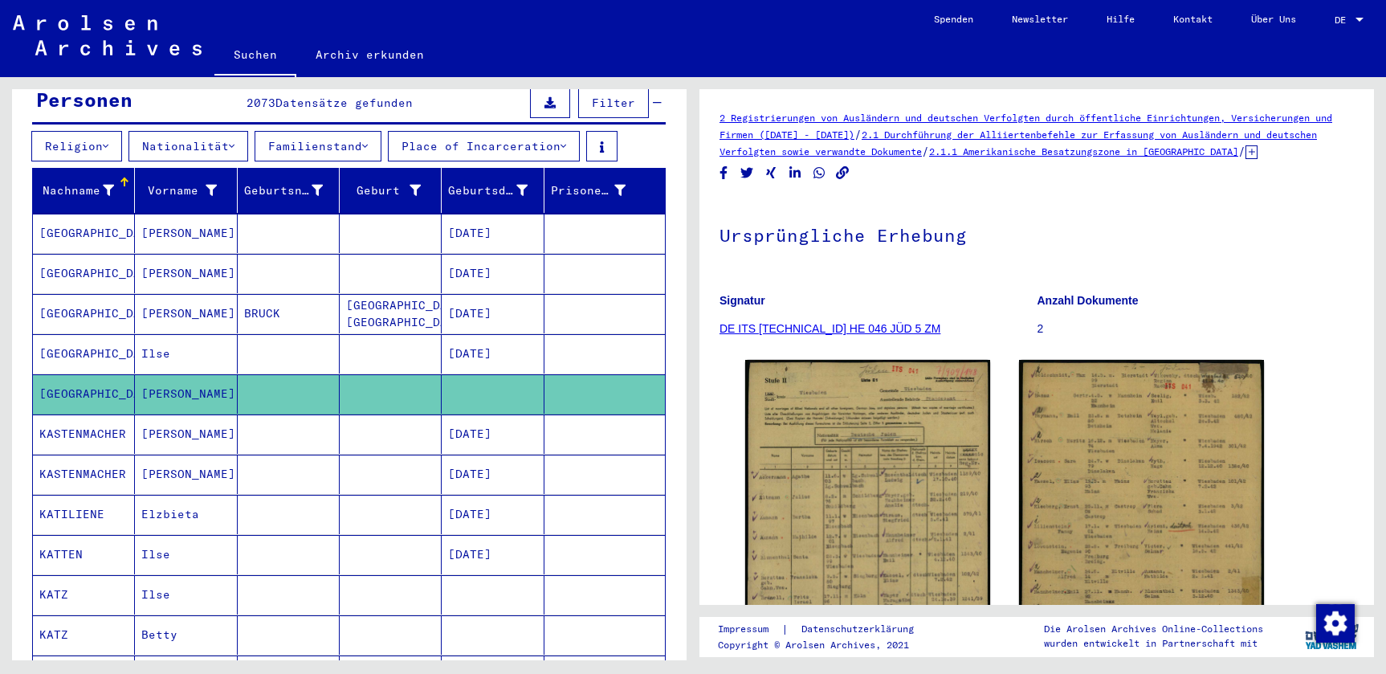
click at [296, 343] on mat-cell at bounding box center [289, 353] width 102 height 39
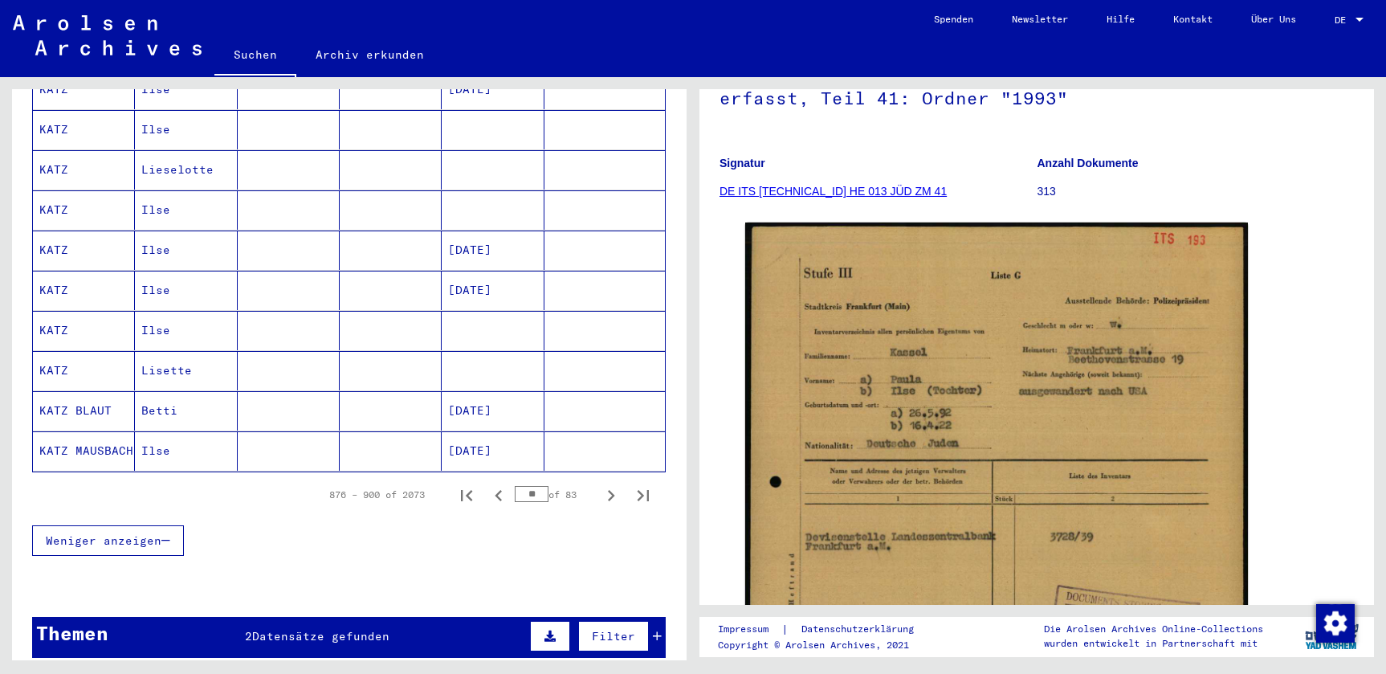
scroll to position [1110, 0]
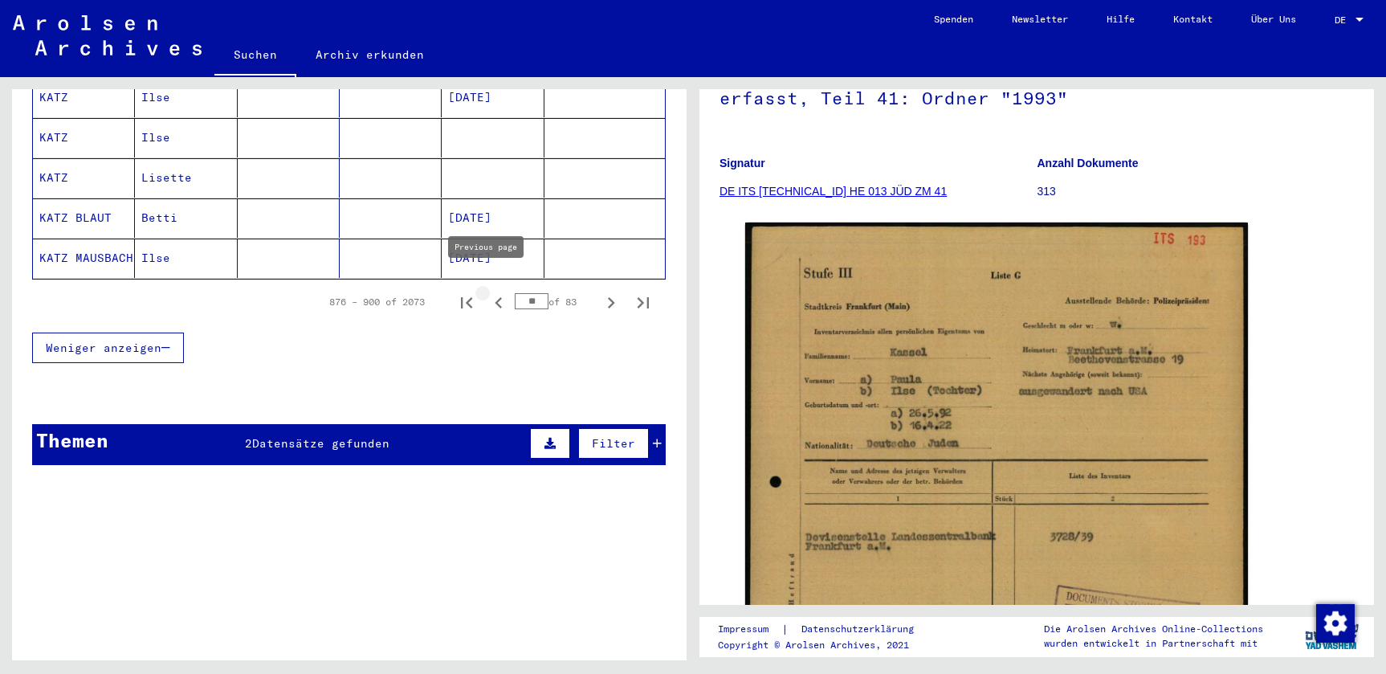
click at [492, 294] on icon "Previous page" at bounding box center [498, 302] width 22 height 22
type input "**"
click at [222, 254] on mat-cell "ILSE" at bounding box center [186, 257] width 102 height 39
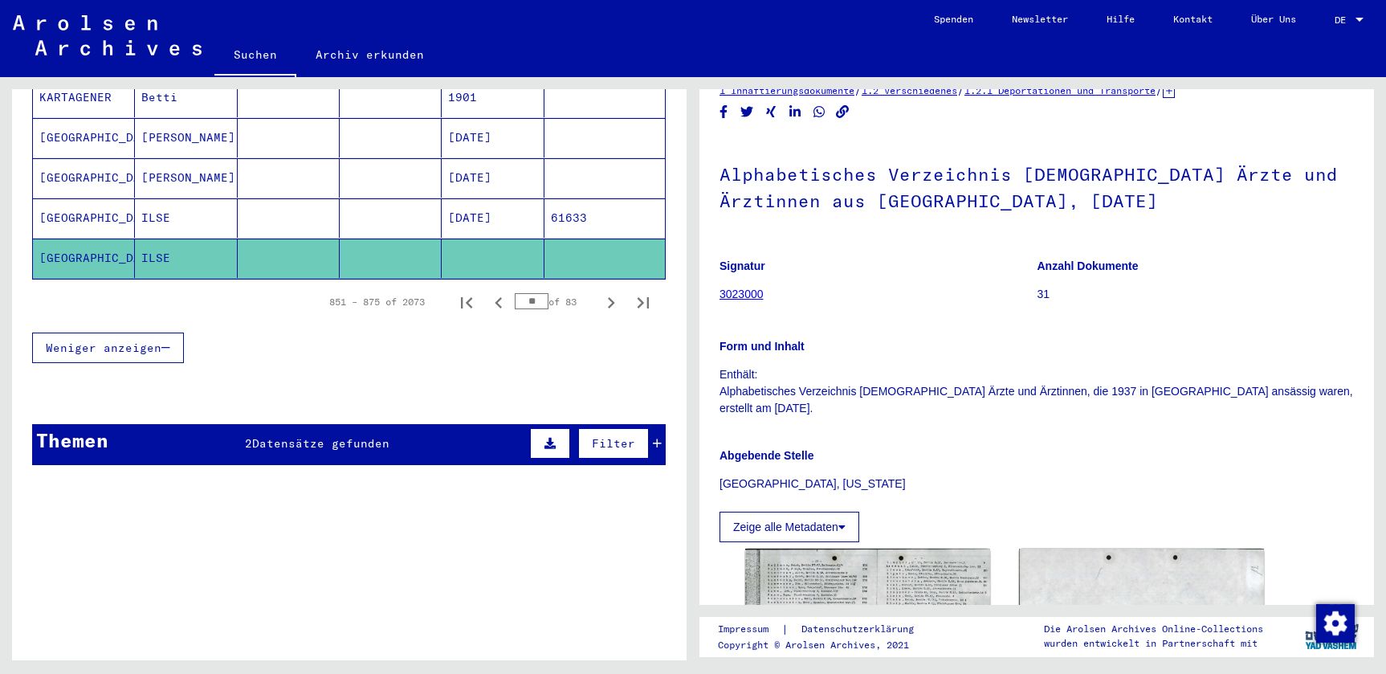
scroll to position [279, 0]
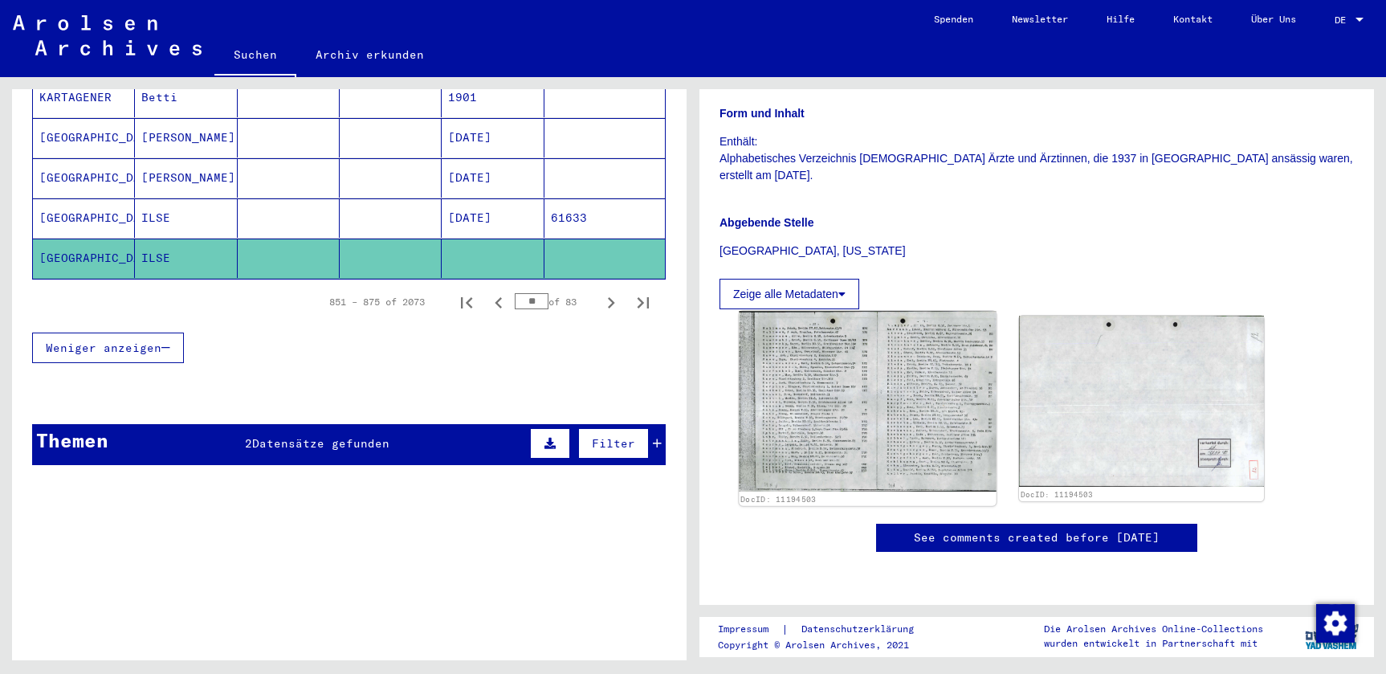
click at [857, 383] on img at bounding box center [867, 401] width 257 height 181
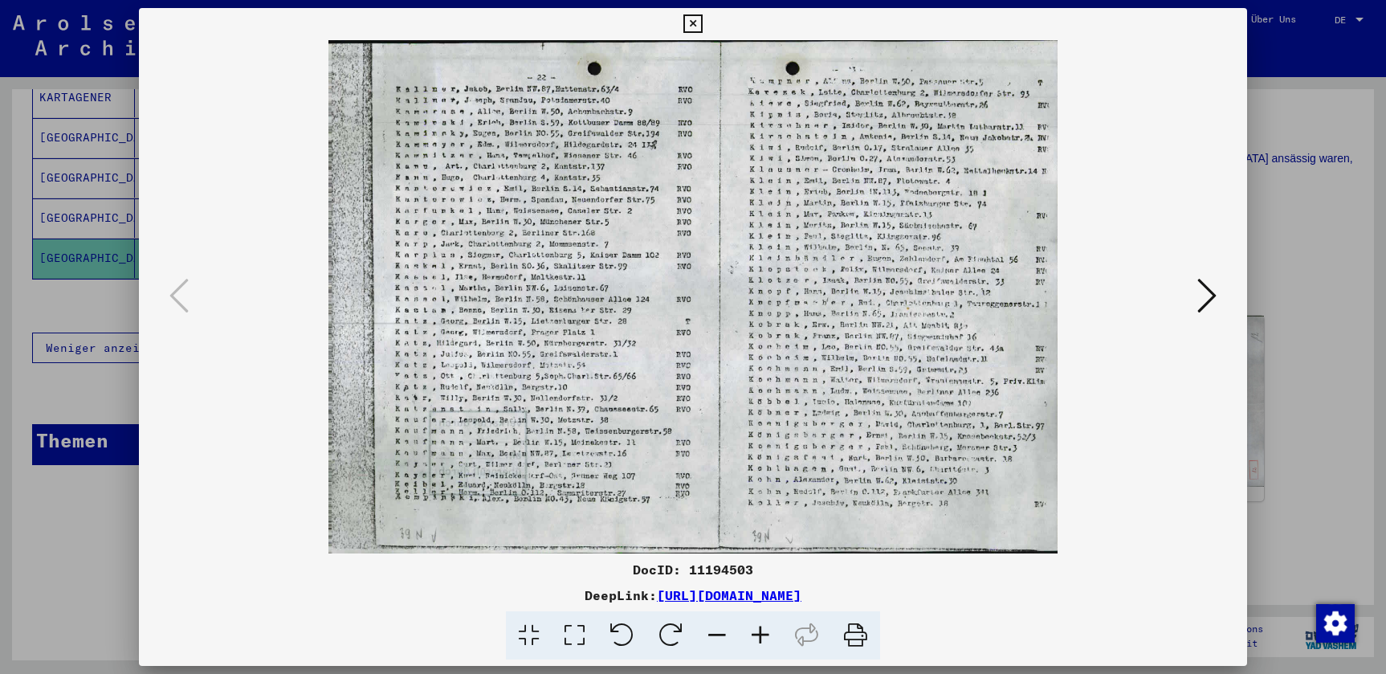
click at [707, 33] on button at bounding box center [692, 24] width 28 height 32
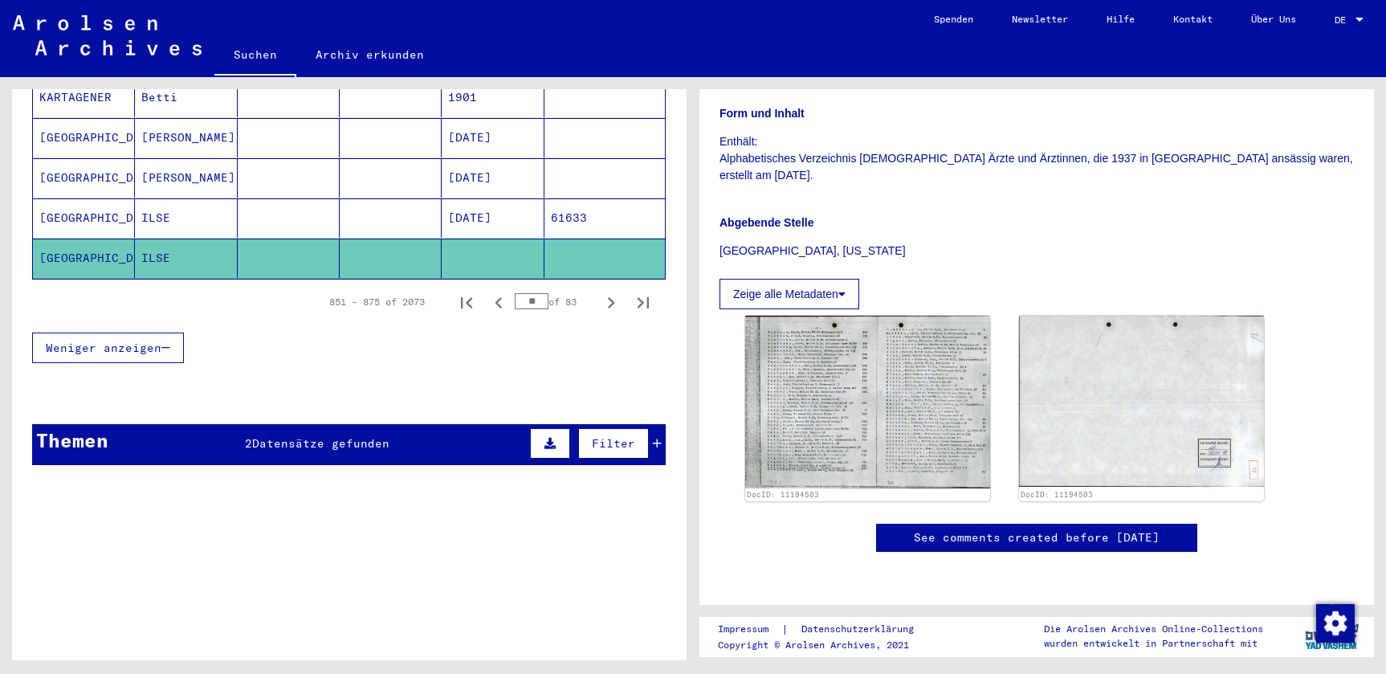
click at [340, 207] on mat-cell at bounding box center [391, 217] width 102 height 39
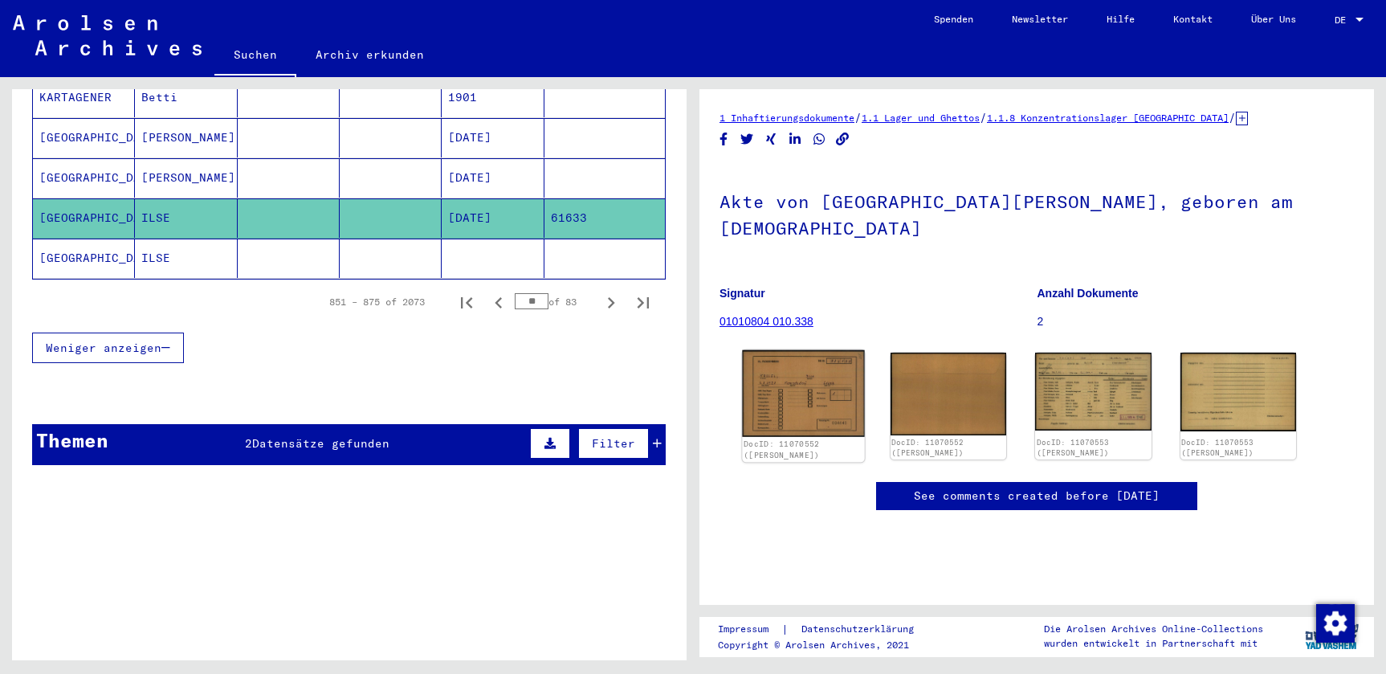
click at [829, 376] on img at bounding box center [803, 393] width 122 height 87
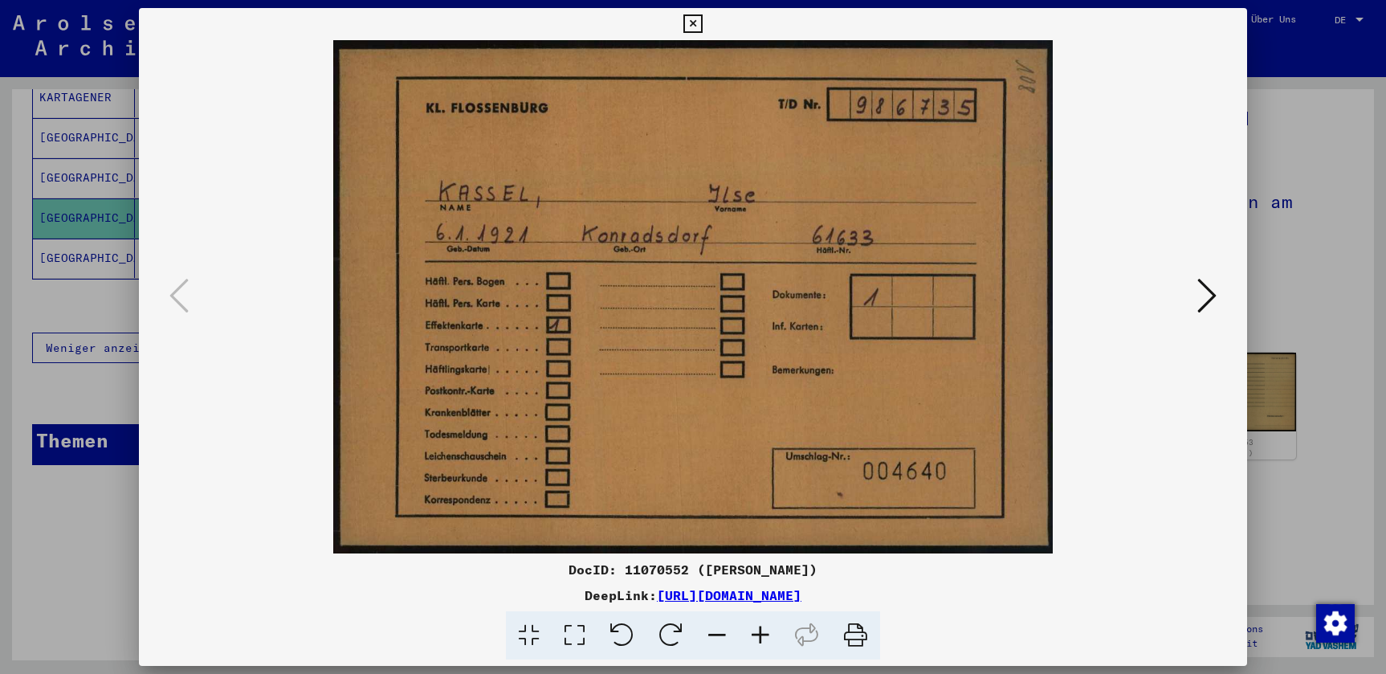
click at [1195, 301] on button at bounding box center [1206, 297] width 29 height 46
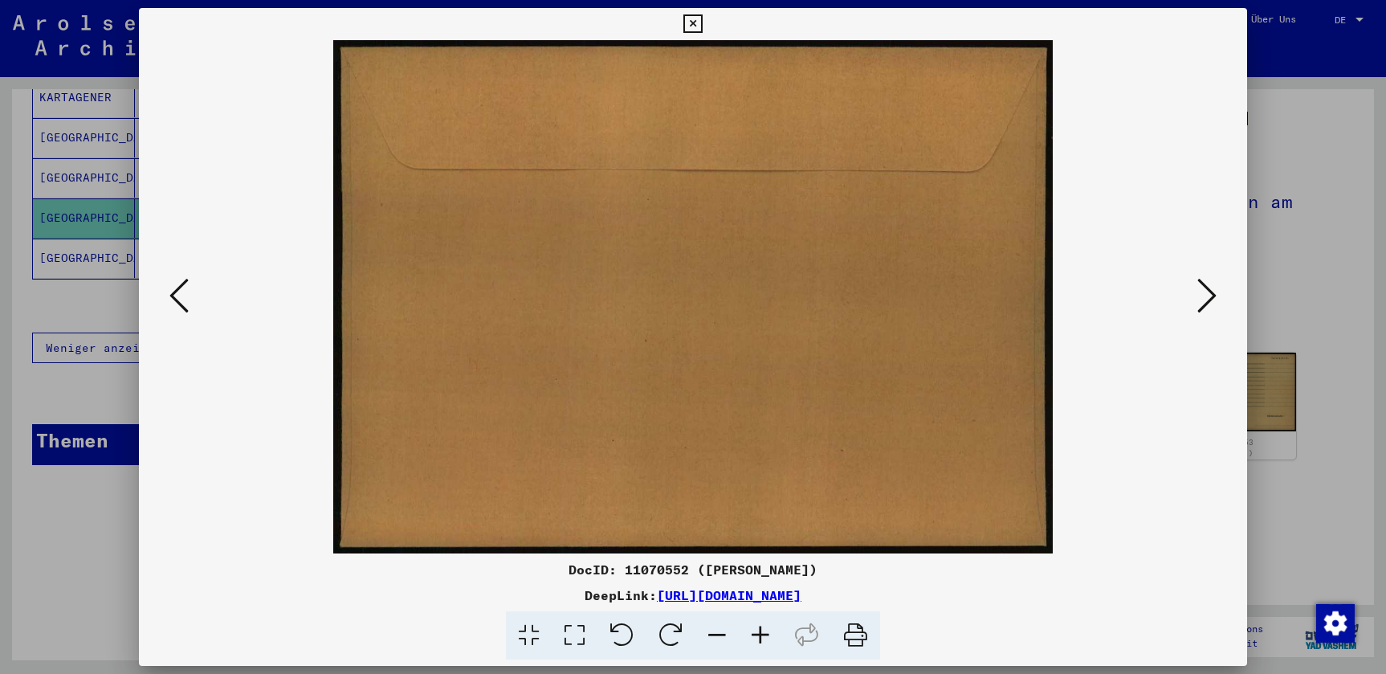
click at [1195, 301] on button at bounding box center [1206, 297] width 29 height 46
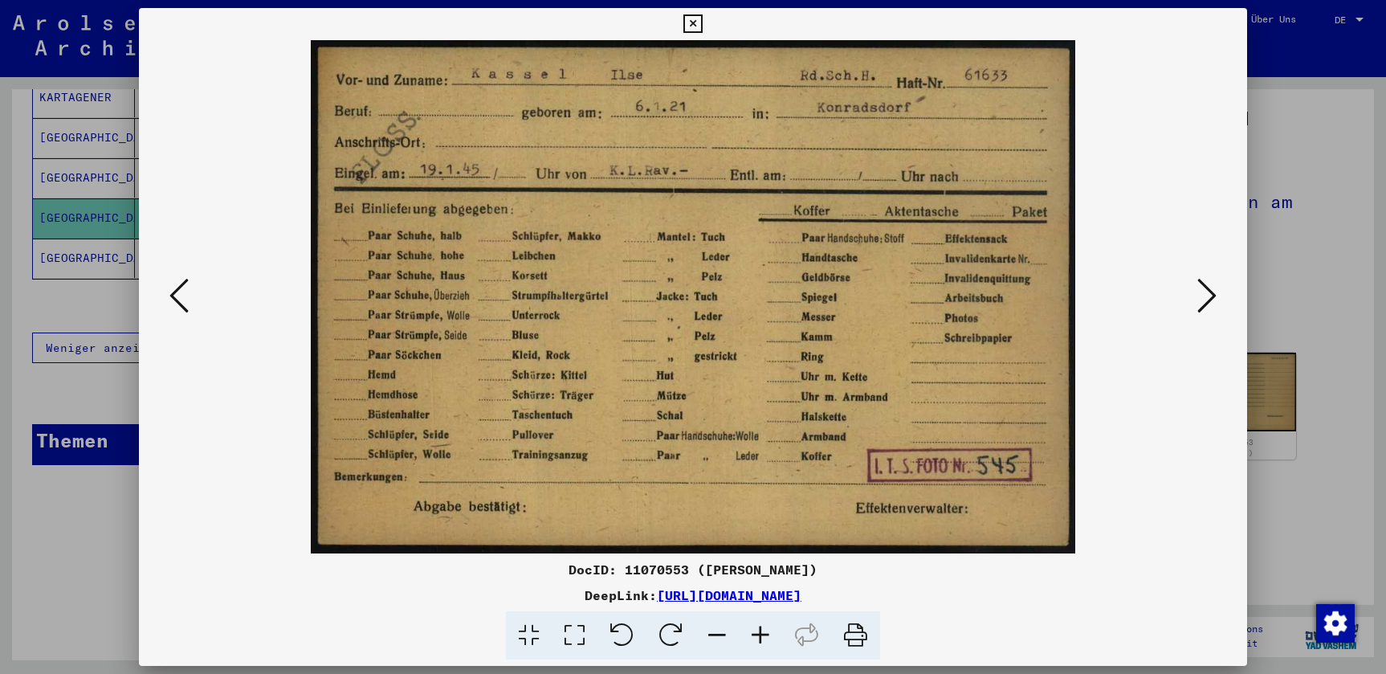
click at [181, 288] on icon at bounding box center [178, 295] width 19 height 39
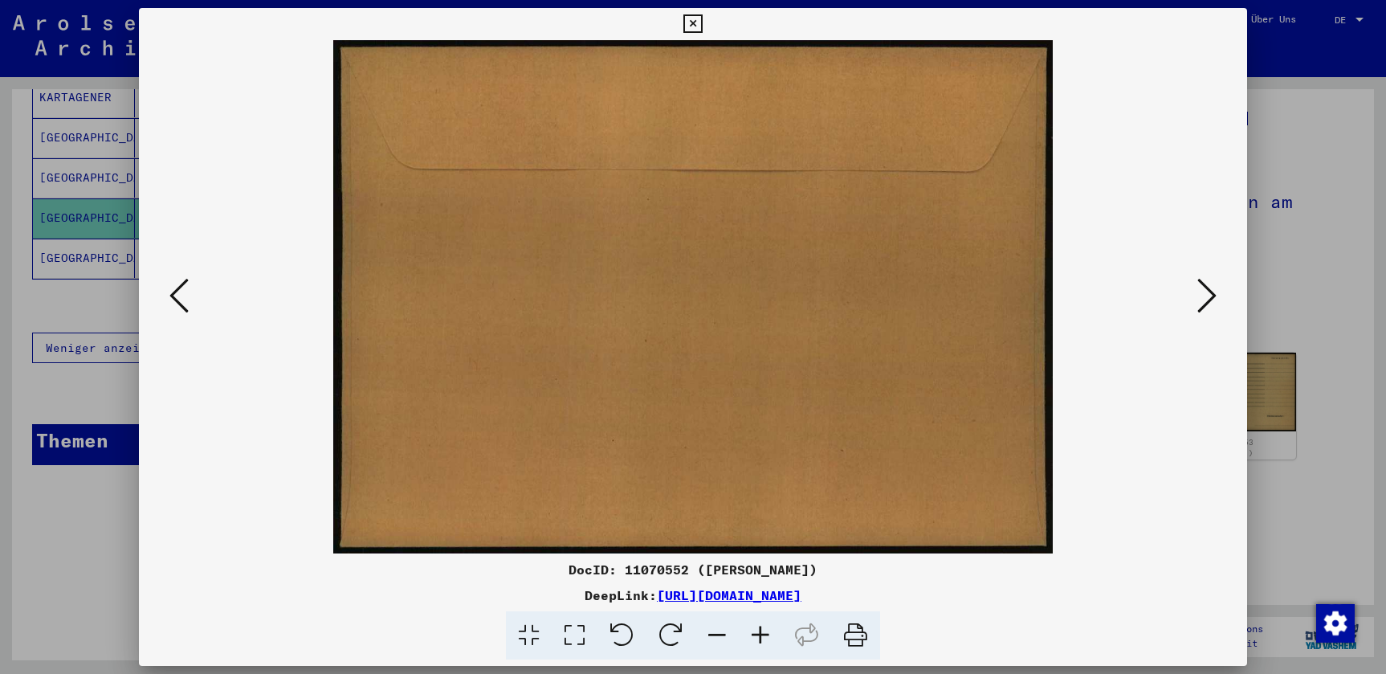
click at [193, 305] on div at bounding box center [693, 296] width 1000 height 513
click at [189, 307] on button at bounding box center [179, 297] width 29 height 46
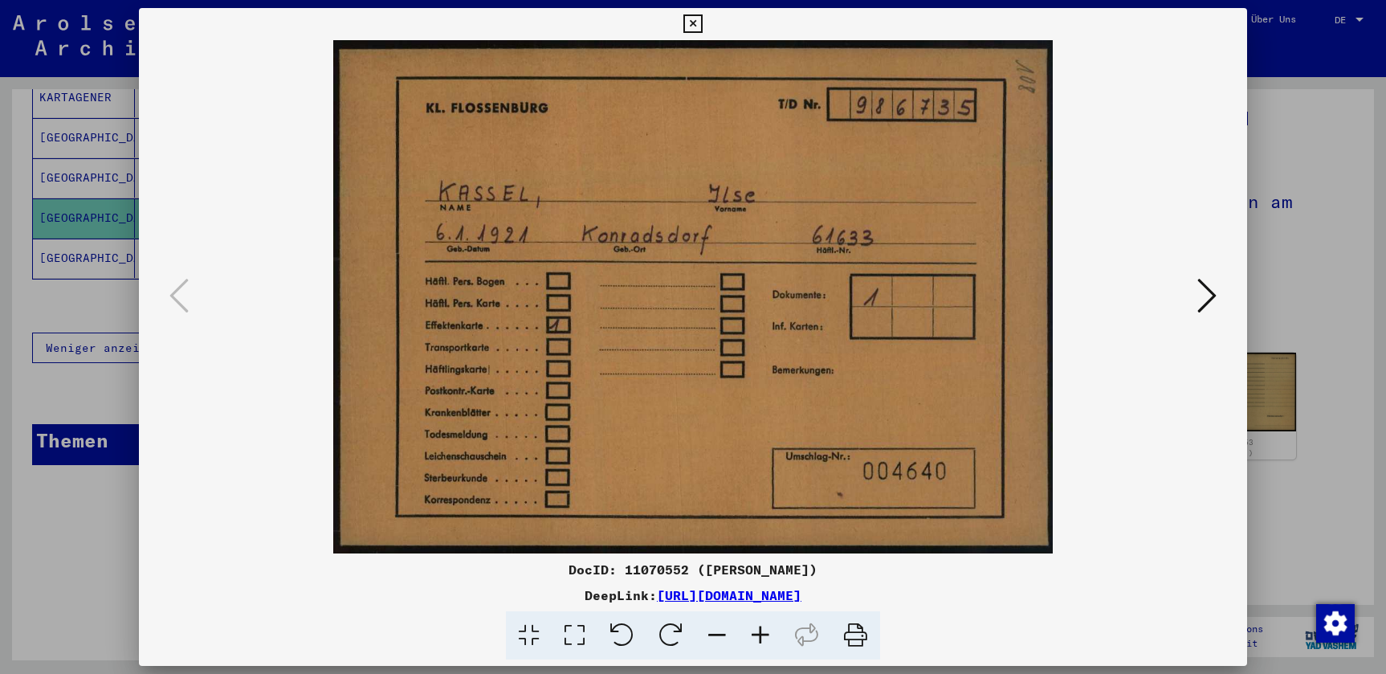
click at [1220, 293] on button at bounding box center [1206, 297] width 29 height 46
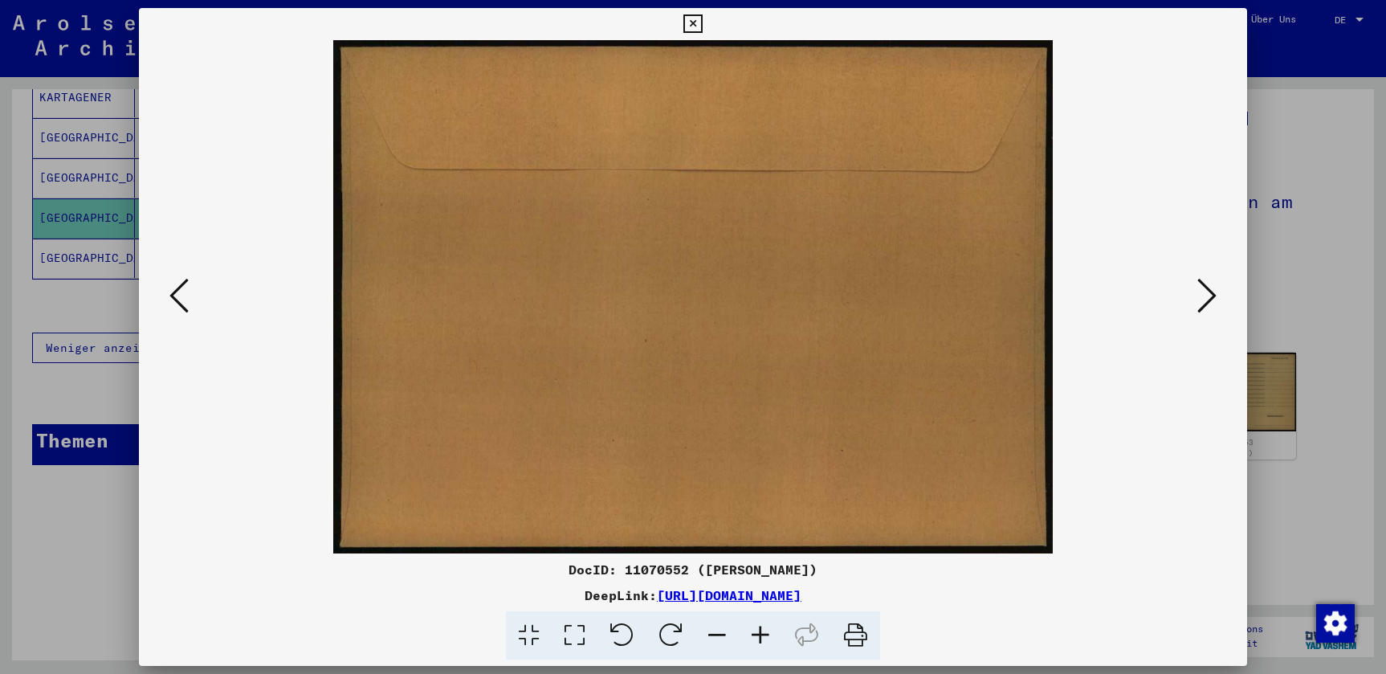
click at [1216, 297] on icon at bounding box center [1206, 295] width 19 height 39
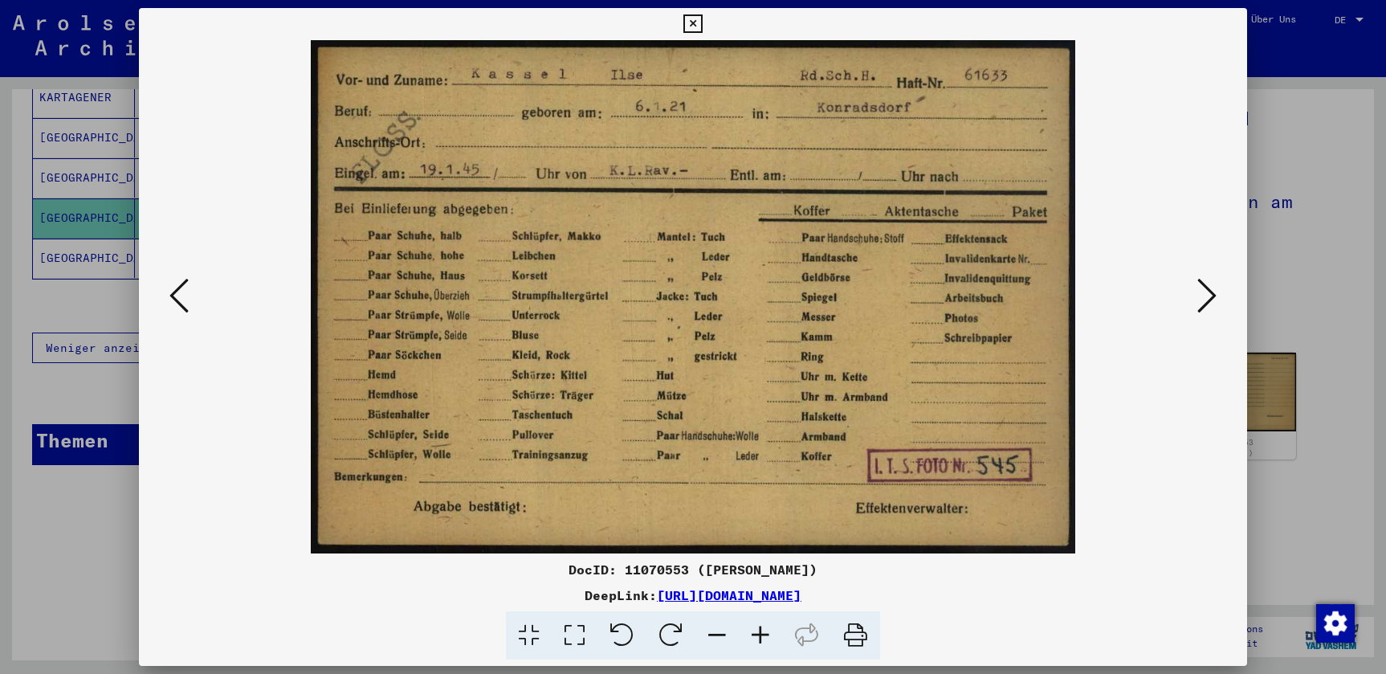
click at [702, 28] on icon at bounding box center [692, 23] width 18 height 19
